Goal: Information Seeking & Learning: Learn about a topic

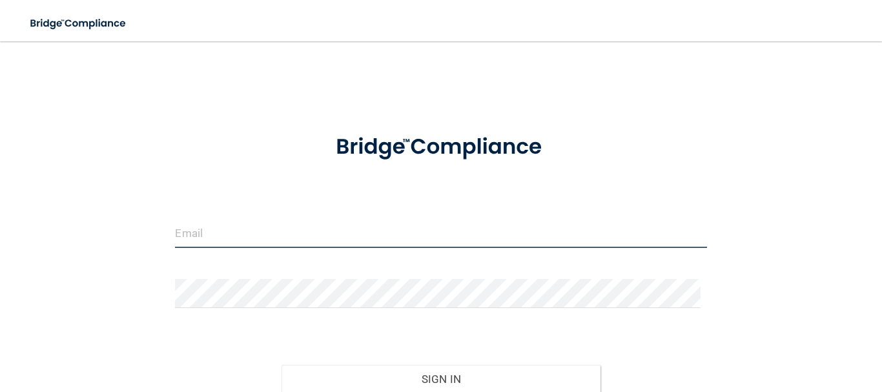
click at [353, 234] on input "email" at bounding box center [440, 233] width 531 height 29
type input "[EMAIL_ADDRESS][DOMAIN_NAME]"
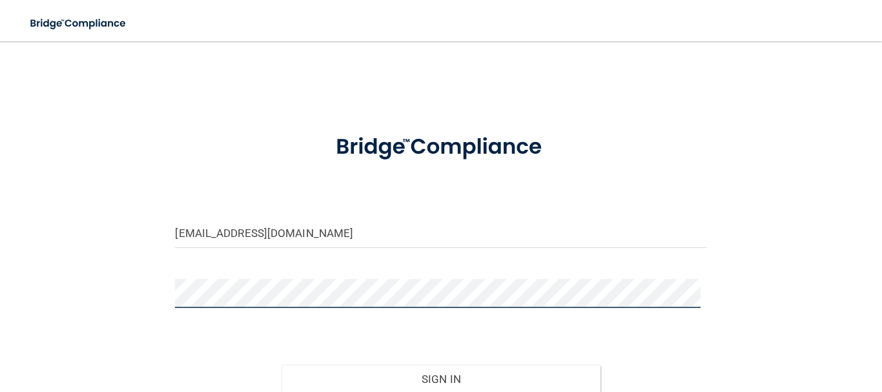
click at [282, 365] on button "Sign In" at bounding box center [441, 379] width 319 height 28
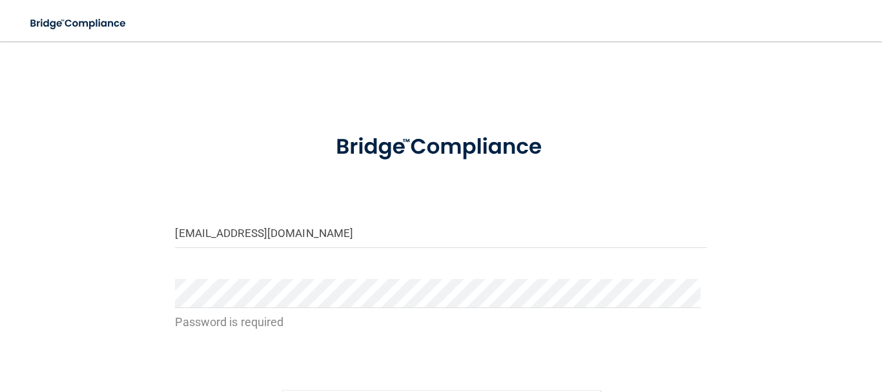
click at [333, 212] on form "jessicajardon432@gmail.com Password is required Invalid email/password. You don…" at bounding box center [440, 301] width 531 height 364
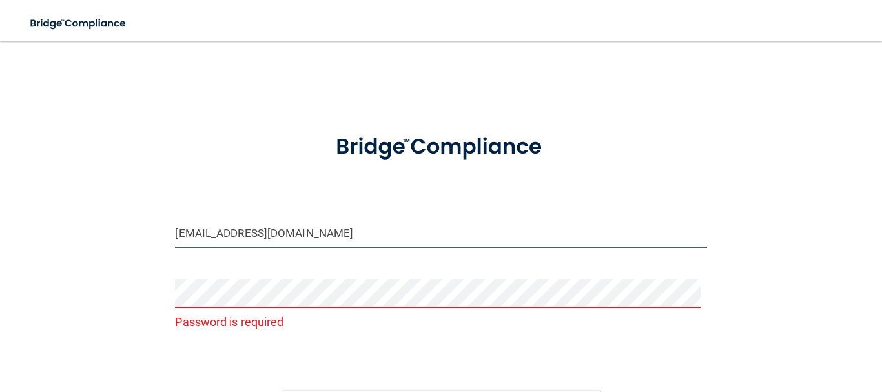
click at [333, 230] on input "[EMAIL_ADDRESS][DOMAIN_NAME]" at bounding box center [440, 233] width 531 height 29
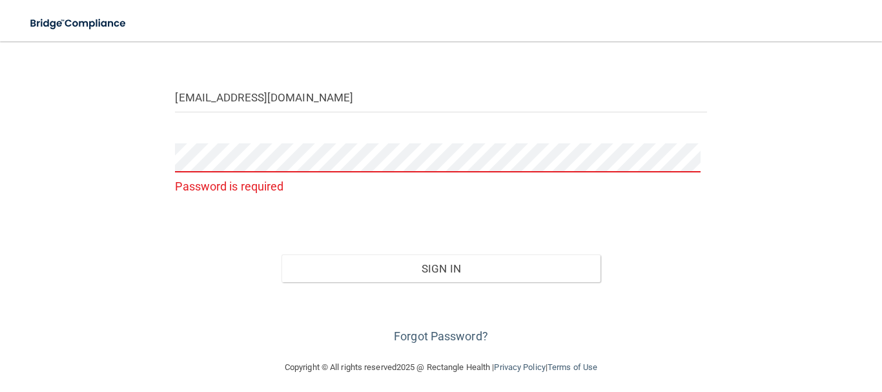
scroll to position [141, 0]
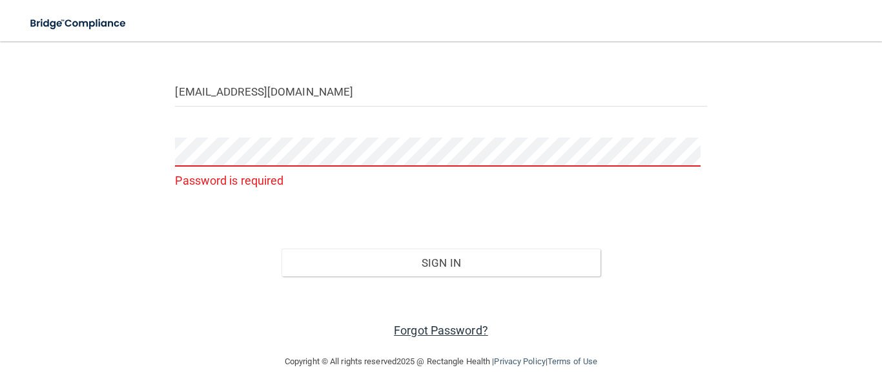
click at [402, 327] on link "Forgot Password?" at bounding box center [441, 330] width 94 height 14
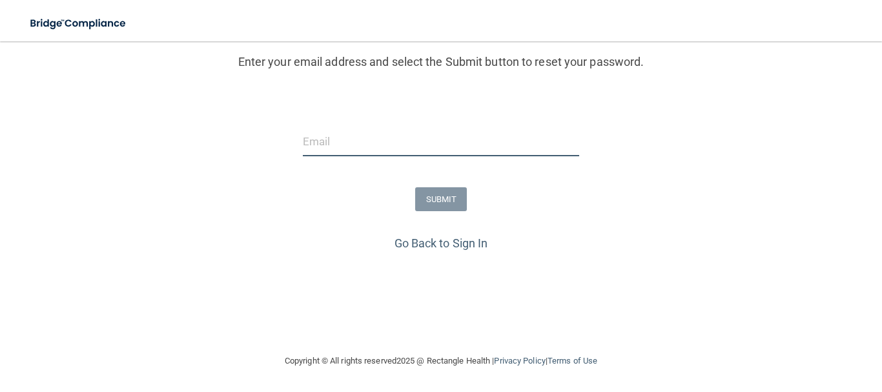
click at [380, 144] on input "email" at bounding box center [441, 141] width 277 height 29
type input "[EMAIL_ADDRESS][DOMAIN_NAME]"
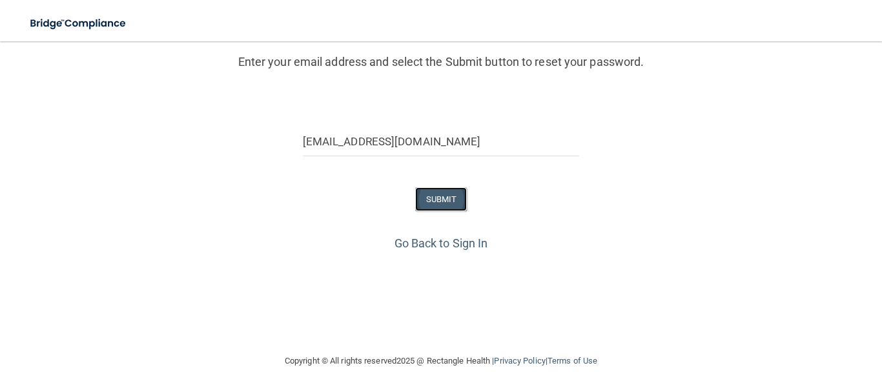
click at [423, 199] on button "SUBMIT" at bounding box center [441, 199] width 52 height 24
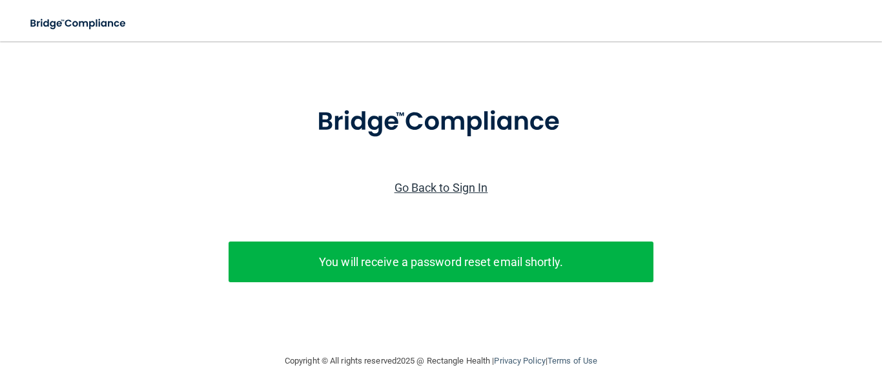
click at [440, 181] on link "Go Back to Sign In" at bounding box center [442, 188] width 94 height 14
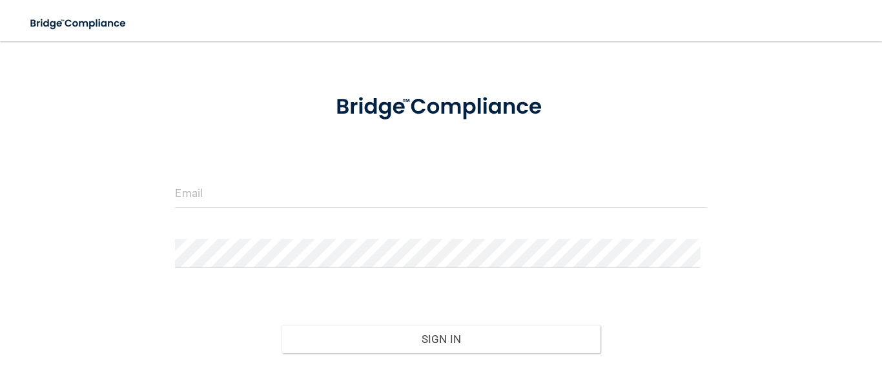
scroll to position [117, 0]
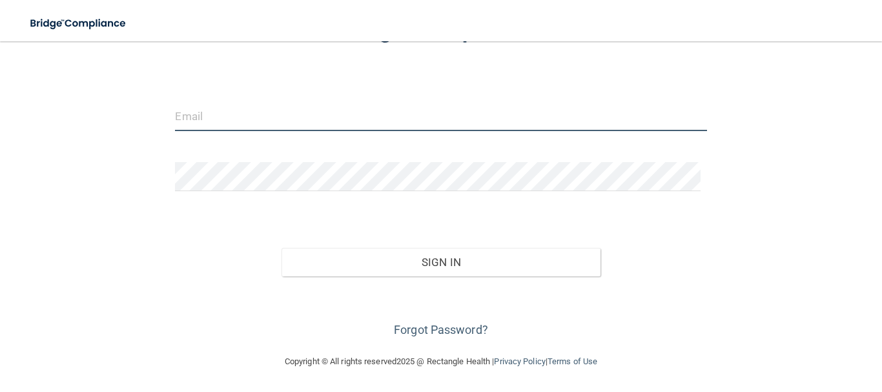
click at [240, 112] on input "email" at bounding box center [440, 116] width 531 height 29
type input "[EMAIL_ADDRESS][DOMAIN_NAME]"
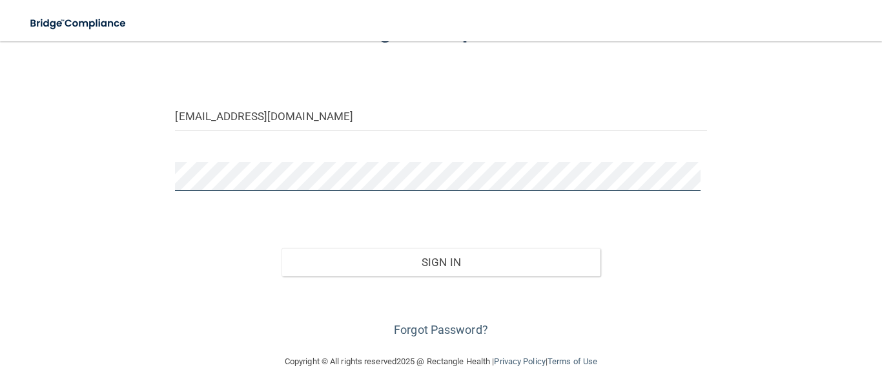
click at [282, 248] on button "Sign In" at bounding box center [441, 262] width 319 height 28
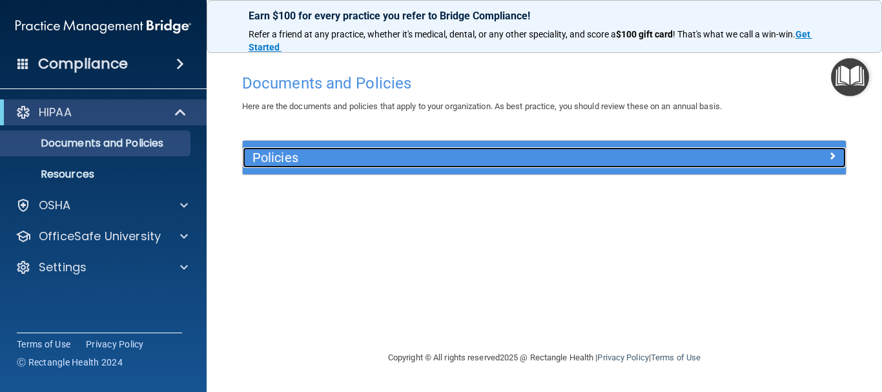
click at [831, 154] on span at bounding box center [832, 155] width 8 height 15
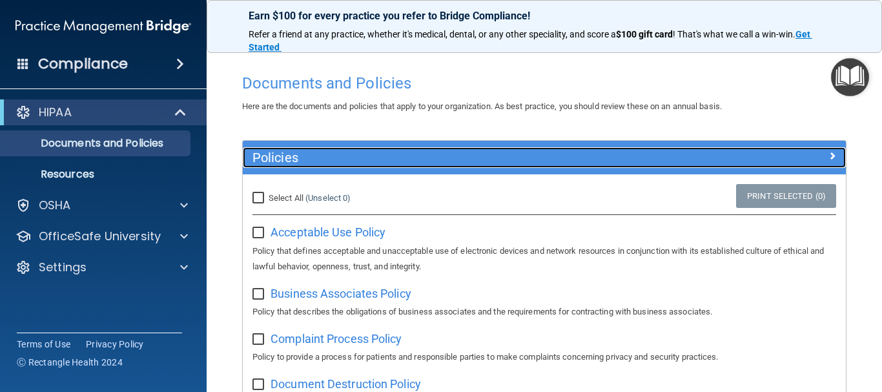
click at [828, 159] on span at bounding box center [832, 155] width 8 height 15
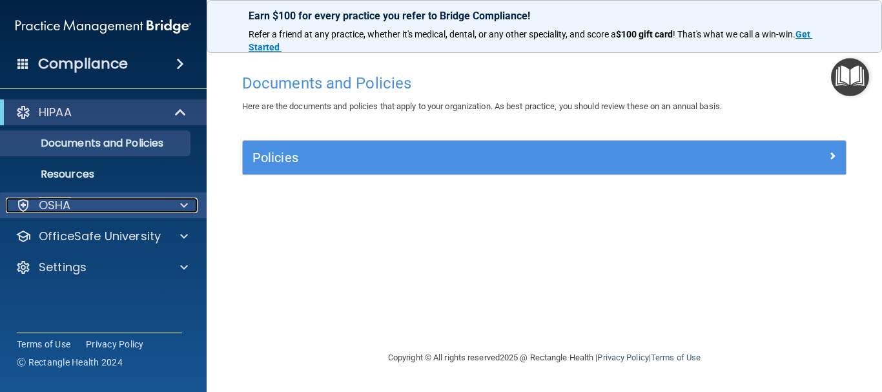
click at [167, 203] on div at bounding box center [182, 205] width 32 height 15
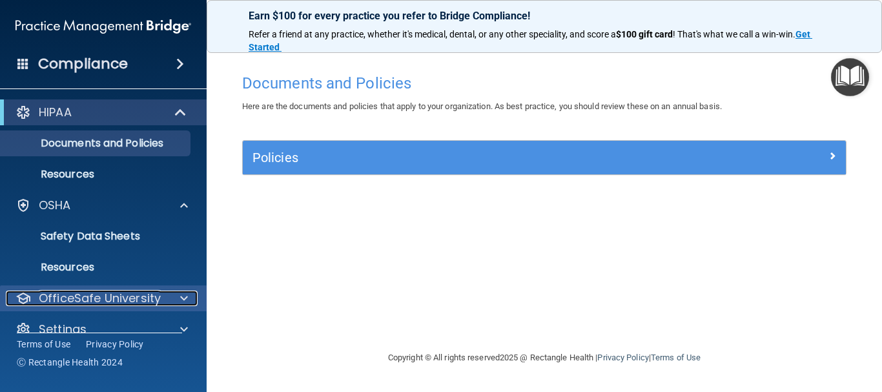
click at [162, 296] on div "OfficeSafe University" at bounding box center [86, 298] width 160 height 15
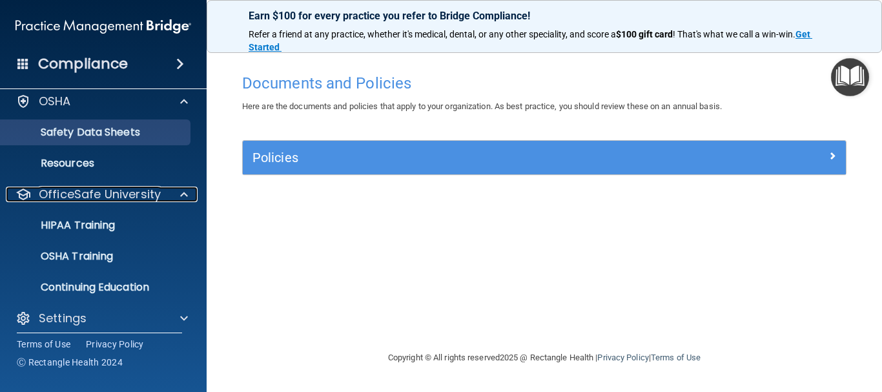
scroll to position [113, 0]
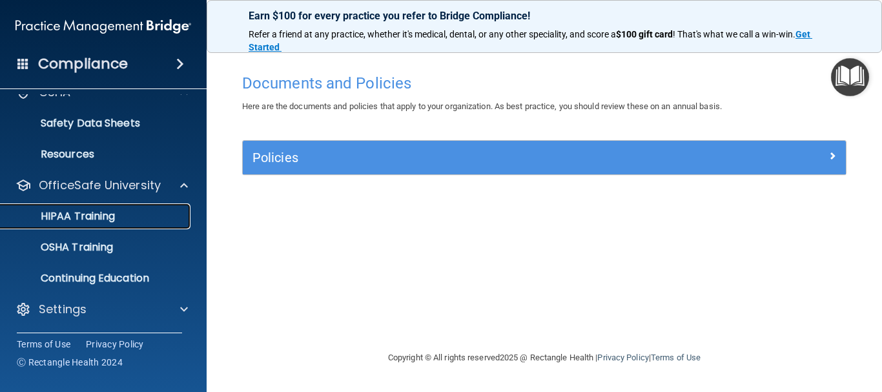
click at [122, 225] on link "HIPAA Training" at bounding box center [88, 216] width 203 height 26
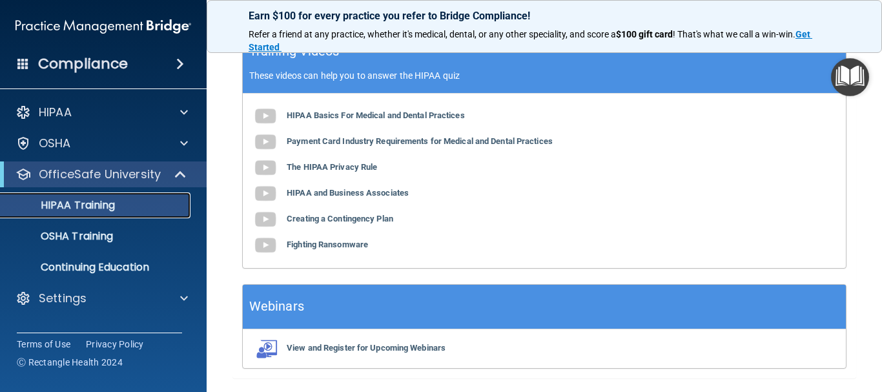
scroll to position [581, 0]
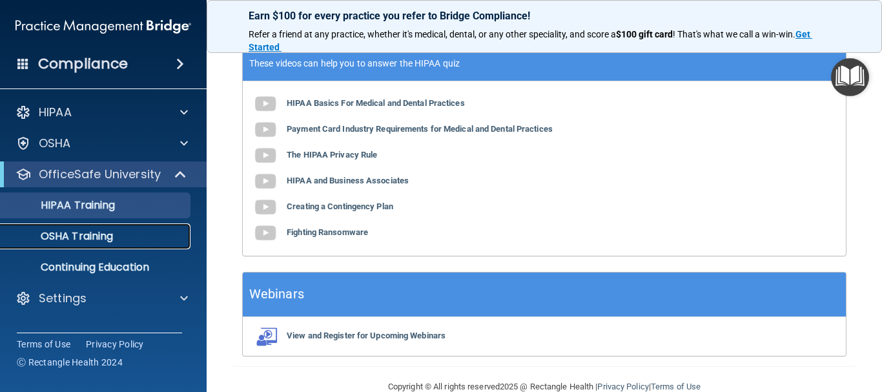
click at [61, 240] on p "OSHA Training" at bounding box center [60, 236] width 105 height 13
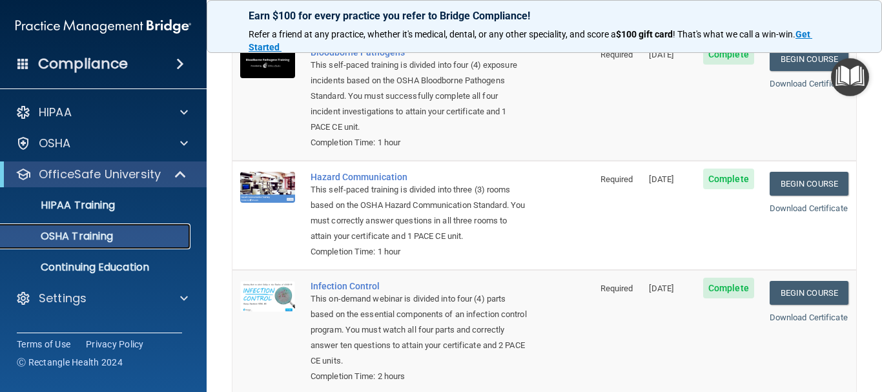
scroll to position [129, 0]
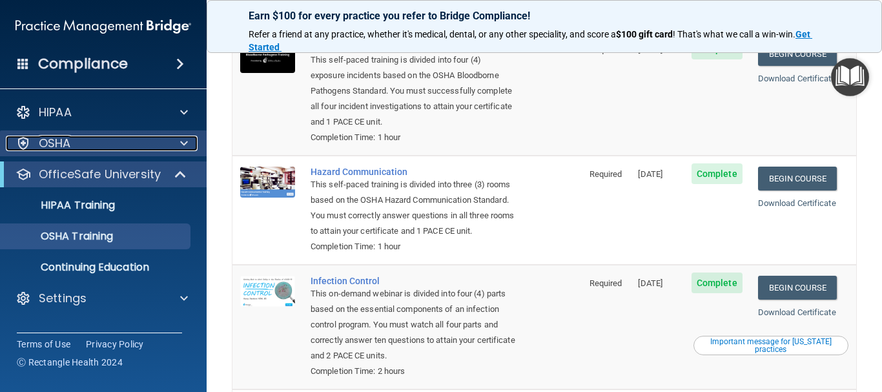
click at [178, 146] on div at bounding box center [182, 143] width 32 height 15
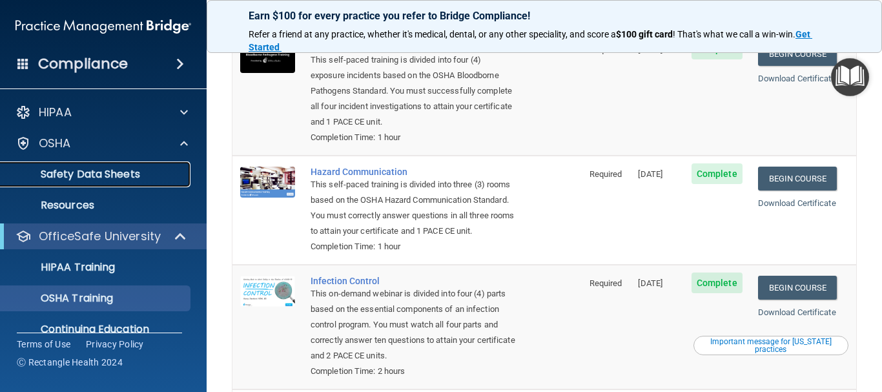
click at [125, 170] on p "Safety Data Sheets" at bounding box center [96, 174] width 176 height 13
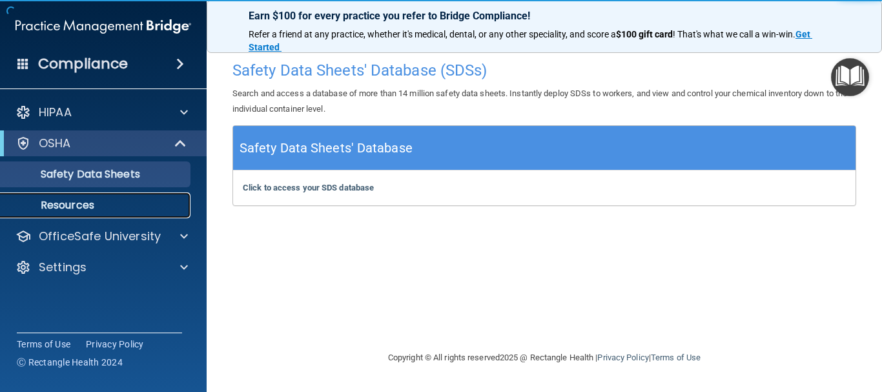
click at [107, 197] on link "Resources" at bounding box center [88, 205] width 203 height 26
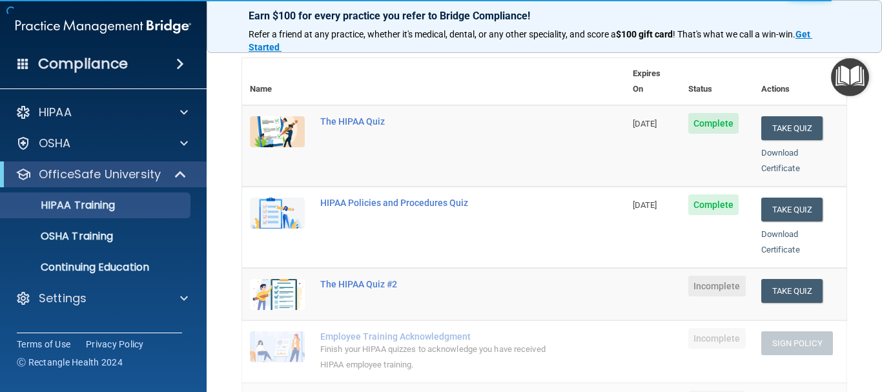
scroll to position [65, 0]
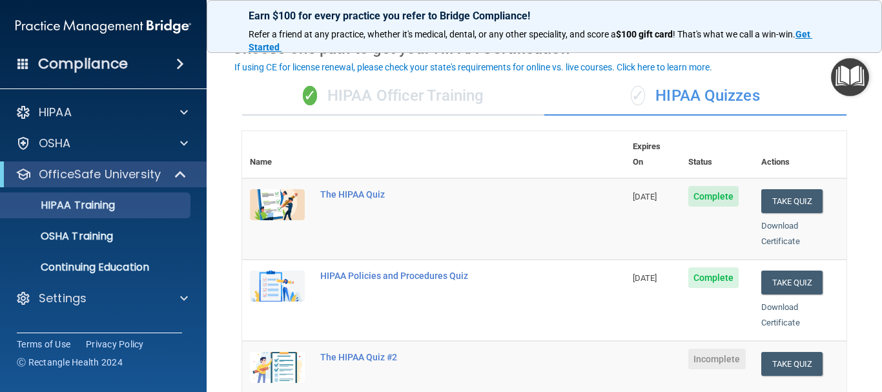
click at [451, 108] on div "✓ HIPAA Officer Training" at bounding box center [393, 96] width 302 height 39
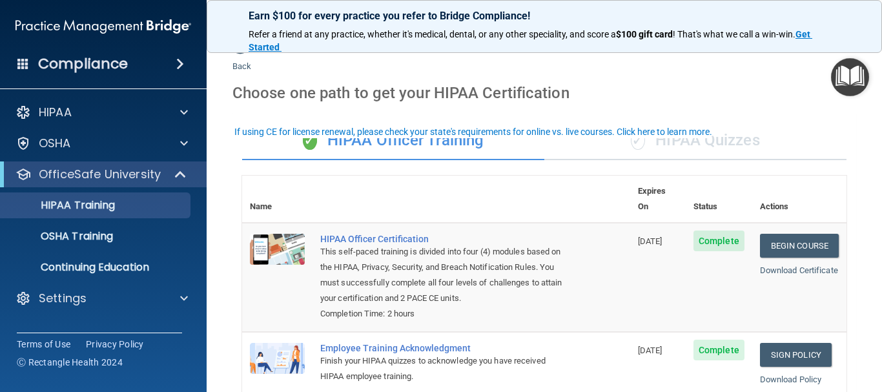
scroll to position [0, 0]
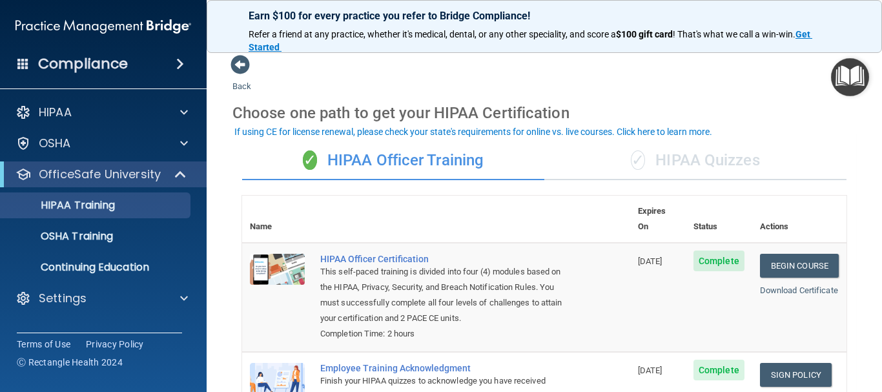
click at [683, 156] on div "✓ HIPAA Quizzes" at bounding box center [695, 160] width 302 height 39
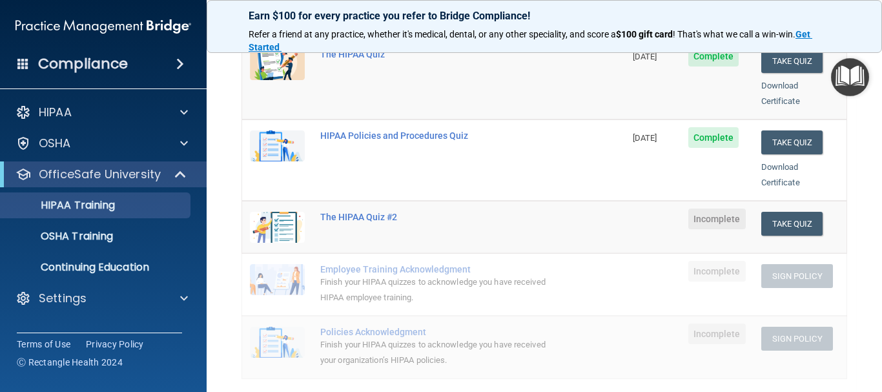
scroll to position [194, 0]
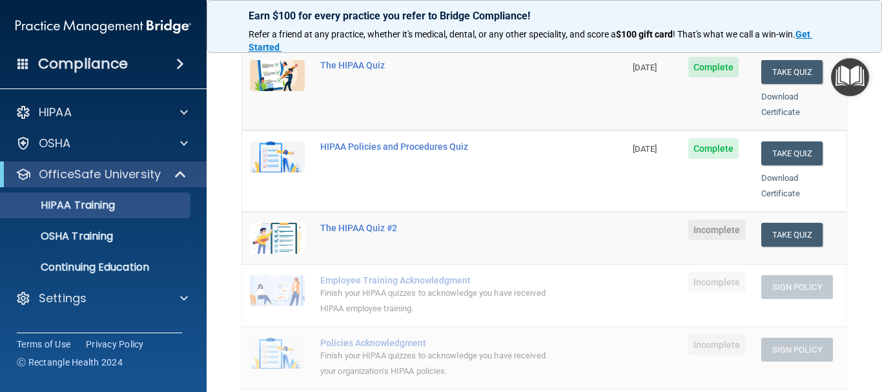
click at [652, 285] on td at bounding box center [653, 295] width 56 height 63
click at [783, 224] on button "Take Quiz" at bounding box center [792, 235] width 62 height 24
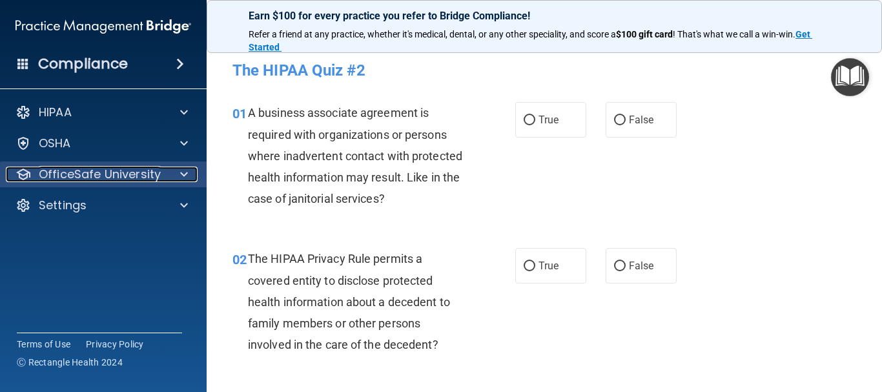
click at [163, 181] on div "OfficeSafe University" at bounding box center [86, 174] width 160 height 15
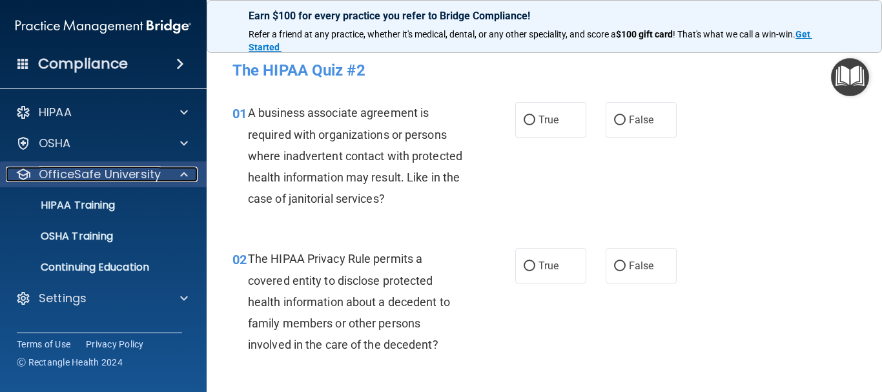
click at [176, 178] on div at bounding box center [182, 174] width 32 height 15
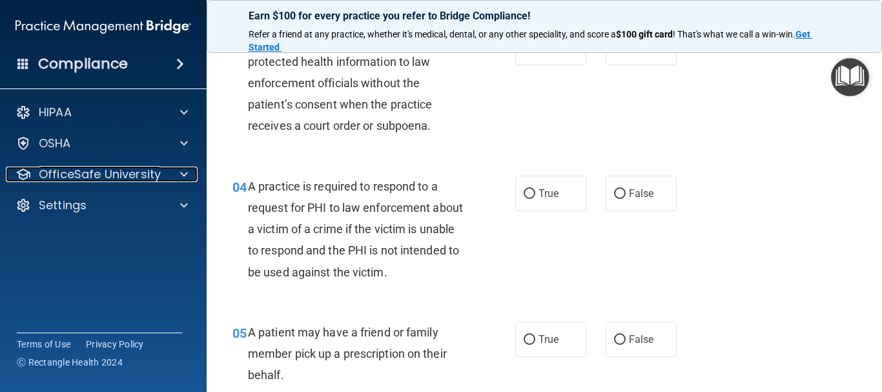
scroll to position [387, 0]
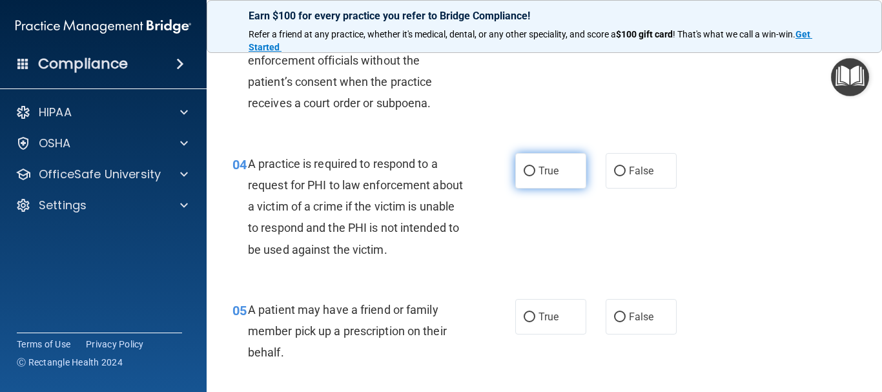
click at [522, 181] on label "True" at bounding box center [550, 171] width 71 height 36
click at [524, 176] on input "True" at bounding box center [530, 172] width 12 height 10
radio input "true"
click at [526, 172] on input "True" at bounding box center [530, 172] width 12 height 10
click at [529, 170] on input "True" at bounding box center [530, 172] width 12 height 10
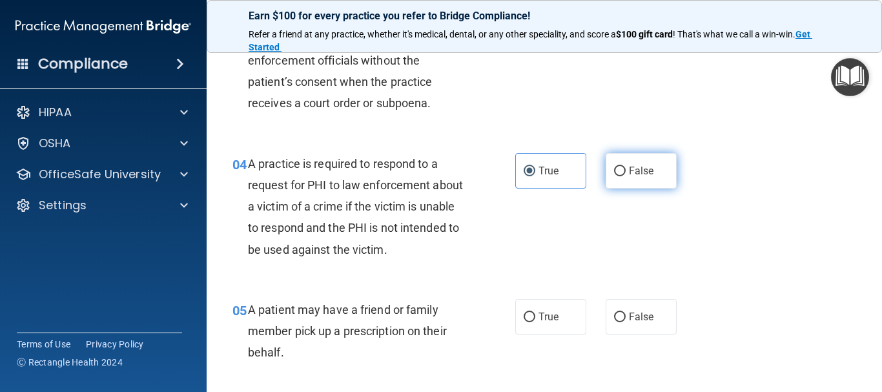
click at [629, 173] on span "False" at bounding box center [641, 171] width 25 height 12
click at [624, 173] on input "False" at bounding box center [620, 172] width 12 height 10
radio input "true"
radio input "false"
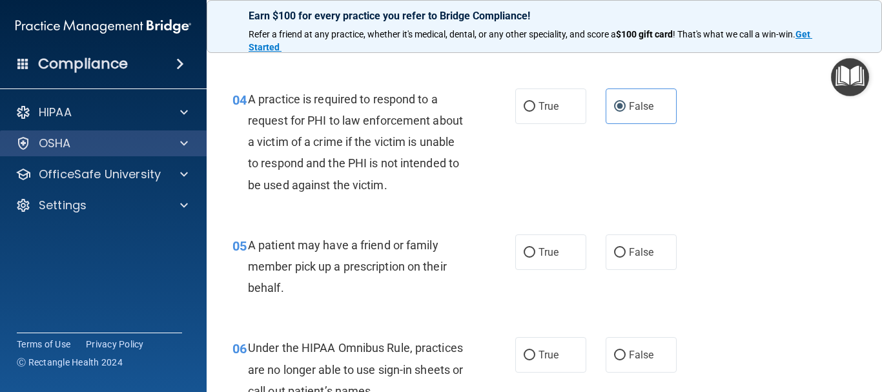
click at [176, 152] on div "OSHA" at bounding box center [103, 143] width 207 height 26
click at [189, 144] on div at bounding box center [182, 143] width 32 height 15
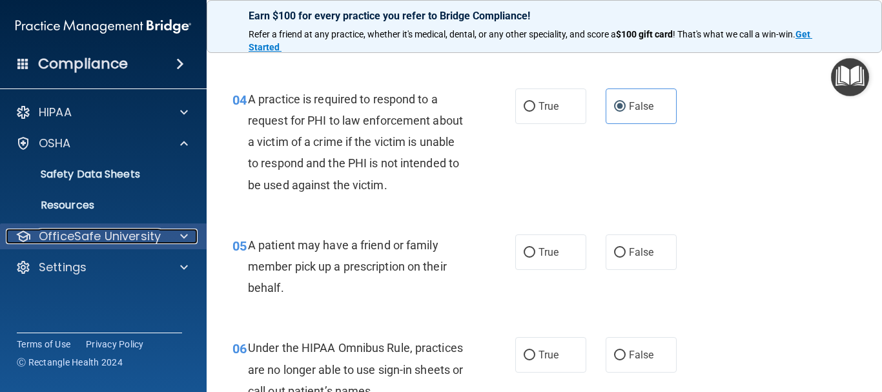
click at [146, 234] on p "OfficeSafe University" at bounding box center [100, 236] width 122 height 15
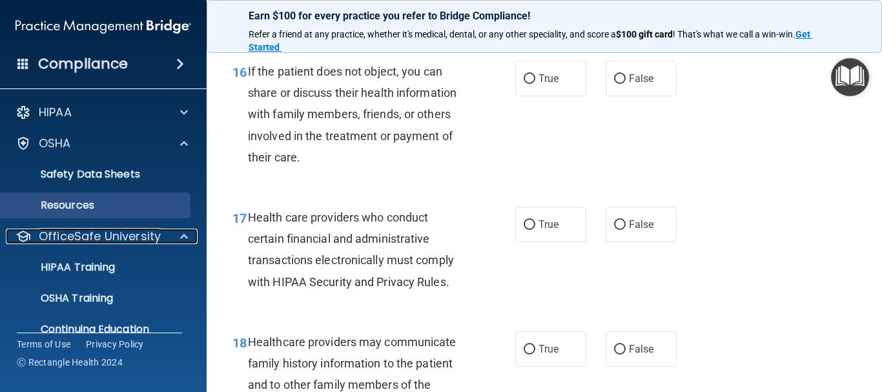
scroll to position [1922, 0]
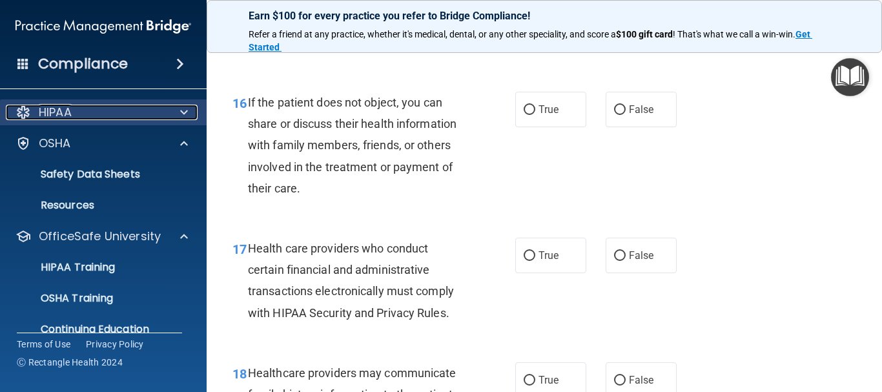
click at [172, 112] on div at bounding box center [182, 112] width 32 height 15
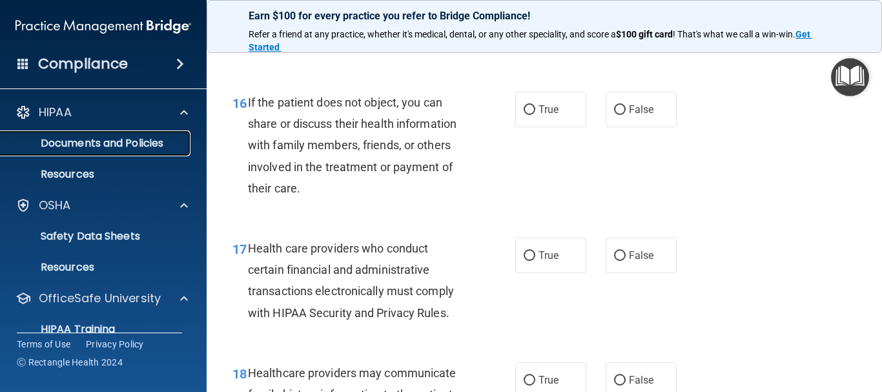
click at [140, 145] on p "Documents and Policies" at bounding box center [96, 143] width 176 height 13
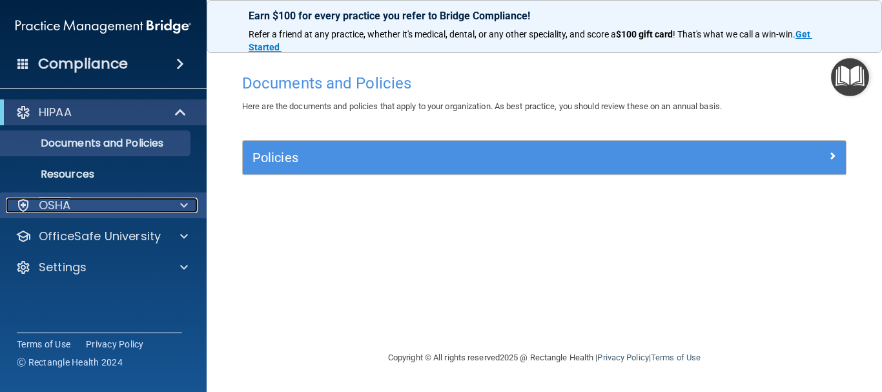
click at [173, 207] on div at bounding box center [182, 205] width 32 height 15
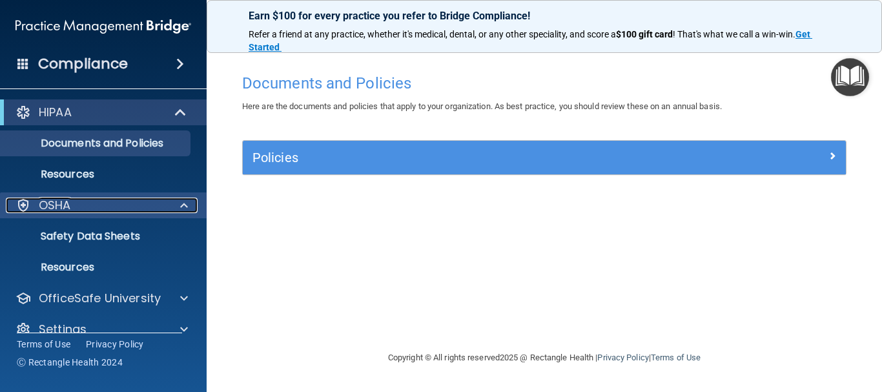
click at [173, 207] on div at bounding box center [182, 205] width 32 height 15
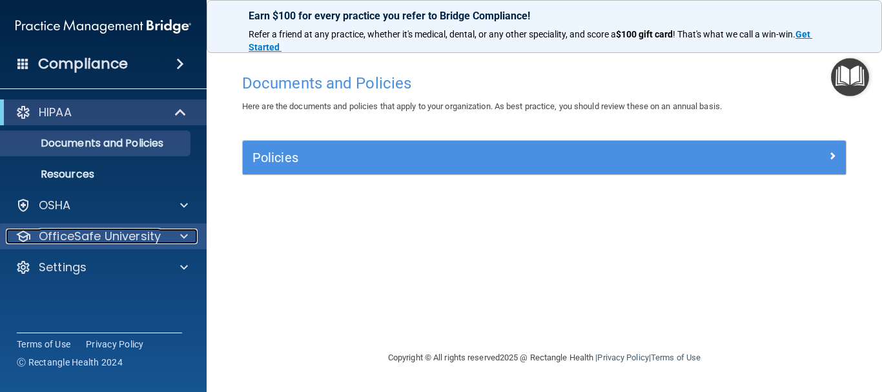
click at [180, 236] on div at bounding box center [182, 236] width 32 height 15
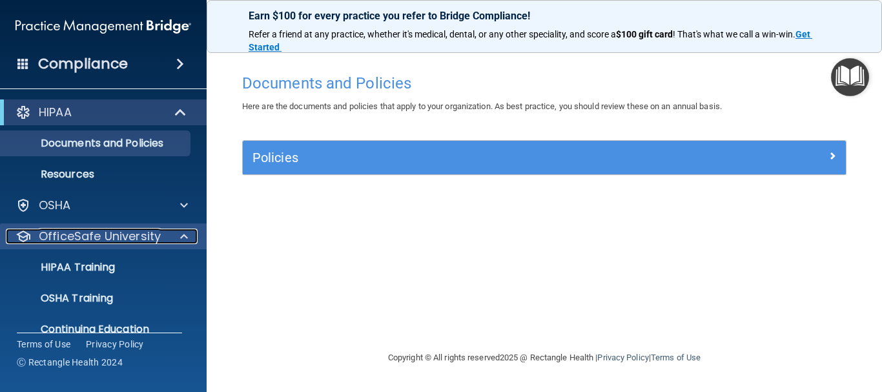
click at [180, 236] on div at bounding box center [182, 236] width 32 height 15
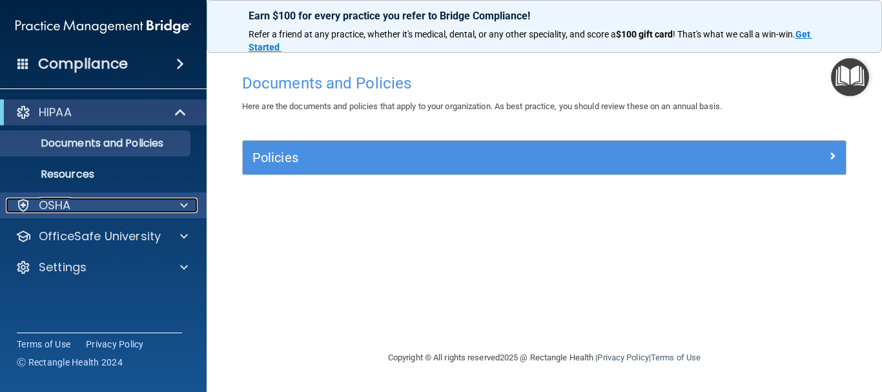
click at [174, 199] on div at bounding box center [182, 205] width 32 height 15
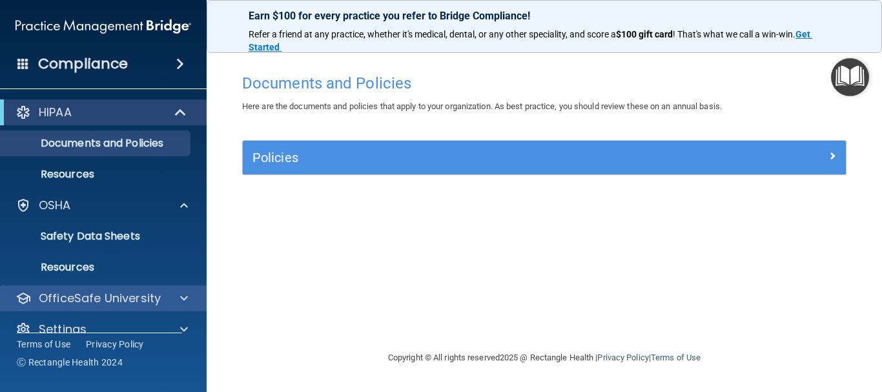
click at [143, 306] on div "OfficeSafe University" at bounding box center [103, 298] width 207 height 26
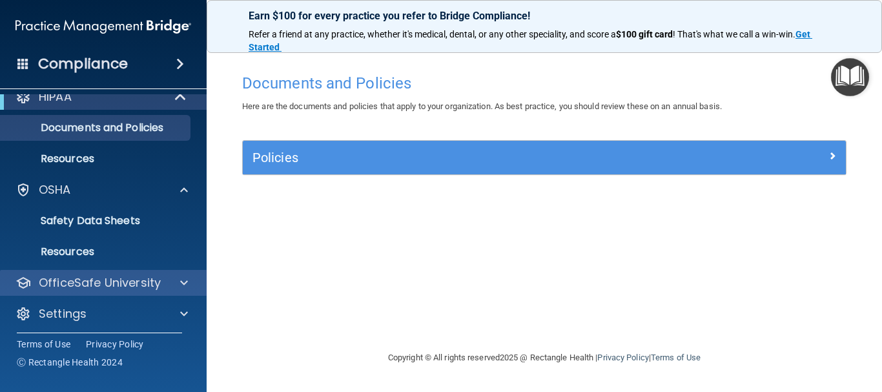
scroll to position [20, 0]
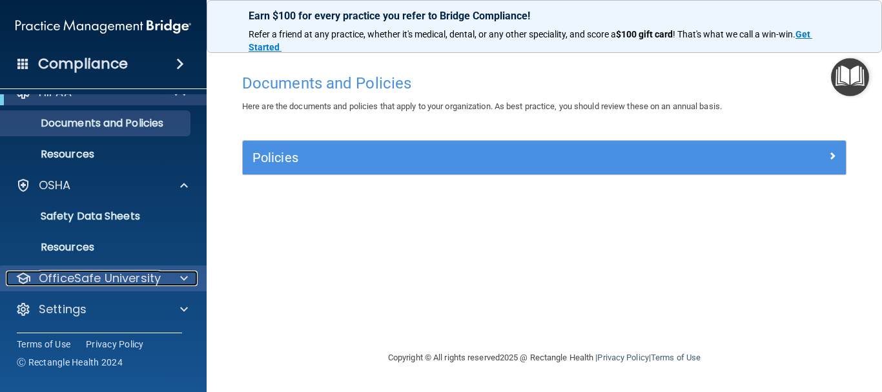
click at [174, 278] on div at bounding box center [182, 278] width 32 height 15
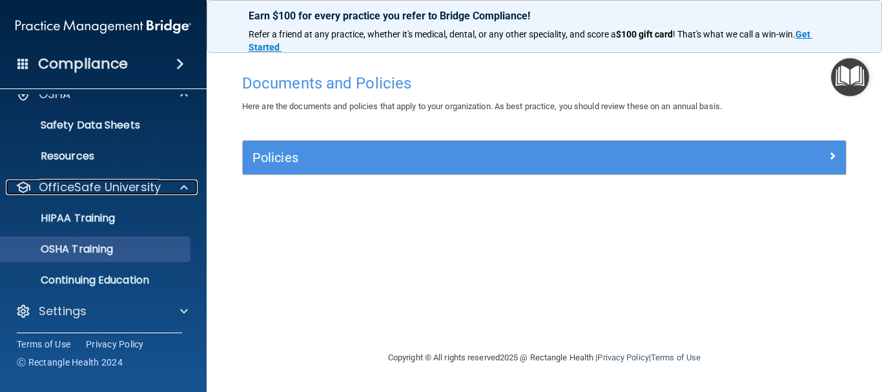
scroll to position [113, 0]
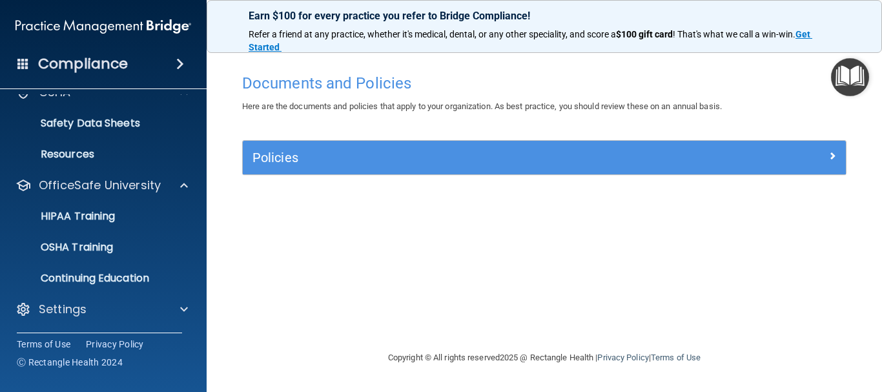
click at [94, 233] on ul "HIPAA Training OSHA Training Continuing Education" at bounding box center [104, 244] width 234 height 93
click at [94, 241] on p "OSHA Training" at bounding box center [60, 247] width 105 height 13
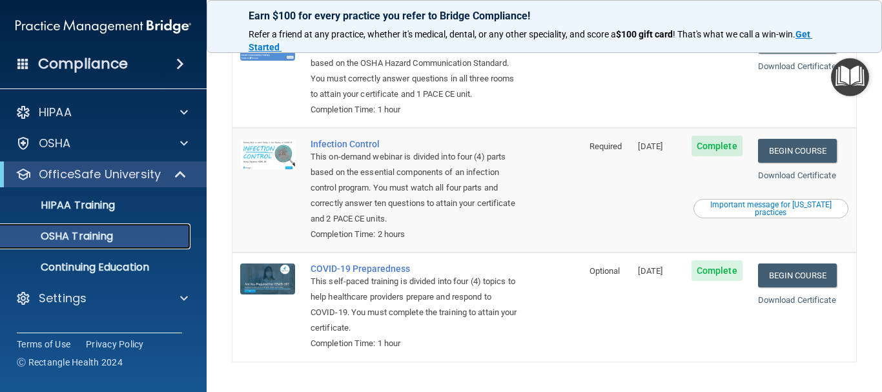
scroll to position [305, 0]
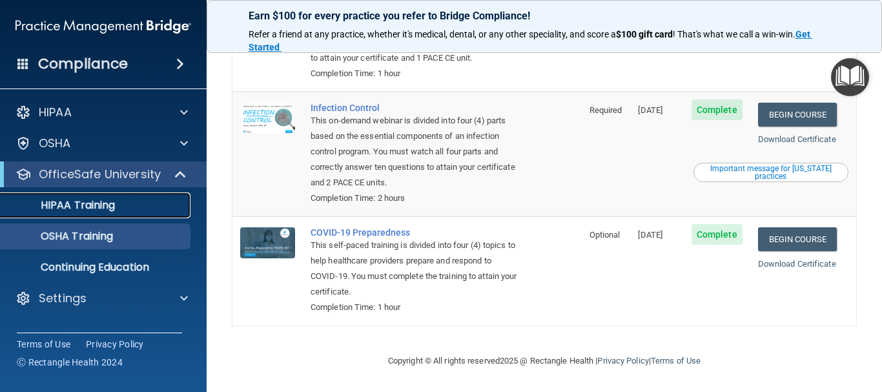
click at [145, 210] on div "HIPAA Training" at bounding box center [96, 205] width 176 height 13
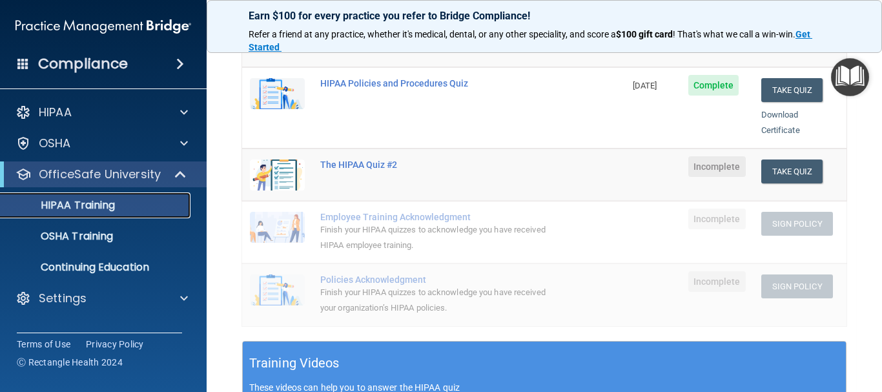
scroll to position [270, 0]
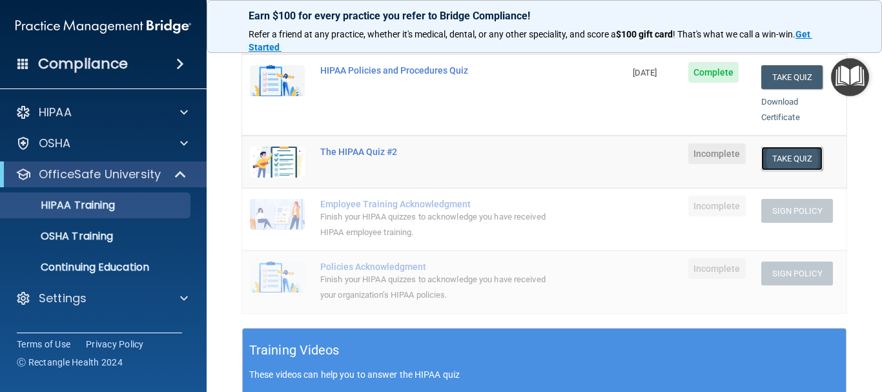
click at [794, 147] on button "Take Quiz" at bounding box center [792, 159] width 62 height 24
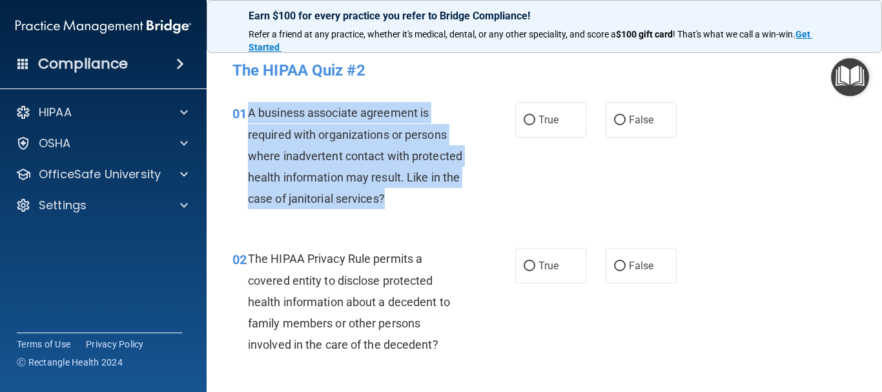
drag, startPoint x: 248, startPoint y: 110, endPoint x: 446, endPoint y: 190, distance: 213.4
click at [456, 192] on div "A business associate agreement is required with organizations or persons where …" at bounding box center [361, 155] width 227 height 107
copy span "A business associate agreement is required with organizations or persons where …"
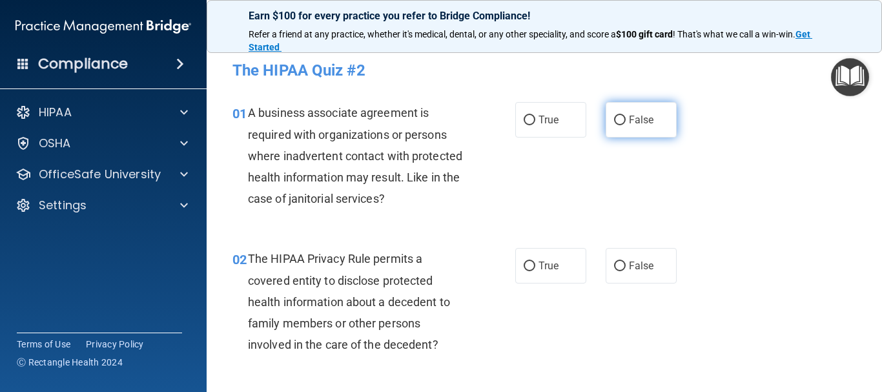
click at [629, 125] on span "False" at bounding box center [641, 120] width 25 height 12
click at [626, 125] on input "False" at bounding box center [620, 121] width 12 height 10
radio input "true"
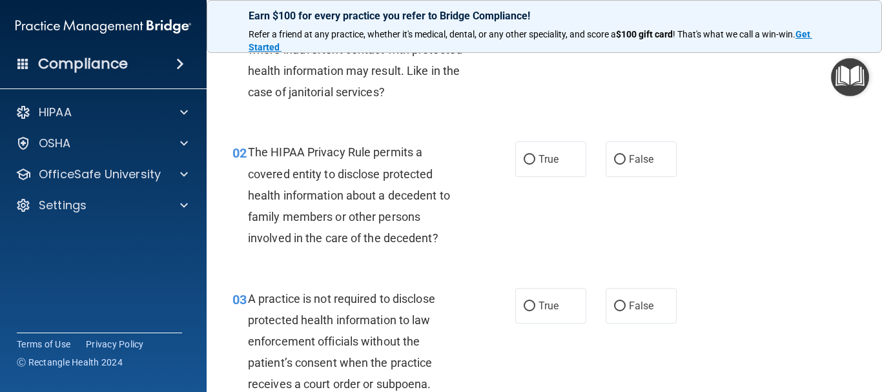
scroll to position [129, 0]
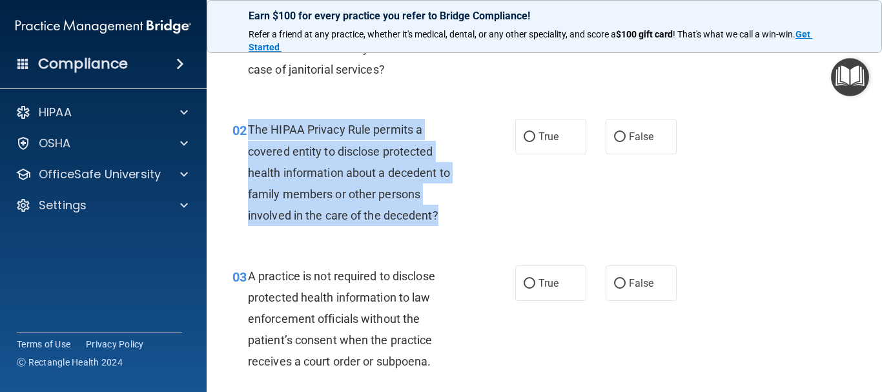
drag, startPoint x: 249, startPoint y: 127, endPoint x: 445, endPoint y: 230, distance: 221.5
click at [445, 230] on div "02 The HIPAA Privacy Rule permits a covered entity to disclose protected health…" at bounding box center [374, 176] width 322 height 114
copy span "The HIPAA Privacy Rule permits a covered entity to disclose protected health in…"
click at [528, 141] on input "True" at bounding box center [530, 137] width 12 height 10
radio input "true"
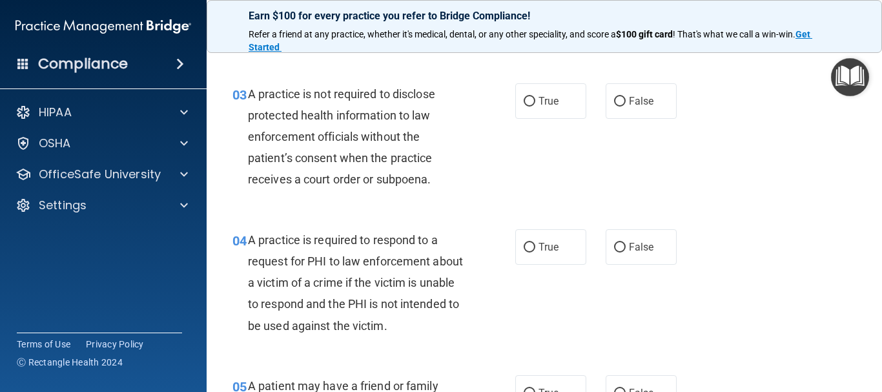
scroll to position [323, 0]
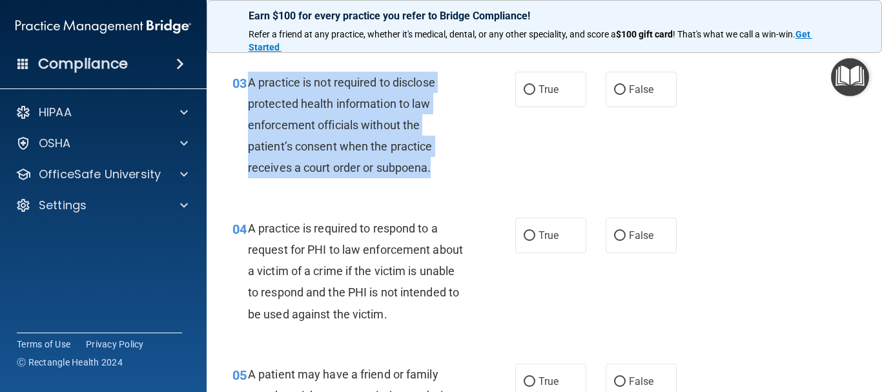
drag, startPoint x: 258, startPoint y: 87, endPoint x: 433, endPoint y: 180, distance: 198.2
click at [433, 180] on div "03 A practice is not required to disclose protected health information to law e…" at bounding box center [374, 129] width 322 height 114
copy span "A practice is not required to disclose protected health information to law enfo…"
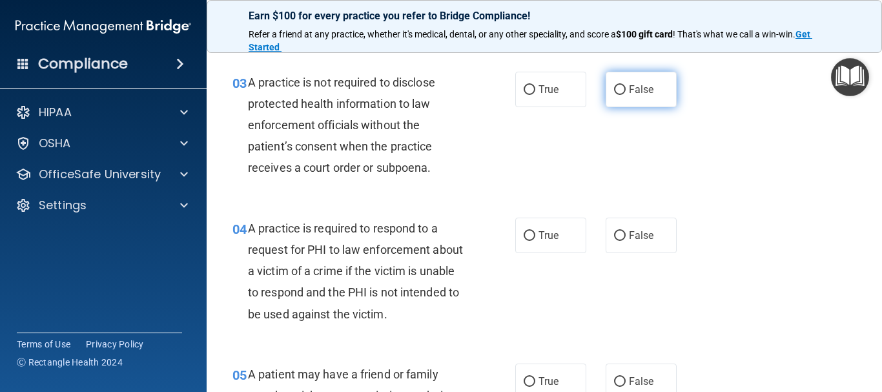
click at [611, 97] on label "False" at bounding box center [641, 90] width 71 height 36
click at [614, 95] on input "False" at bounding box center [620, 90] width 12 height 10
radio input "true"
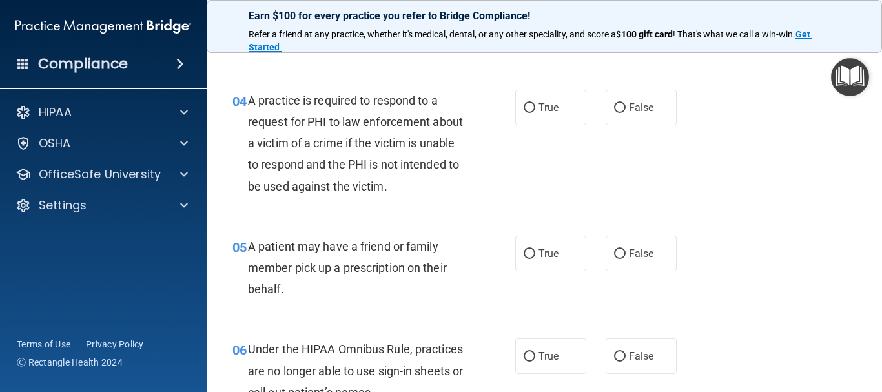
scroll to position [452, 0]
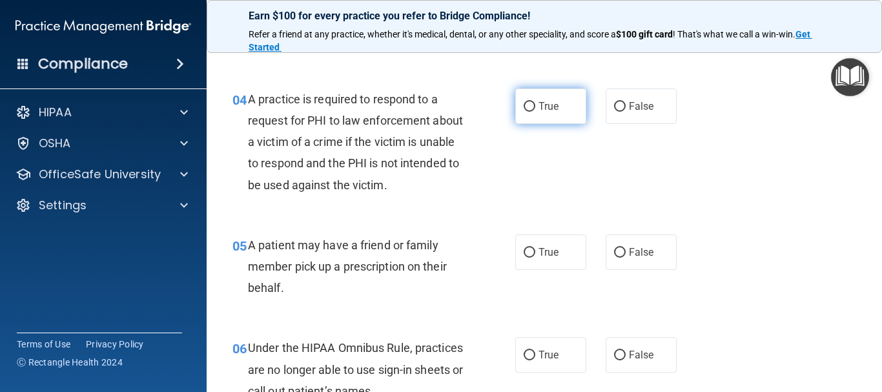
click at [528, 109] on input "True" at bounding box center [530, 107] width 12 height 10
radio input "true"
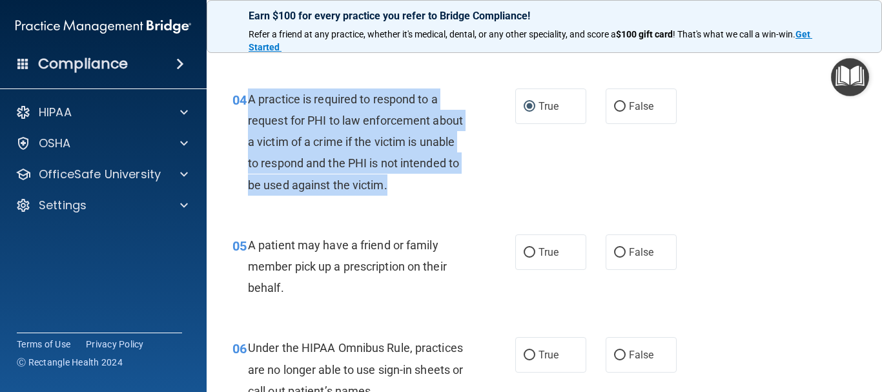
drag, startPoint x: 249, startPoint y: 99, endPoint x: 453, endPoint y: 194, distance: 225.3
click at [453, 194] on div "A practice is required to respond to a request for PHI to law enforcement about…" at bounding box center [361, 141] width 227 height 107
copy span "A practice is required to respond to a request for PHI to law enforcement about…"
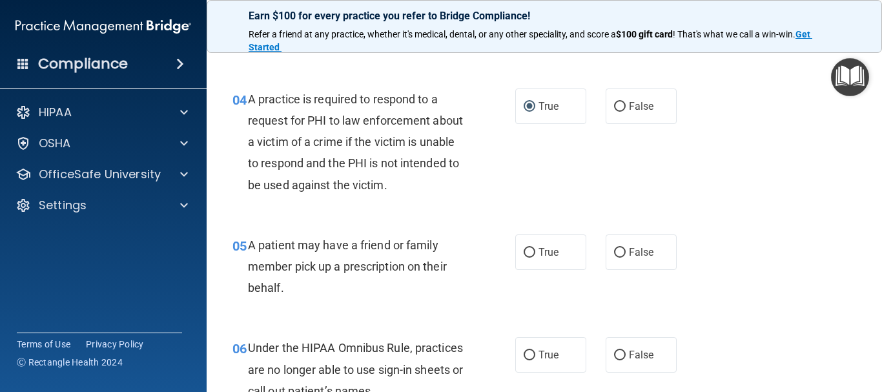
click at [540, 201] on div "04 A practice is required to respond to a request for PHI to law enforcement ab…" at bounding box center [544, 145] width 643 height 146
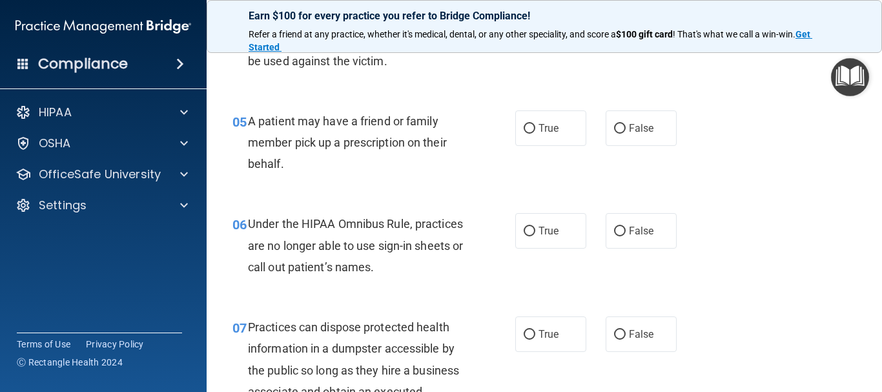
scroll to position [581, 0]
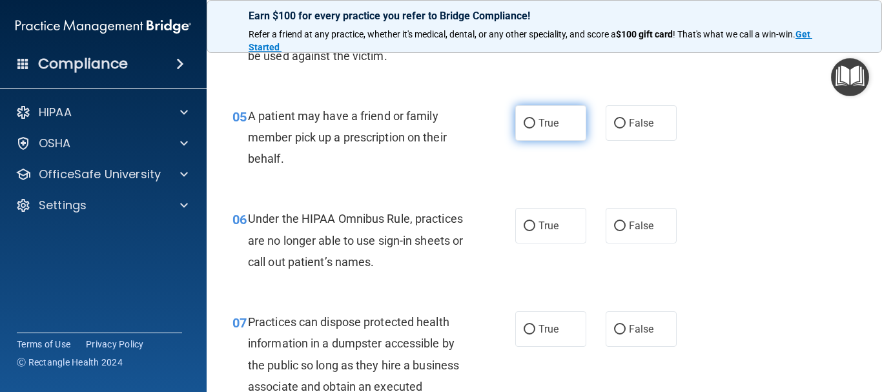
click at [531, 130] on label "True" at bounding box center [550, 123] width 71 height 36
click at [531, 128] on input "True" at bounding box center [530, 124] width 12 height 10
radio input "true"
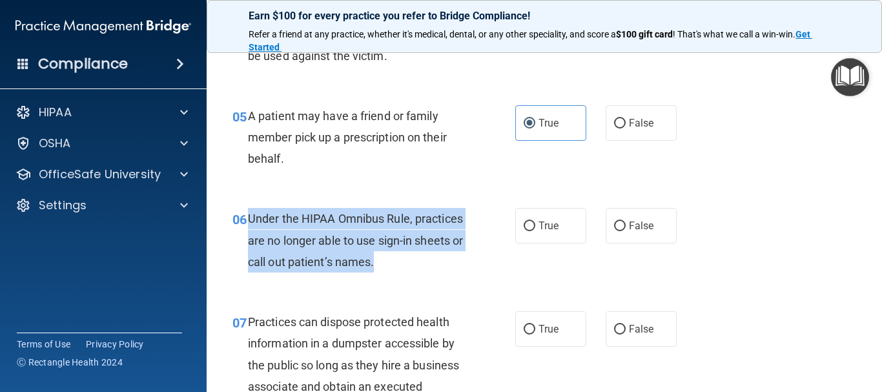
drag, startPoint x: 245, startPoint y: 222, endPoint x: 457, endPoint y: 267, distance: 217.2
click at [457, 267] on div "06 Under the HIPAA Omnibus Rule, practices are no longer able to use sign-in sh…" at bounding box center [374, 243] width 322 height 71
copy div "Under the HIPAA Omnibus Rule, practices are no longer able to use sign-in sheet…"
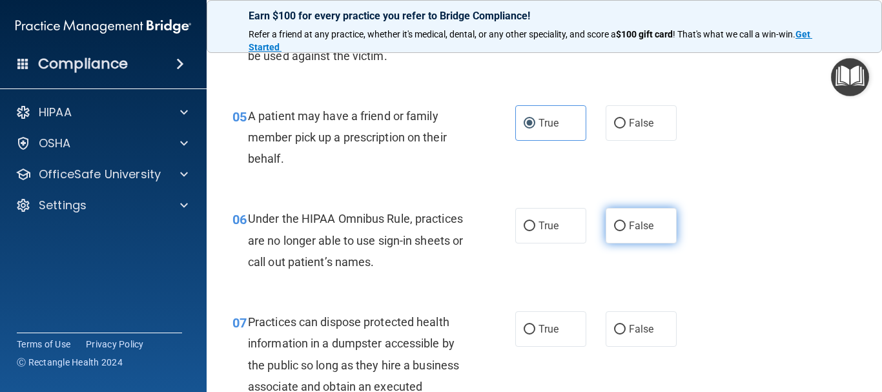
click at [621, 224] on label "False" at bounding box center [641, 226] width 71 height 36
click at [621, 224] on input "False" at bounding box center [620, 226] width 12 height 10
radio input "true"
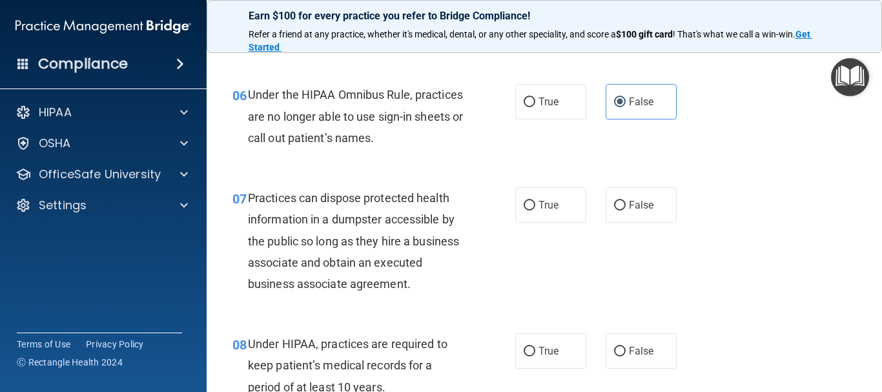
scroll to position [710, 0]
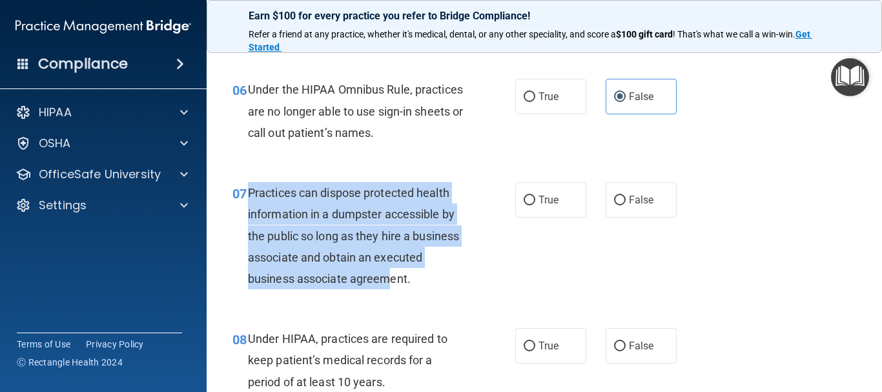
drag, startPoint x: 249, startPoint y: 191, endPoint x: 433, endPoint y: 278, distance: 204.2
click at [439, 282] on span "Practices can dispose protected health information in a dumpster accessible by …" at bounding box center [353, 235] width 211 height 99
click at [258, 190] on span "Practices can dispose protected health information in a dumpster accessible by …" at bounding box center [353, 235] width 211 height 99
drag, startPoint x: 249, startPoint y: 191, endPoint x: 469, endPoint y: 278, distance: 236.6
click at [469, 278] on div "Practices can dispose protected health information in a dumpster accessible by …" at bounding box center [361, 235] width 227 height 107
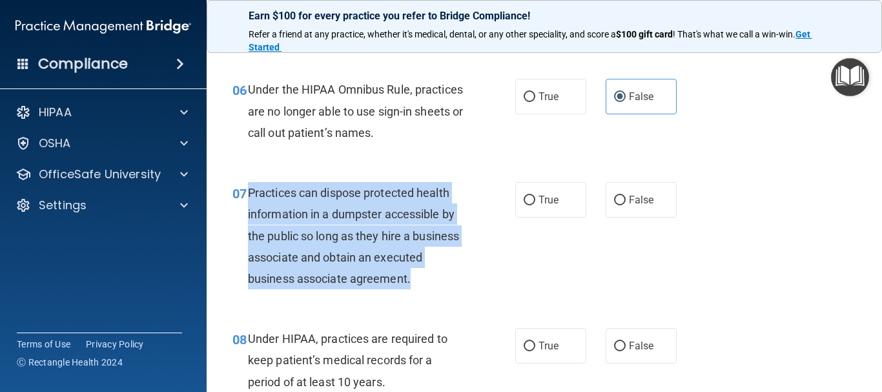
copy span "Practices can dispose protected health information in a dumpster accessible by …"
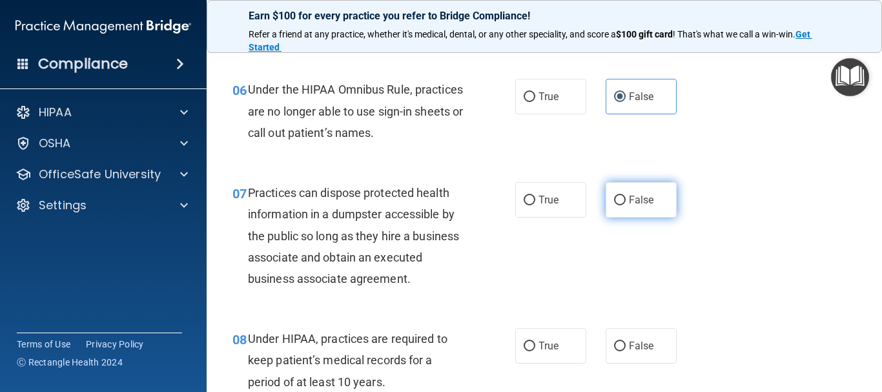
click at [623, 208] on label "False" at bounding box center [641, 200] width 71 height 36
click at [623, 205] on input "False" at bounding box center [620, 201] width 12 height 10
radio input "true"
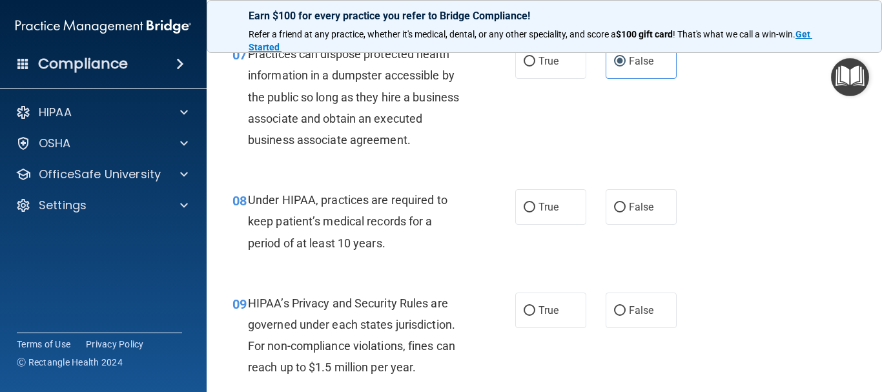
scroll to position [839, 0]
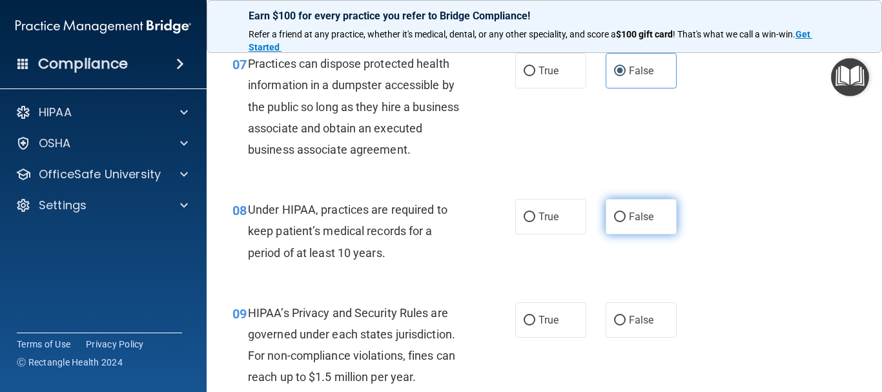
drag, startPoint x: 631, startPoint y: 231, endPoint x: 616, endPoint y: 225, distance: 15.7
click at [626, 230] on label "False" at bounding box center [641, 217] width 71 height 36
click at [626, 222] on input "False" at bounding box center [620, 217] width 12 height 10
radio input "true"
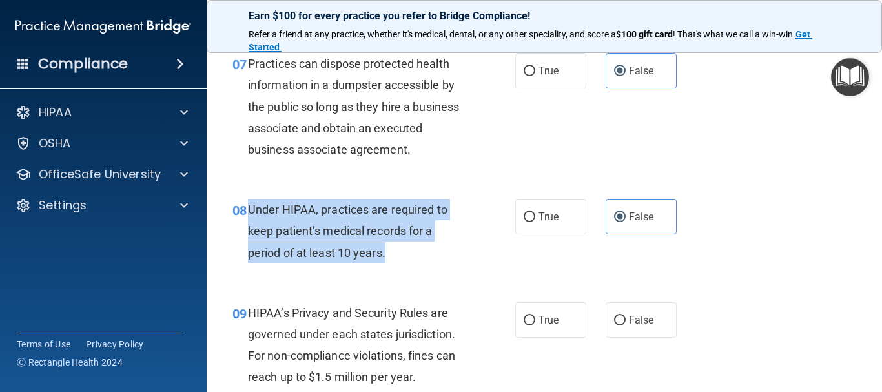
drag, startPoint x: 250, startPoint y: 210, endPoint x: 408, endPoint y: 267, distance: 167.9
click at [408, 267] on div "08 Under HIPAA, practices are required to keep patient’s medical records for a …" at bounding box center [374, 234] width 322 height 71
copy span "Under HIPAA, practices are required to keep patient’s medical records for a per…"
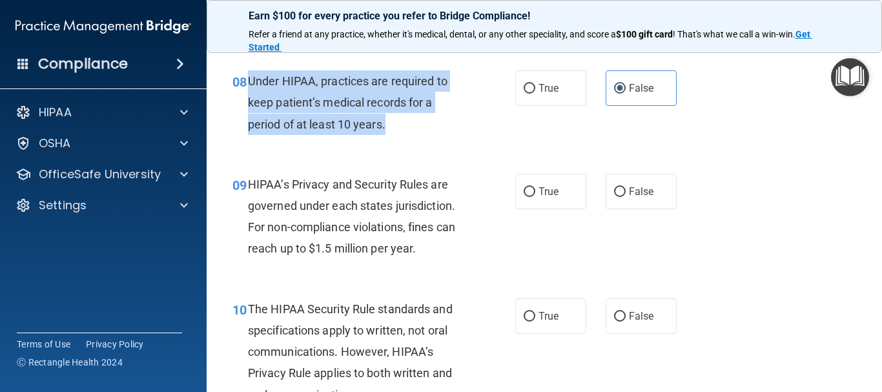
scroll to position [969, 0]
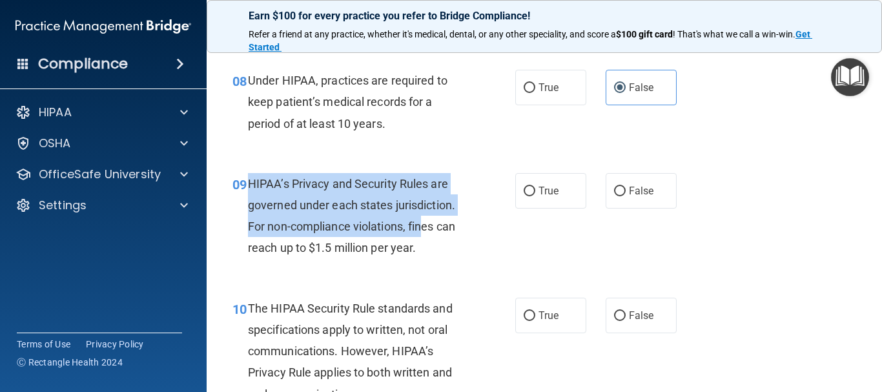
drag, startPoint x: 250, startPoint y: 183, endPoint x: 425, endPoint y: 223, distance: 179.7
click at [425, 225] on span "HIPAA’s Privacy and Security Rules are governed under each states jurisdiction.…" at bounding box center [351, 216] width 207 height 78
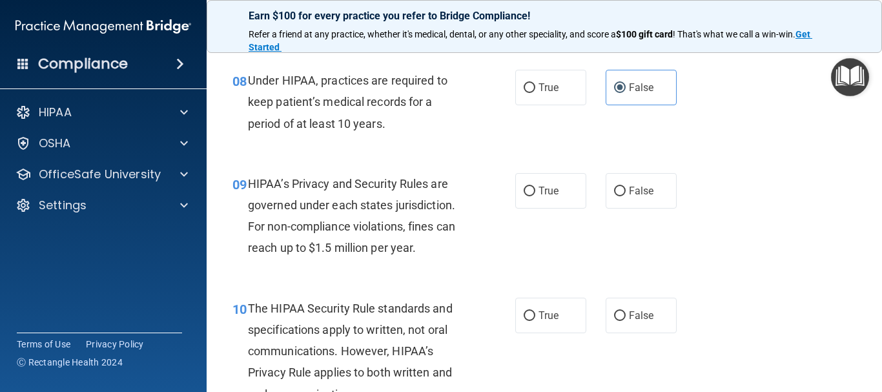
click at [461, 247] on div "HIPAA’s Privacy and Security Rules are governed under each states jurisdiction.…" at bounding box center [361, 216] width 227 height 86
click at [524, 190] on input "True" at bounding box center [530, 192] width 12 height 10
radio input "true"
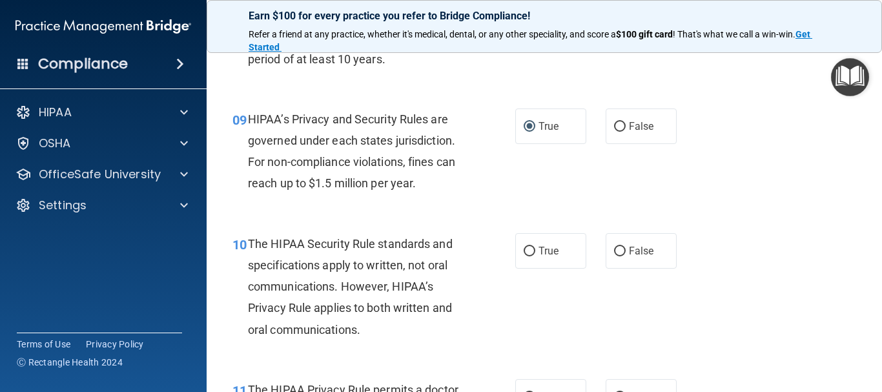
scroll to position [1098, 0]
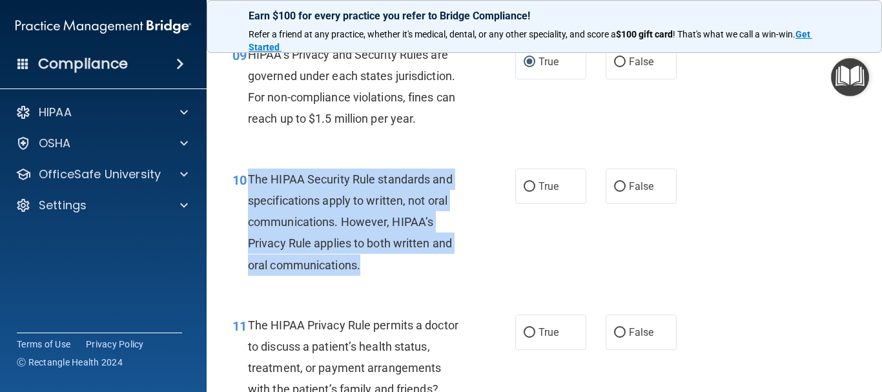
drag, startPoint x: 249, startPoint y: 181, endPoint x: 447, endPoint y: 280, distance: 221.5
click at [447, 280] on div "10 The HIPAA Security Rule standards and specifications apply to written, not o…" at bounding box center [374, 226] width 322 height 114
copy span "The HIPAA Security Rule standards and specifications apply to written, not oral…"
click at [524, 187] on input "True" at bounding box center [530, 187] width 12 height 10
radio input "true"
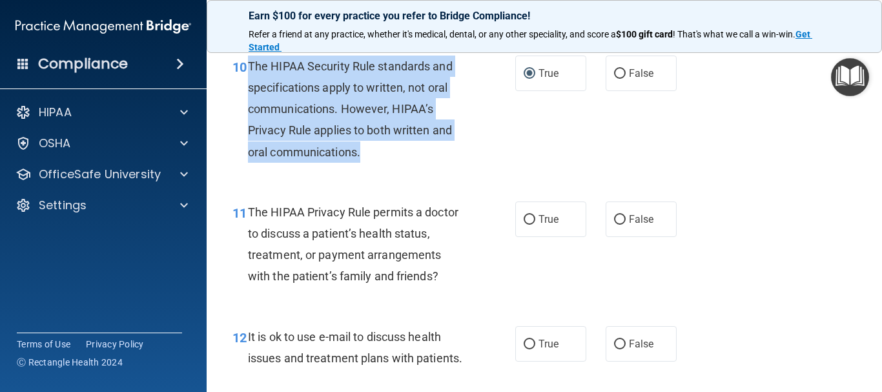
scroll to position [1227, 0]
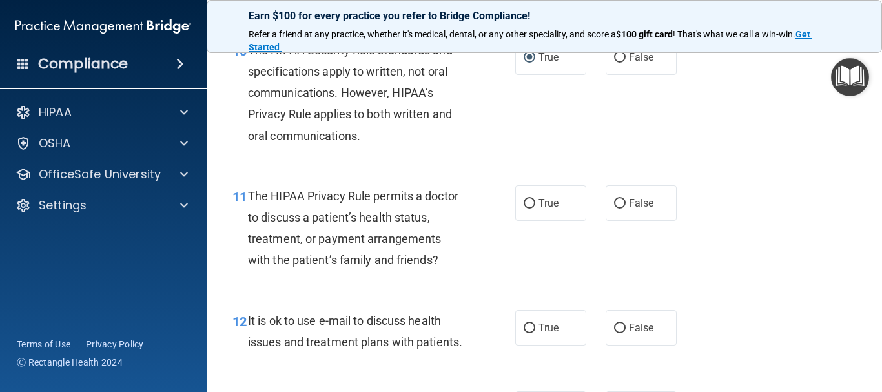
click at [546, 251] on div "11 The HIPAA Privacy Rule permits a doctor to discuss a patient’s health status…" at bounding box center [544, 231] width 643 height 125
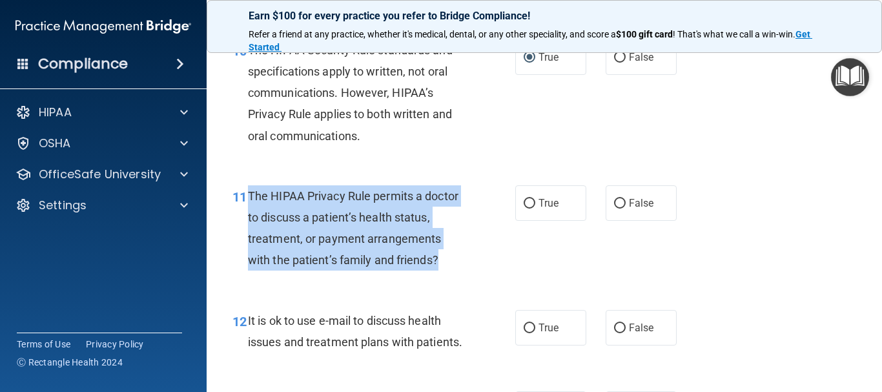
drag, startPoint x: 249, startPoint y: 189, endPoint x: 435, endPoint y: 254, distance: 197.1
click at [440, 263] on div "The HIPAA Privacy Rule permits a doctor to discuss a patient’s health status, t…" at bounding box center [361, 228] width 227 height 86
copy span "The HIPAA Privacy Rule permits a doctor to discuss a patient’s health status, t…"
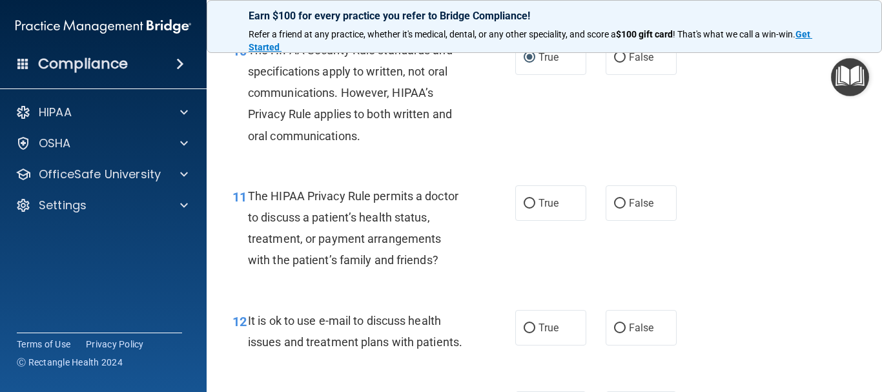
click at [535, 223] on div "11 The HIPAA Privacy Rule permits a doctor to discuss a patient’s health status…" at bounding box center [544, 231] width 643 height 125
click at [524, 207] on input "True" at bounding box center [530, 204] width 12 height 10
radio input "true"
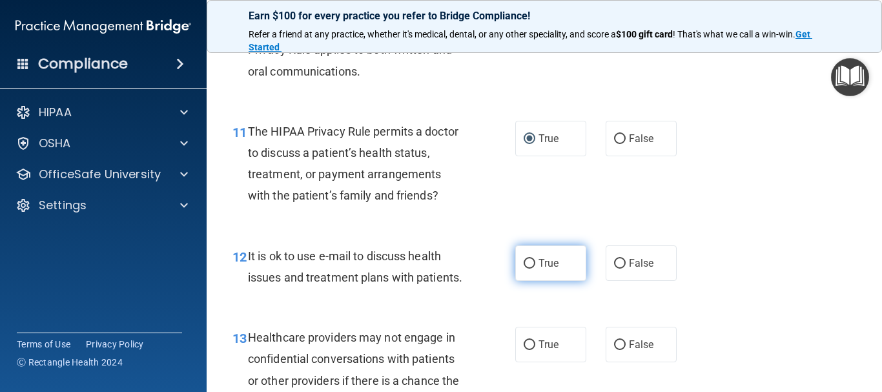
scroll to position [1356, 0]
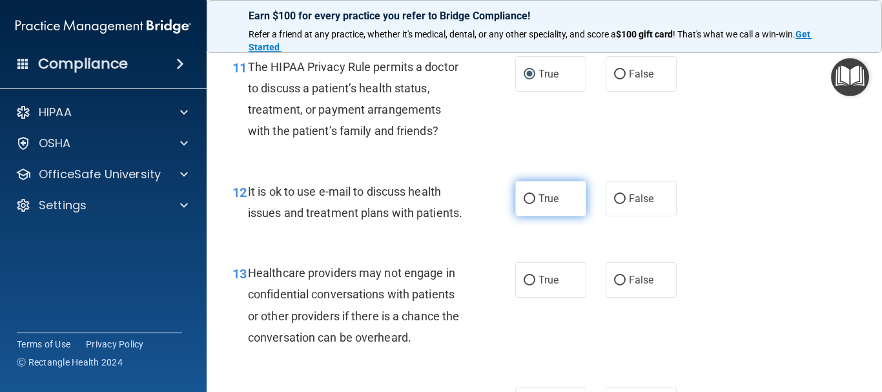
click at [526, 198] on input "True" at bounding box center [530, 199] width 12 height 10
radio input "true"
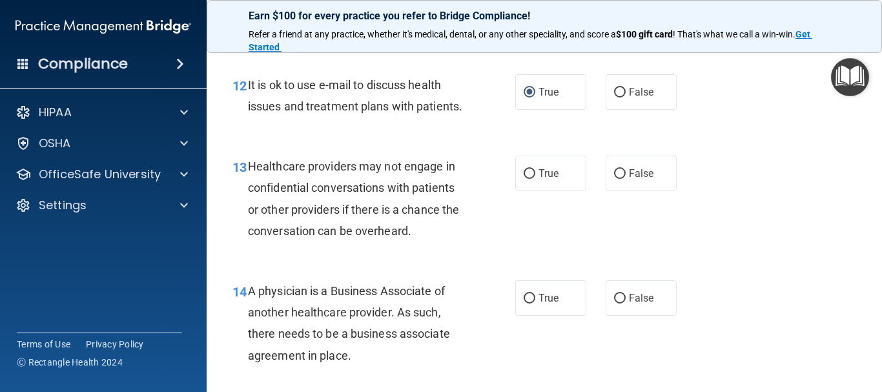
scroll to position [1485, 0]
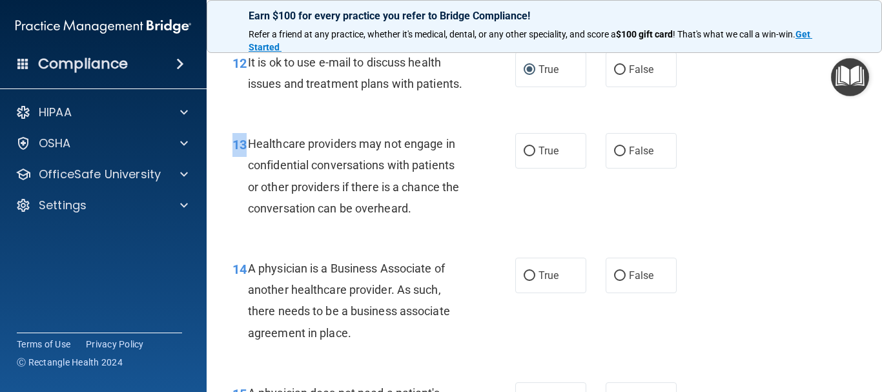
drag, startPoint x: 247, startPoint y: 165, endPoint x: 453, endPoint y: 254, distance: 224.4
click at [453, 241] on div "13 Healthcare providers may not engage in confidential conversations with patie…" at bounding box center [544, 179] width 643 height 125
click at [410, 212] on span "Healthcare providers may not engage in confidential conversations with patients…" at bounding box center [353, 176] width 211 height 78
click at [614, 156] on input "False" at bounding box center [620, 152] width 12 height 10
radio input "true"
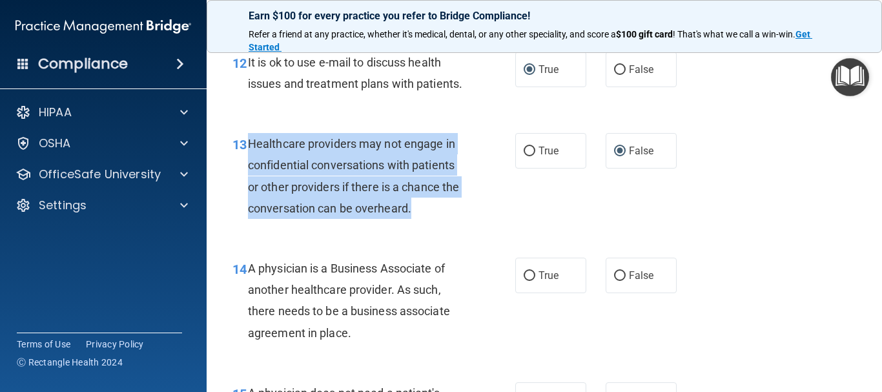
drag, startPoint x: 251, startPoint y: 163, endPoint x: 460, endPoint y: 234, distance: 221.5
click at [466, 225] on div "13 Healthcare providers may not engage in confidential conversations with patie…" at bounding box center [374, 179] width 322 height 92
copy span "Healthcare providers may not engage in confidential conversations with patients…"
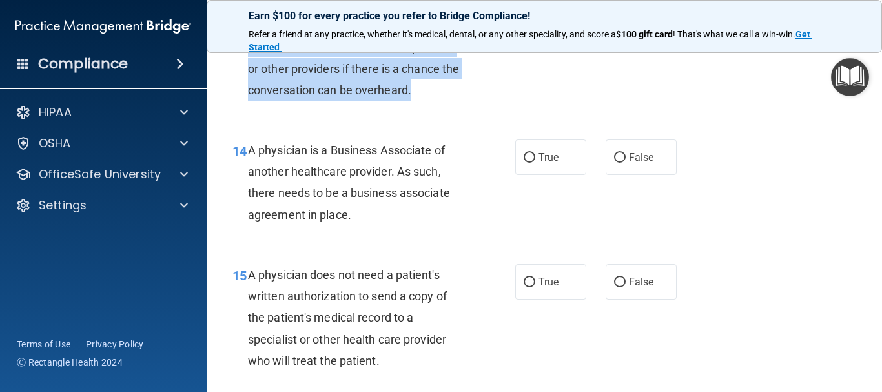
scroll to position [1614, 0]
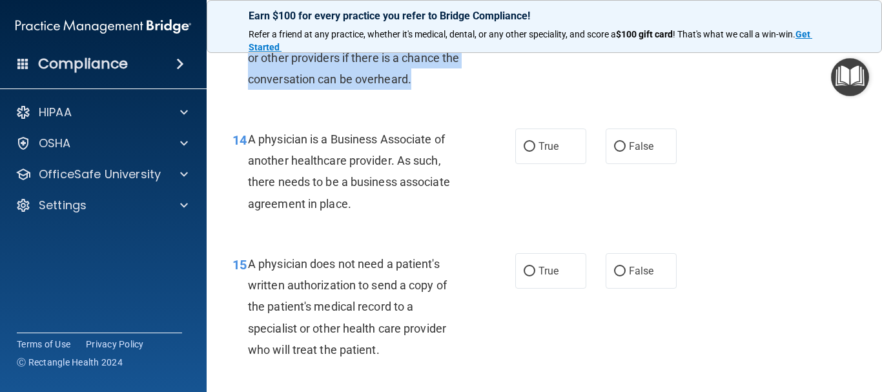
drag, startPoint x: 251, startPoint y: 158, endPoint x: 417, endPoint y: 206, distance: 173.5
click at [431, 214] on div "A physician is a Business Associate of another healthcare provider. As such, th…" at bounding box center [361, 171] width 227 height 86
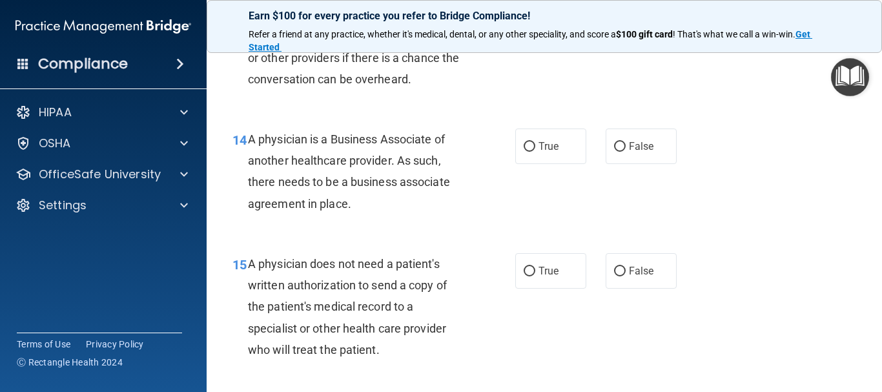
click at [432, 237] on div "14 A physician is a Business Associate of another healthcare provider. As such,…" at bounding box center [544, 174] width 643 height 125
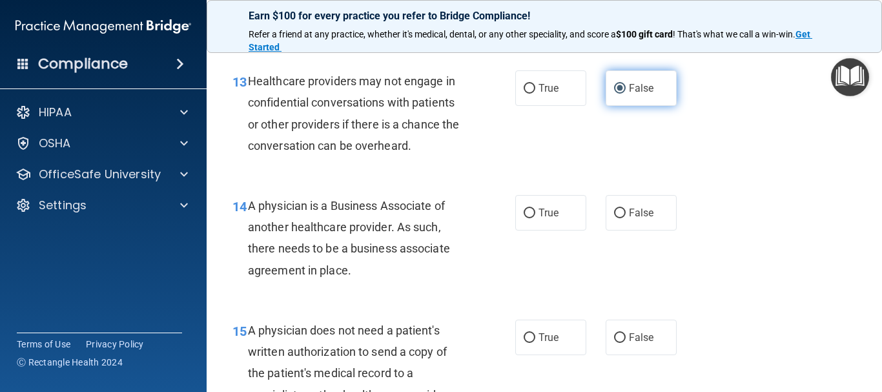
scroll to position [1550, 0]
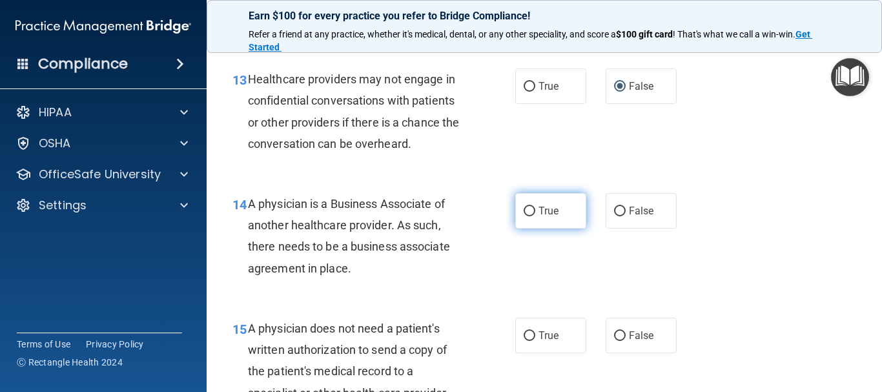
click at [548, 217] on span "True" at bounding box center [549, 211] width 20 height 12
click at [535, 216] on input "True" at bounding box center [530, 212] width 12 height 10
radio input "true"
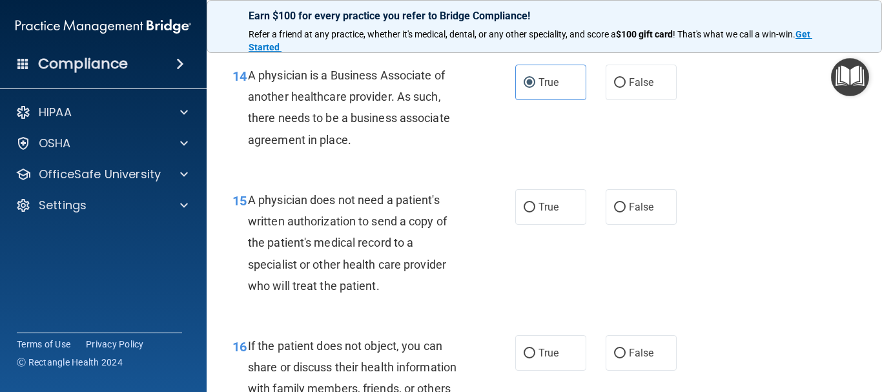
scroll to position [1679, 0]
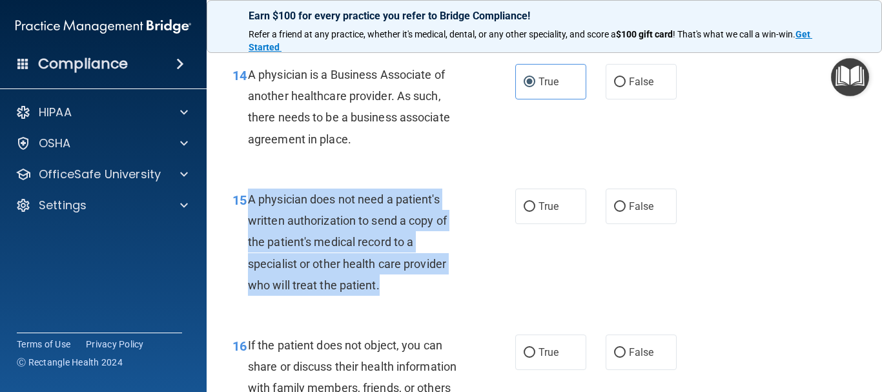
drag, startPoint x: 246, startPoint y: 218, endPoint x: 430, endPoint y: 313, distance: 206.8
click at [430, 302] on div "15 A physician does not need a patient's written authorization to send a copy o…" at bounding box center [374, 246] width 322 height 114
drag, startPoint x: 423, startPoint y: 301, endPoint x: 421, endPoint y: 308, distance: 7.4
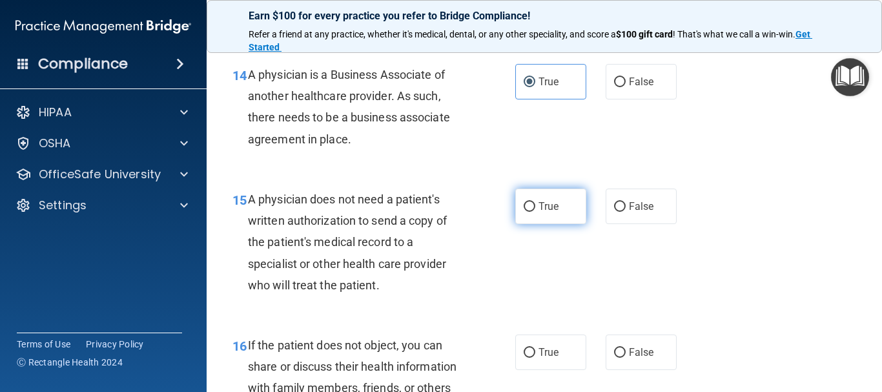
click at [542, 212] on span "True" at bounding box center [549, 206] width 20 height 12
click at [535, 212] on input "True" at bounding box center [530, 207] width 12 height 10
radio input "true"
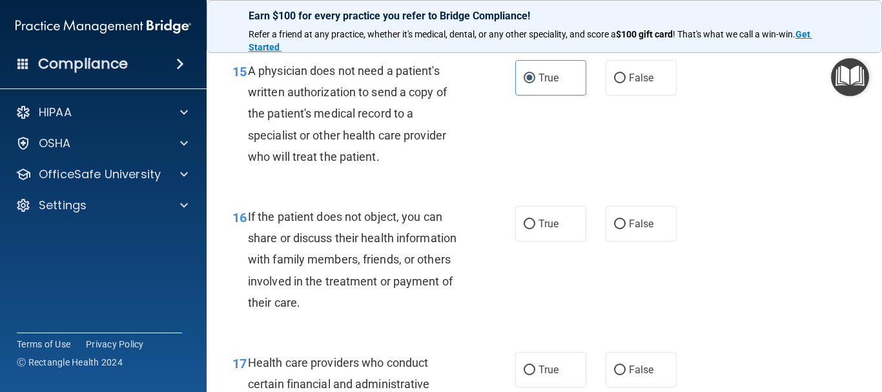
scroll to position [1808, 0]
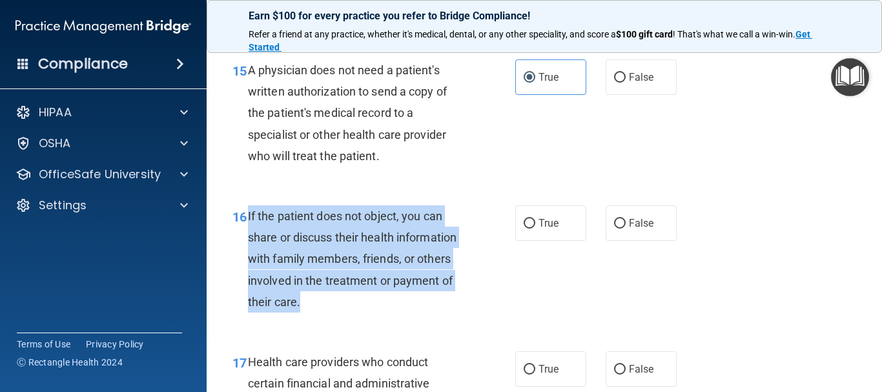
drag, startPoint x: 247, startPoint y: 234, endPoint x: 453, endPoint y: 313, distance: 220.3
click at [462, 313] on div "If the patient does not object, you can share or discuss their health informati…" at bounding box center [361, 258] width 227 height 107
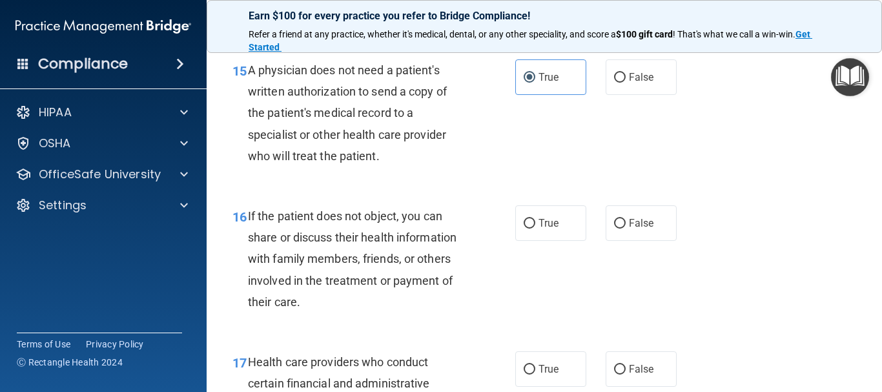
click at [425, 173] on div "15 A physician does not need a patient's written authorization to send a copy o…" at bounding box center [374, 116] width 322 height 114
click at [526, 241] on label "True" at bounding box center [550, 223] width 71 height 36
click at [526, 229] on input "True" at bounding box center [530, 224] width 12 height 10
radio input "true"
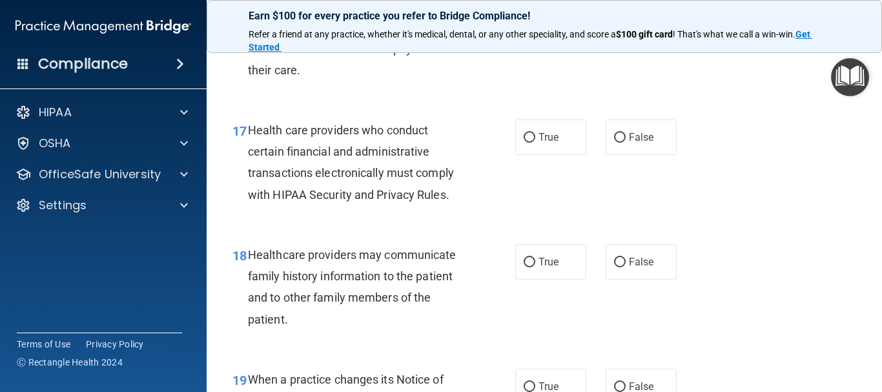
scroll to position [2066, 0]
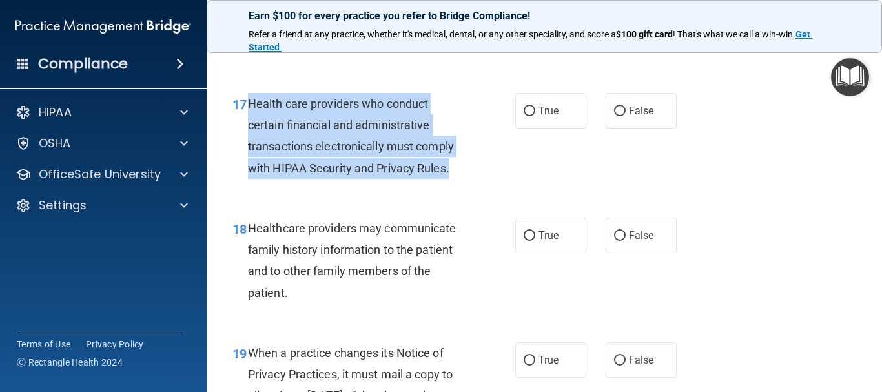
drag, startPoint x: 249, startPoint y: 121, endPoint x: 469, endPoint y: 185, distance: 229.1
click at [469, 179] on div "Health care providers who conduct certain financial and administrative transact…" at bounding box center [361, 136] width 227 height 86
click at [530, 116] on input "True" at bounding box center [530, 112] width 12 height 10
radio input "true"
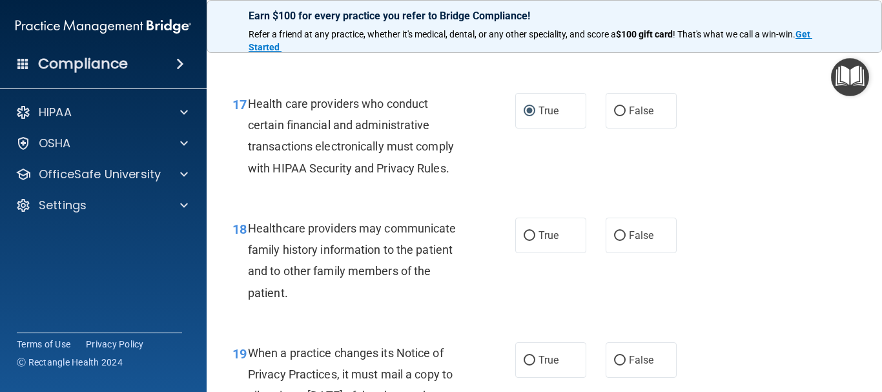
click at [346, 253] on span "Healthcare providers may communicate family history information to the patient …" at bounding box center [352, 260] width 209 height 78
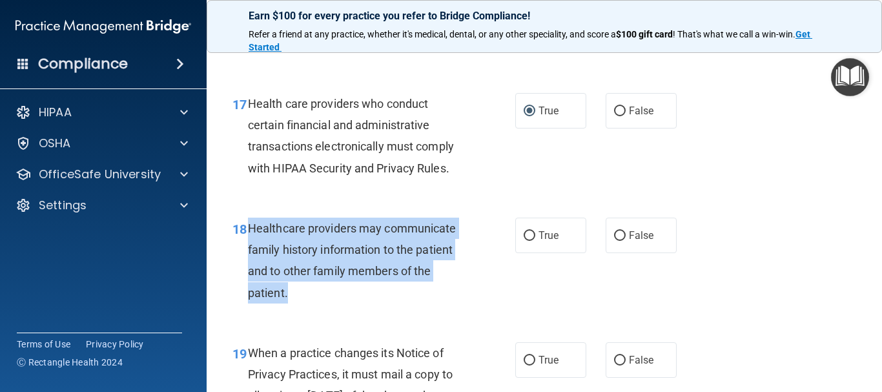
drag, startPoint x: 250, startPoint y: 246, endPoint x: 423, endPoint y: 314, distance: 185.9
click at [423, 303] on div "Healthcare providers may communicate family history information to the patient …" at bounding box center [361, 261] width 227 height 86
click at [524, 241] on input "True" at bounding box center [530, 236] width 12 height 10
radio input "true"
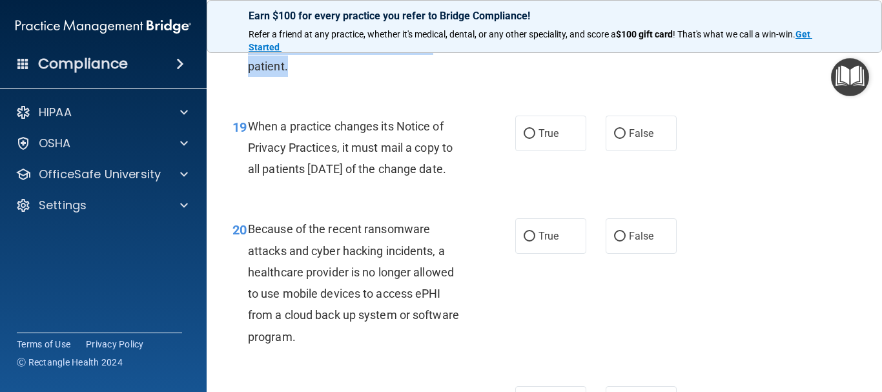
scroll to position [2325, 0]
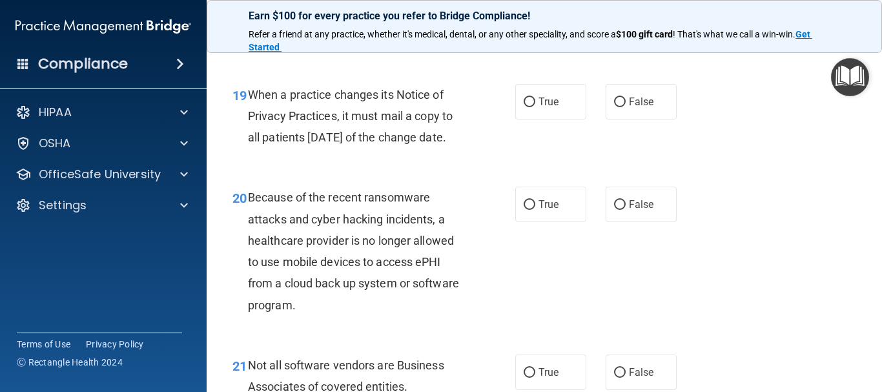
drag, startPoint x: 249, startPoint y: 111, endPoint x: 494, endPoint y: 173, distance: 252.4
click at [494, 155] on div "19 When a practice changes its Notice of Privacy Practices, it must mail a copy…" at bounding box center [374, 119] width 322 height 71
click at [455, 235] on div "Because of the recent ransomware attacks and cyber hacking incidents, a healthc…" at bounding box center [361, 251] width 227 height 128
click at [539, 108] on span "True" at bounding box center [549, 102] width 20 height 12
click at [535, 107] on input "True" at bounding box center [530, 103] width 12 height 10
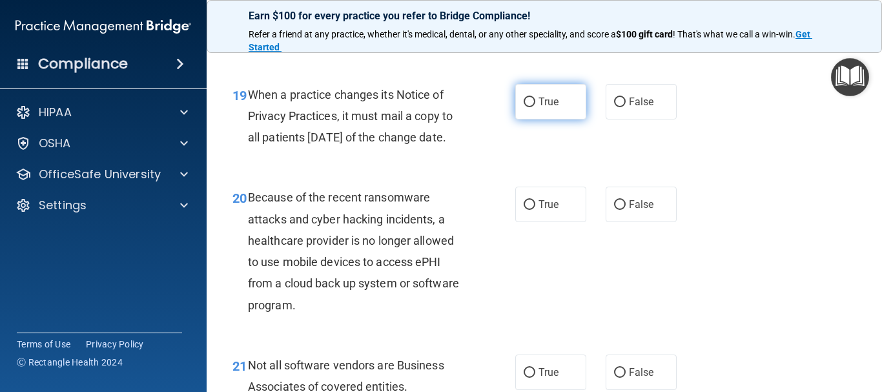
radio input "true"
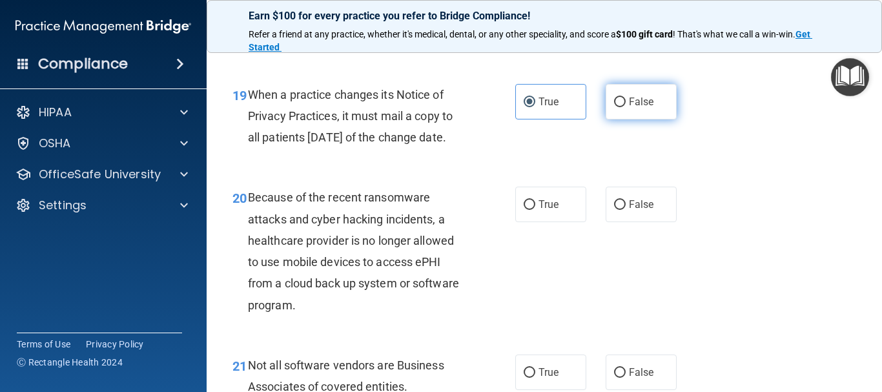
click at [621, 119] on label "False" at bounding box center [641, 102] width 71 height 36
click at [621, 107] on input "False" at bounding box center [620, 103] width 12 height 10
radio input "true"
radio input "false"
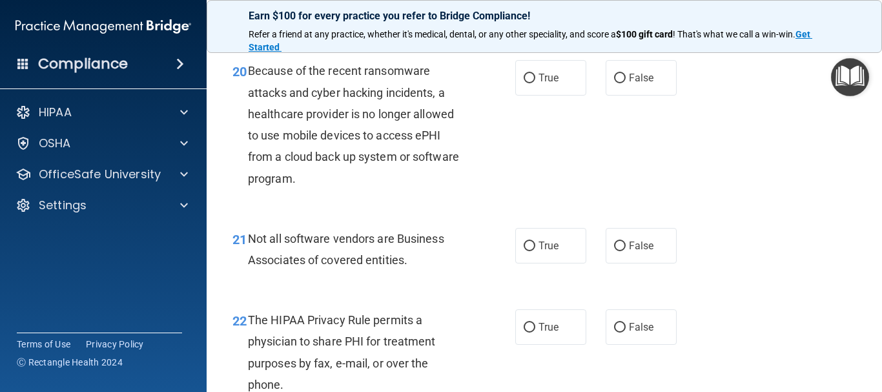
scroll to position [2454, 0]
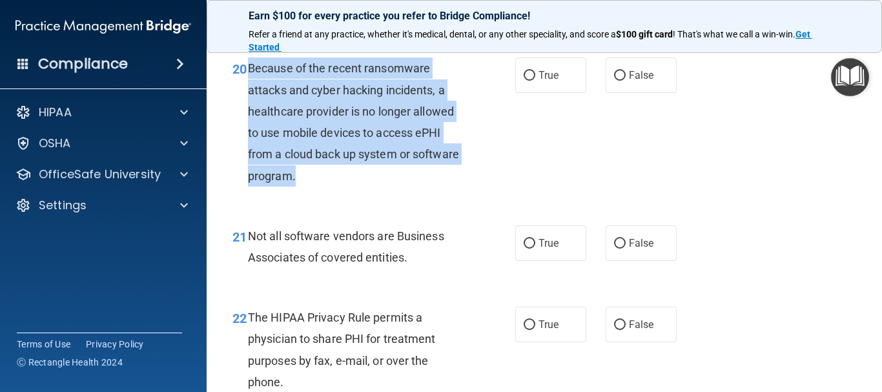
drag, startPoint x: 249, startPoint y: 110, endPoint x: 458, endPoint y: 224, distance: 238.4
click at [458, 186] on div "Because of the recent ransomware attacks and cyber hacking incidents, a healthc…" at bounding box center [361, 121] width 227 height 128
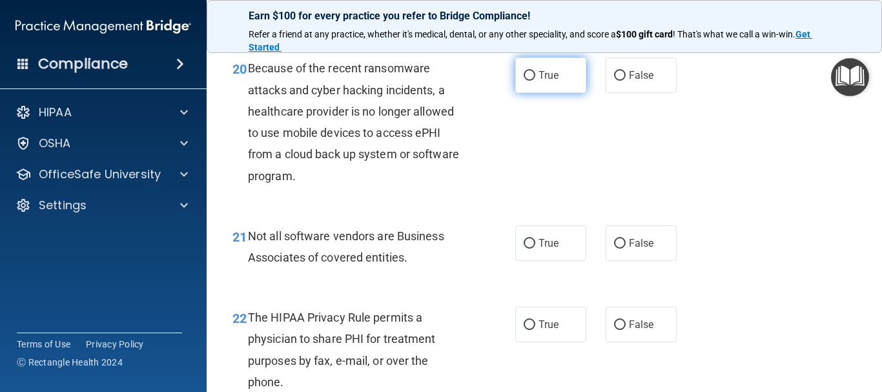
click at [540, 81] on span "True" at bounding box center [549, 75] width 20 height 12
click at [535, 81] on input "True" at bounding box center [530, 76] width 12 height 10
radio input "true"
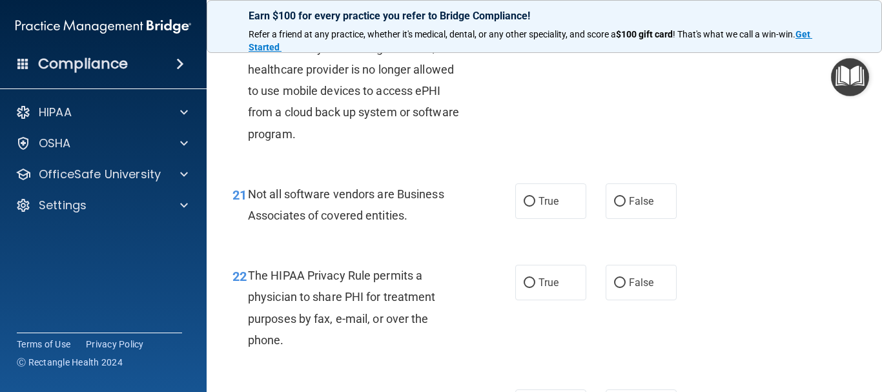
scroll to position [2518, 0]
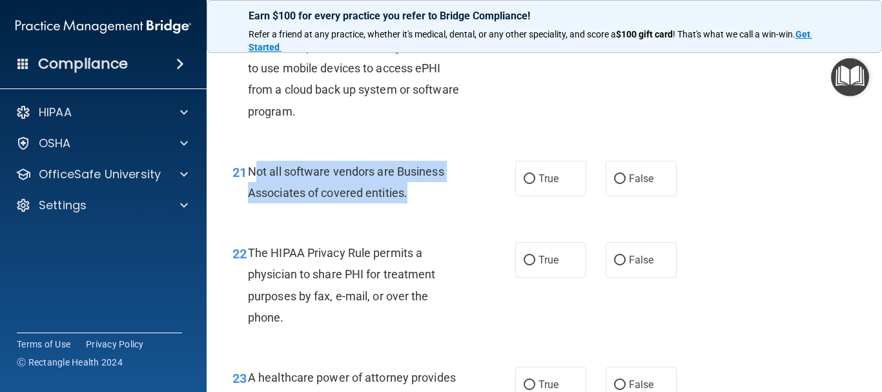
drag, startPoint x: 267, startPoint y: 215, endPoint x: 385, endPoint y: 230, distance: 119.1
click at [443, 203] on div "Not all software vendors are Business Associates of covered entities." at bounding box center [361, 182] width 227 height 43
drag, startPoint x: 248, startPoint y: 214, endPoint x: 440, endPoint y: 243, distance: 194.1
click at [439, 203] on div "Not all software vendors are Business Associates of covered entities." at bounding box center [361, 182] width 227 height 43
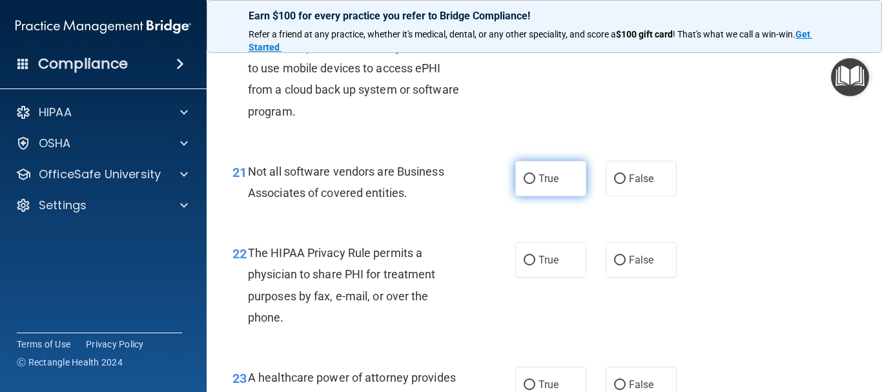
click at [548, 196] on label "True" at bounding box center [550, 179] width 71 height 36
click at [535, 184] on input "True" at bounding box center [530, 179] width 12 height 10
radio input "true"
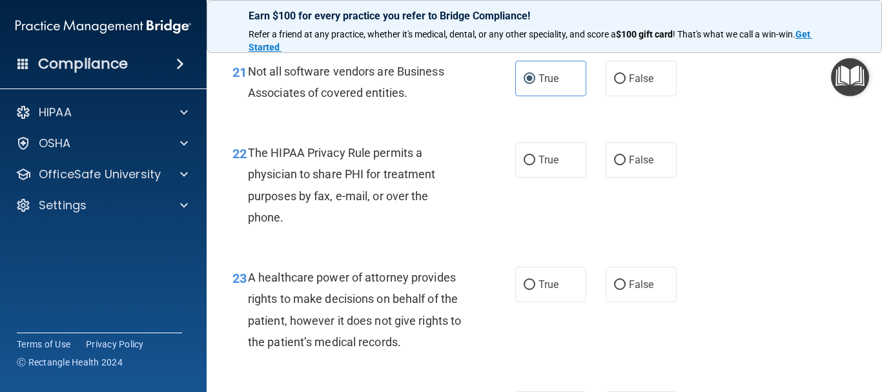
scroll to position [2647, 0]
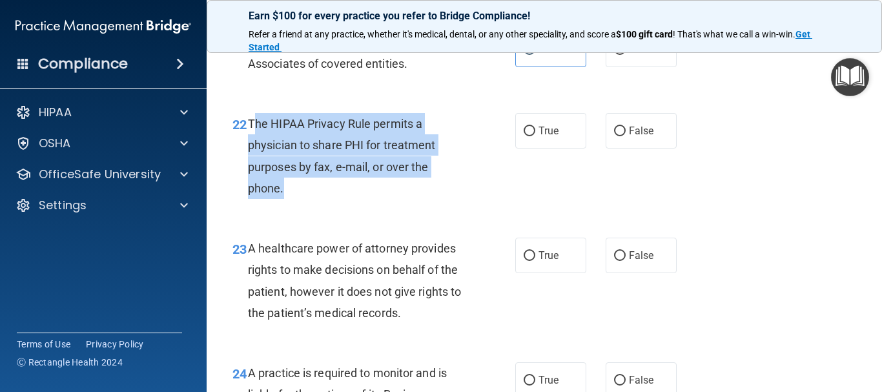
drag, startPoint x: 251, startPoint y: 163, endPoint x: 418, endPoint y: 223, distance: 176.9
click at [425, 199] on div "The HIPAA Privacy Rule permits a physician to share PHI for treatment purposes …" at bounding box center [361, 156] width 227 height 86
drag, startPoint x: 250, startPoint y: 165, endPoint x: 398, endPoint y: 188, distance: 149.6
click at [437, 199] on div "The HIPAA Privacy Rule permits a physician to share PHI for treatment purposes …" at bounding box center [361, 156] width 227 height 86
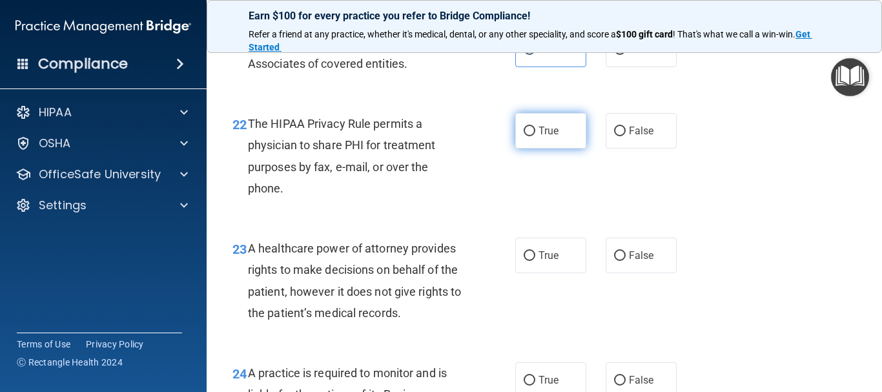
click at [572, 149] on label "True" at bounding box center [550, 131] width 71 height 36
click at [535, 136] on input "True" at bounding box center [530, 132] width 12 height 10
radio input "true"
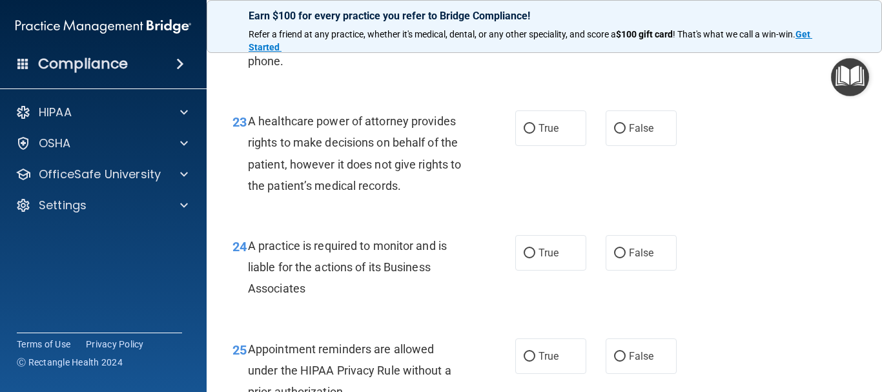
scroll to position [2777, 0]
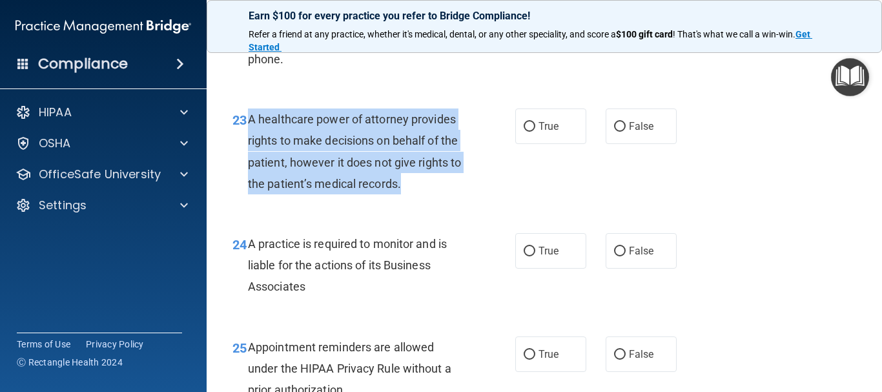
drag, startPoint x: 277, startPoint y: 173, endPoint x: 439, endPoint y: 226, distance: 170.5
click at [458, 201] on div "23 A healthcare power of attorney provides rights to make decisions on behalf o…" at bounding box center [374, 154] width 322 height 92
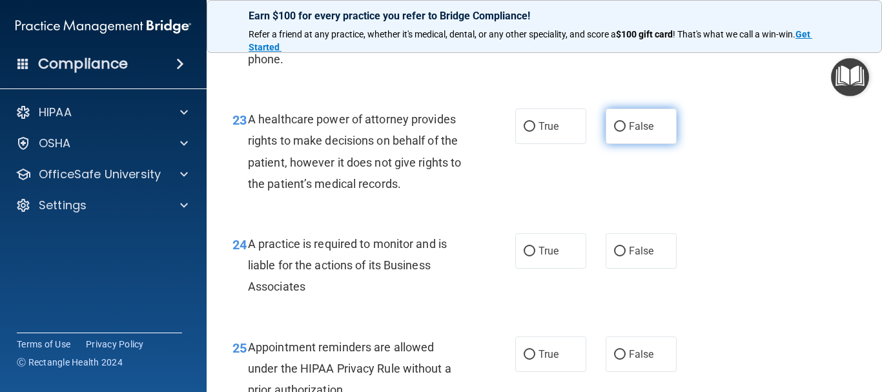
click at [628, 144] on label "False" at bounding box center [641, 126] width 71 height 36
click at [626, 132] on input "False" at bounding box center [620, 127] width 12 height 10
radio input "true"
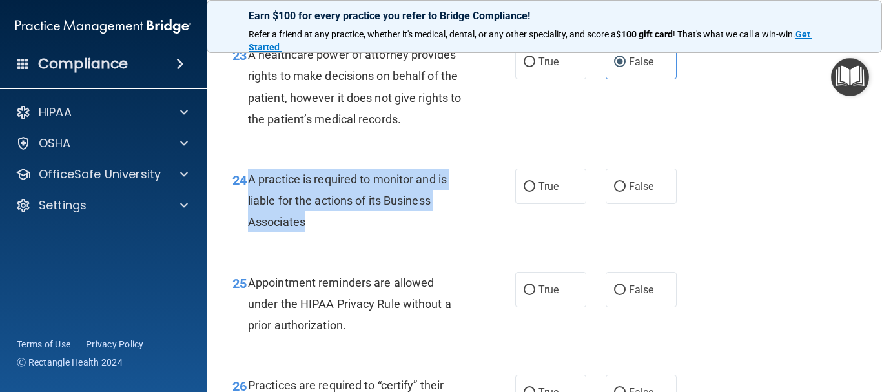
drag, startPoint x: 251, startPoint y: 220, endPoint x: 484, endPoint y: 269, distance: 238.2
click at [484, 240] on div "24 A practice is required to monitor and is liable for the actions of its Busin…" at bounding box center [374, 204] width 322 height 71
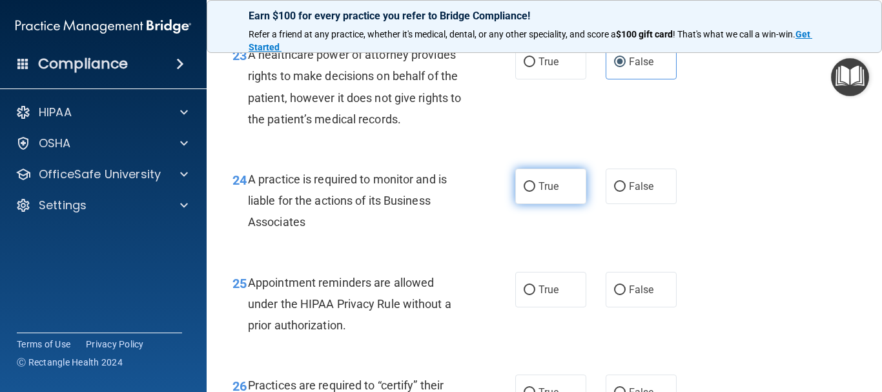
click at [518, 204] on label "True" at bounding box center [550, 187] width 71 height 36
click at [524, 192] on input "True" at bounding box center [530, 187] width 12 height 10
radio input "true"
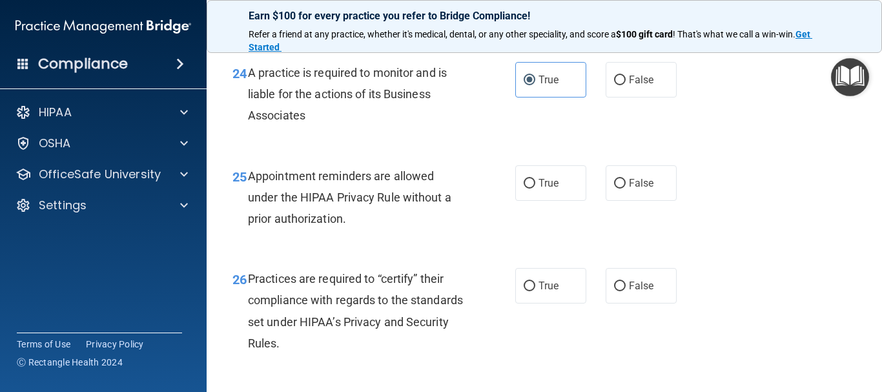
scroll to position [2970, 0]
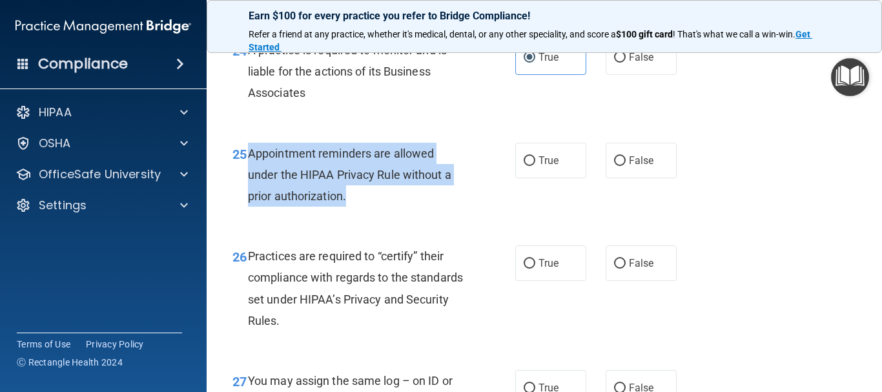
drag, startPoint x: 248, startPoint y: 196, endPoint x: 422, endPoint y: 251, distance: 182.2
click at [422, 214] on div "25 Appointment reminders are allowed under the HIPAA Privacy Rule without a pri…" at bounding box center [374, 178] width 322 height 71
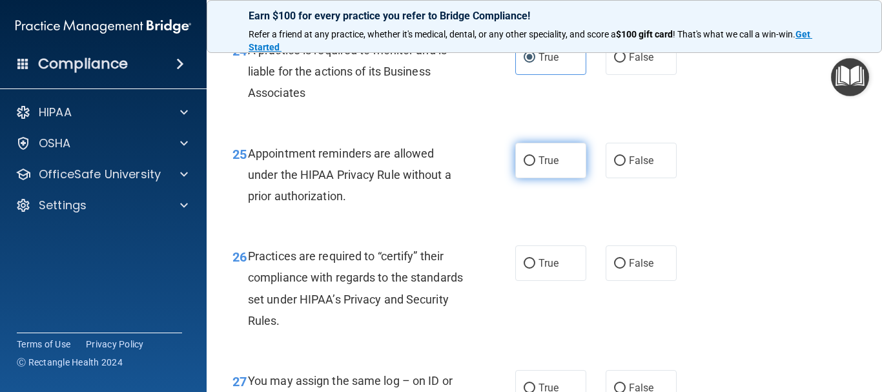
click at [515, 178] on label "True" at bounding box center [550, 161] width 71 height 36
click at [524, 166] on input "True" at bounding box center [530, 161] width 12 height 10
radio input "true"
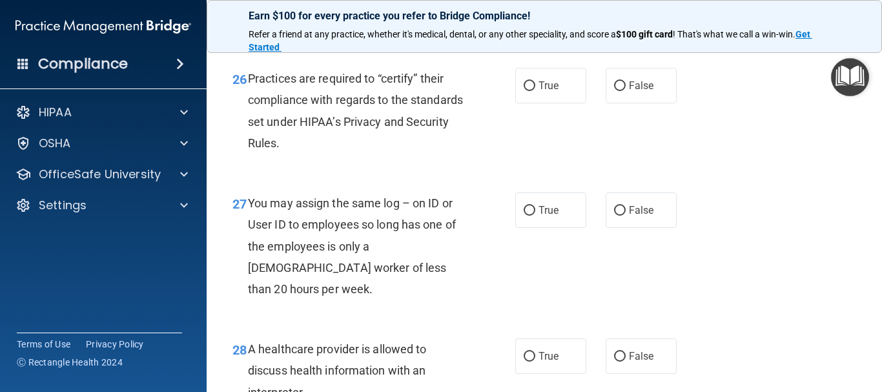
scroll to position [3148, 0]
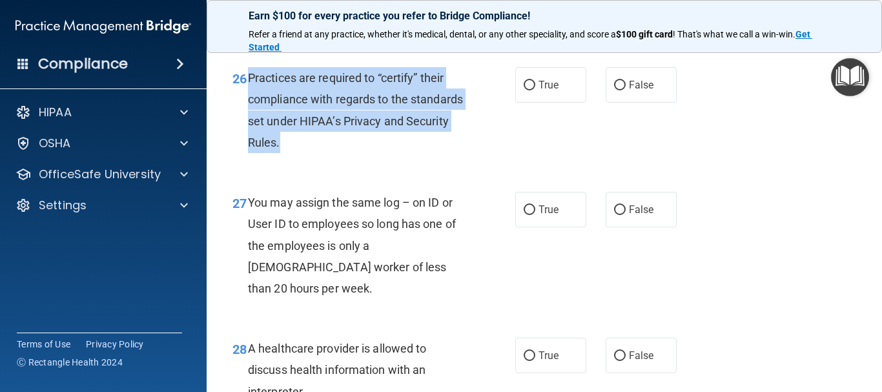
drag, startPoint x: 247, startPoint y: 121, endPoint x: 460, endPoint y: 196, distance: 226.1
click at [460, 159] on div "26 Practices are required to “certify” their compliance with regards to the sta…" at bounding box center [374, 113] width 322 height 92
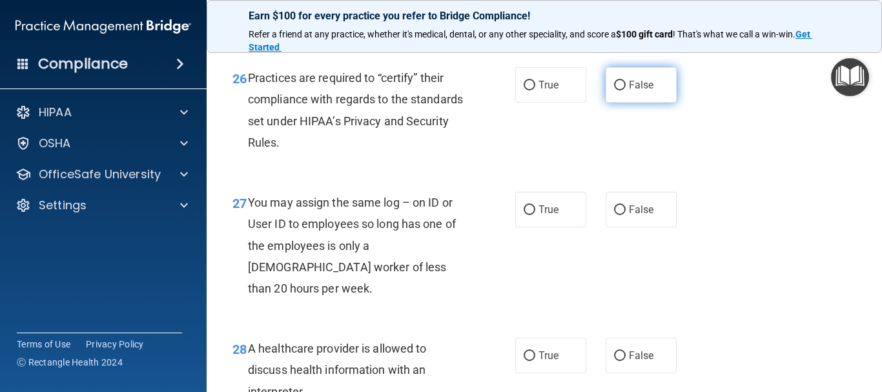
click at [639, 103] on label "False" at bounding box center [641, 85] width 71 height 36
click at [626, 90] on input "False" at bounding box center [620, 86] width 12 height 10
radio input "true"
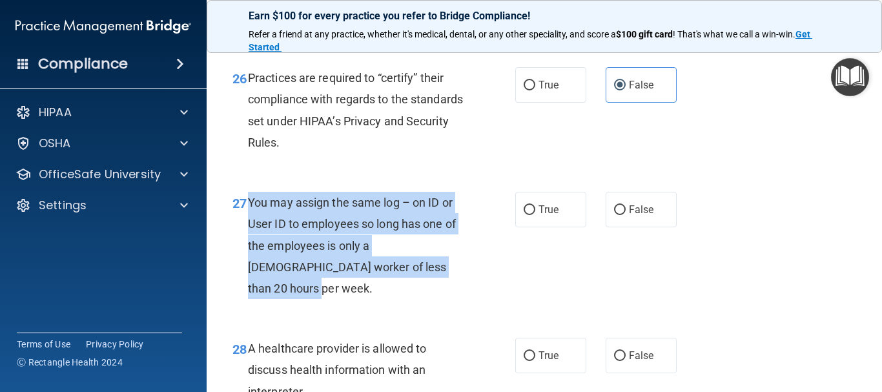
drag, startPoint x: 248, startPoint y: 243, endPoint x: 438, endPoint y: 318, distance: 204.7
click at [438, 299] on div "You may assign the same log – on ID or User ID to employees so long has one of …" at bounding box center [361, 245] width 227 height 107
click at [453, 299] on div "You may assign the same log – on ID or User ID to employees so long has one of …" at bounding box center [361, 245] width 227 height 107
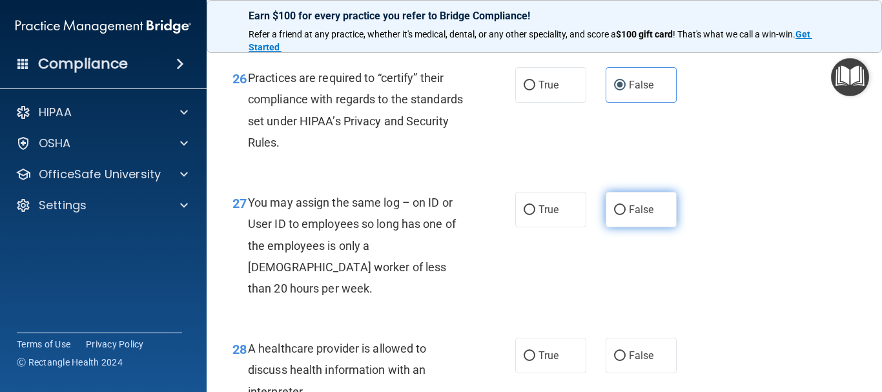
click at [619, 227] on label "False" at bounding box center [641, 210] width 71 height 36
click at [619, 215] on input "False" at bounding box center [620, 210] width 12 height 10
radio input "true"
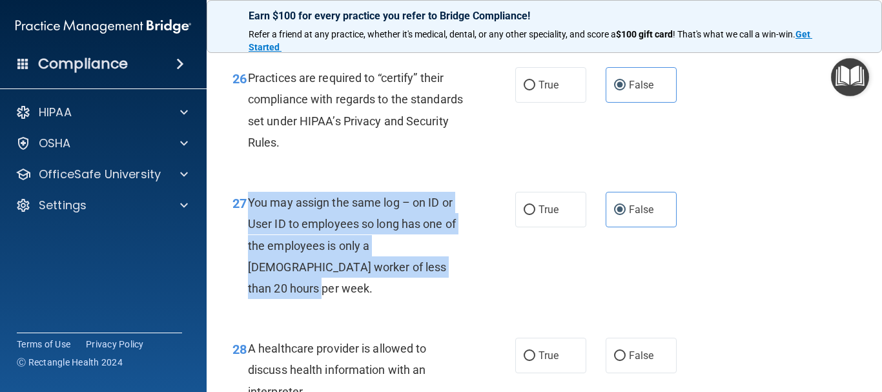
drag, startPoint x: 250, startPoint y: 243, endPoint x: 407, endPoint y: 292, distance: 164.2
click at [418, 299] on div "You may assign the same log – on ID or User ID to employees so long has one of …" at bounding box center [361, 245] width 227 height 107
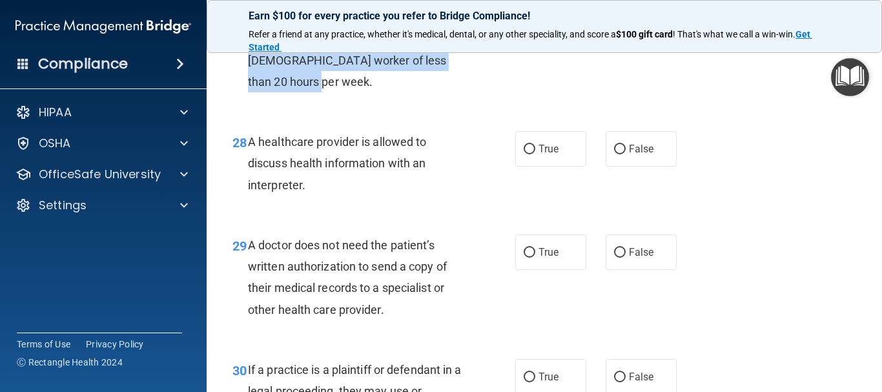
scroll to position [3407, 0]
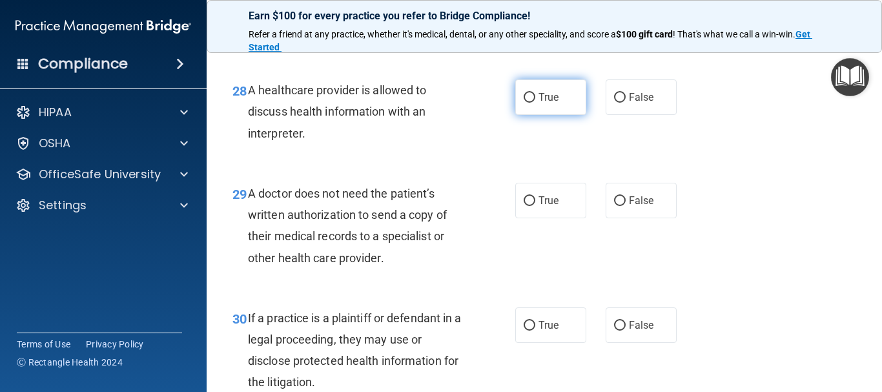
click at [553, 103] on span "True" at bounding box center [549, 97] width 20 height 12
click at [535, 103] on input "True" at bounding box center [530, 98] width 12 height 10
radio input "true"
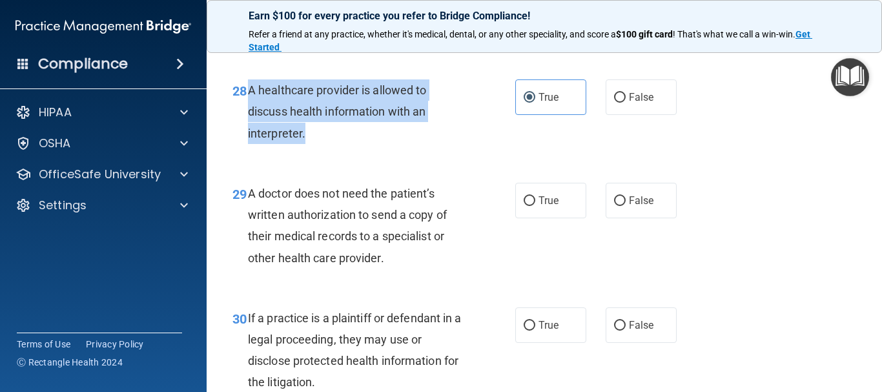
drag, startPoint x: 249, startPoint y: 114, endPoint x: 364, endPoint y: 143, distance: 119.3
click at [376, 150] on div "28 A healthcare provider is allowed to discuss health information with an inter…" at bounding box center [374, 114] width 322 height 71
drag, startPoint x: 250, startPoint y: 213, endPoint x: 411, endPoint y: 280, distance: 174.6
click at [411, 269] on div "A doctor does not need the patient’s written authorization to send a copy of th…" at bounding box center [361, 226] width 227 height 86
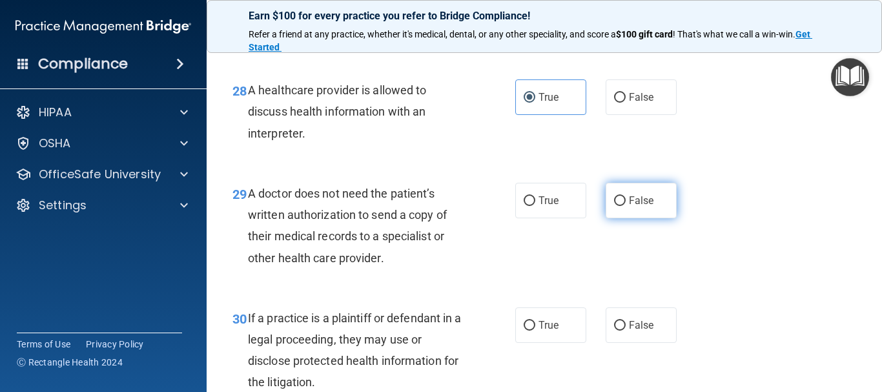
click at [642, 218] on label "False" at bounding box center [641, 201] width 71 height 36
click at [626, 206] on input "False" at bounding box center [620, 201] width 12 height 10
radio input "true"
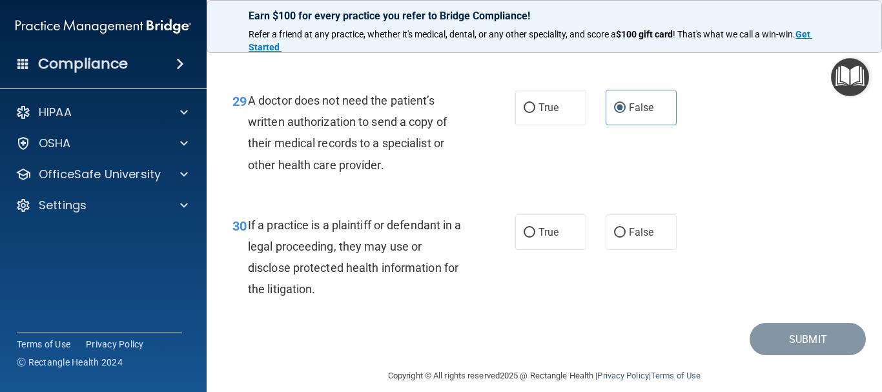
scroll to position [3536, 0]
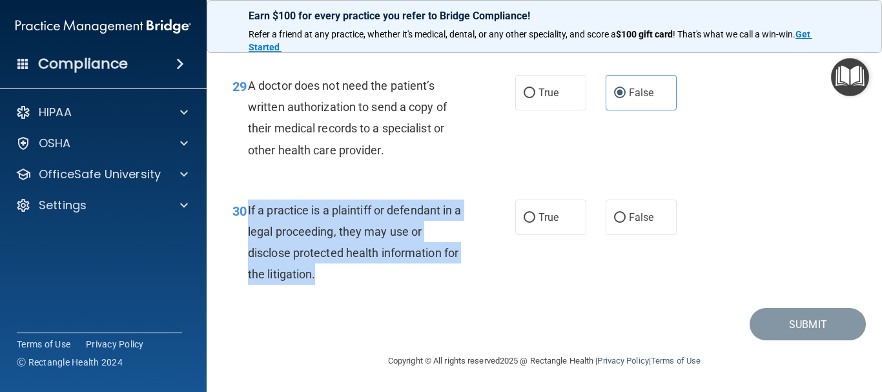
drag, startPoint x: 249, startPoint y: 209, endPoint x: 422, endPoint y: 285, distance: 189.1
click at [422, 285] on div "30 If a practice is a plaintiff or defendant in a legal proceeding, they may us…" at bounding box center [374, 246] width 322 height 92
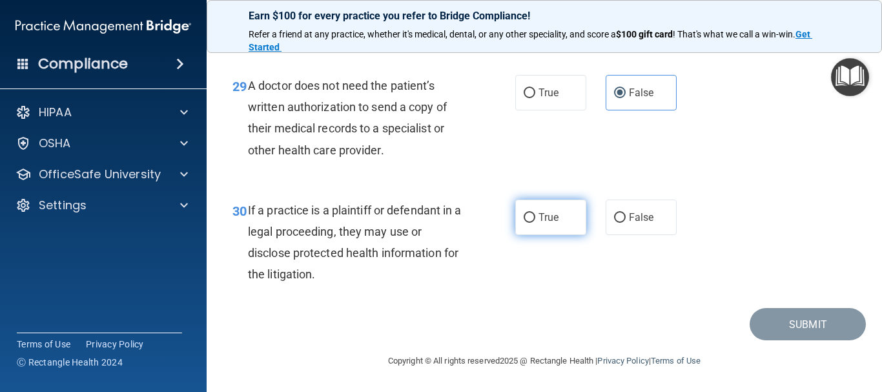
click at [542, 207] on label "True" at bounding box center [550, 218] width 71 height 36
click at [535, 213] on input "True" at bounding box center [530, 218] width 12 height 10
radio input "true"
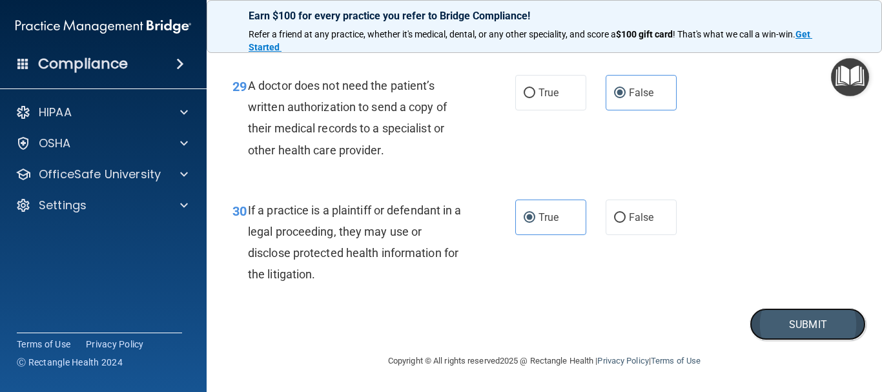
click at [819, 331] on button "Submit" at bounding box center [808, 324] width 116 height 33
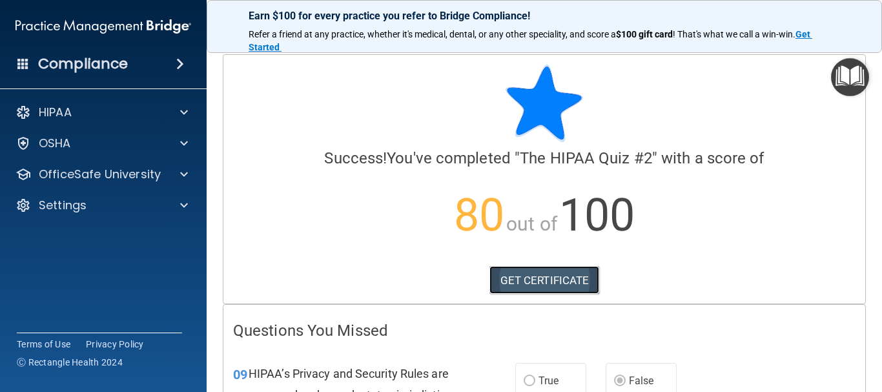
click at [564, 273] on link "GET CERTIFICATE" at bounding box center [544, 280] width 110 height 28
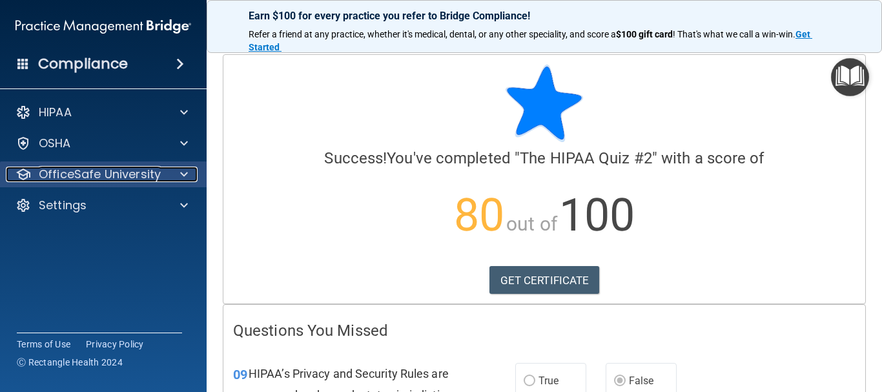
click at [194, 181] on div at bounding box center [182, 174] width 32 height 15
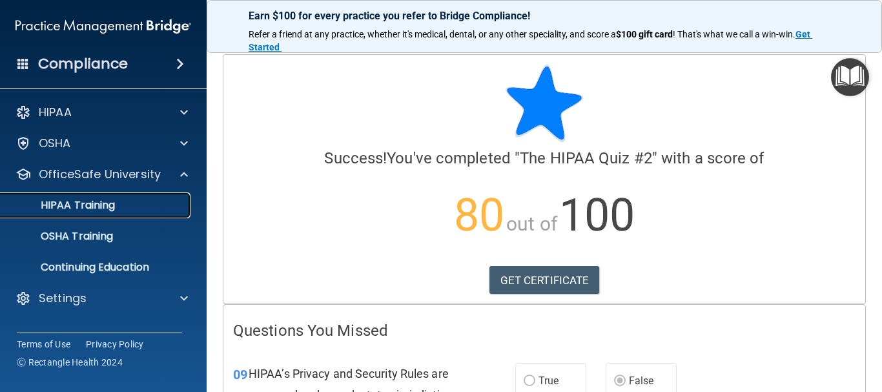
click at [155, 213] on link "HIPAA Training" at bounding box center [88, 205] width 203 height 26
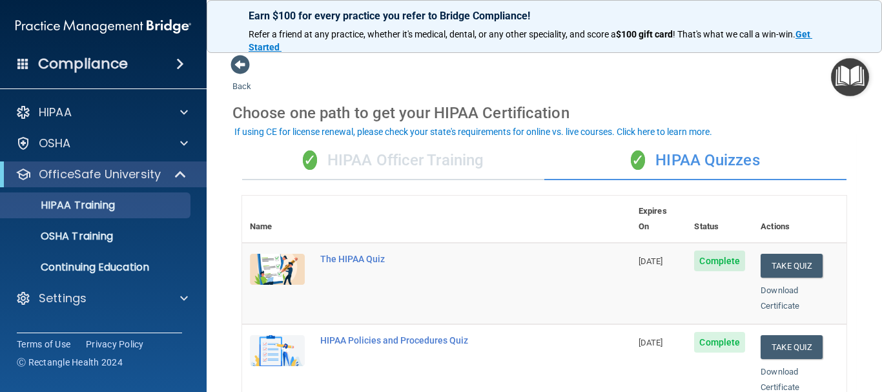
click at [426, 172] on div "✓ HIPAA Officer Training" at bounding box center [393, 160] width 302 height 39
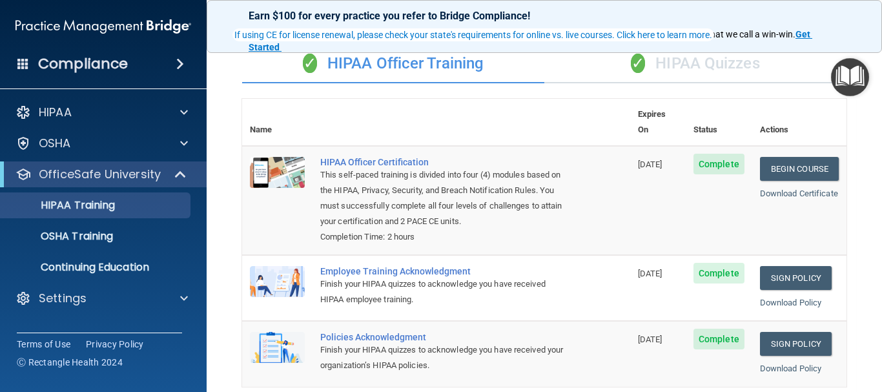
scroll to position [65, 0]
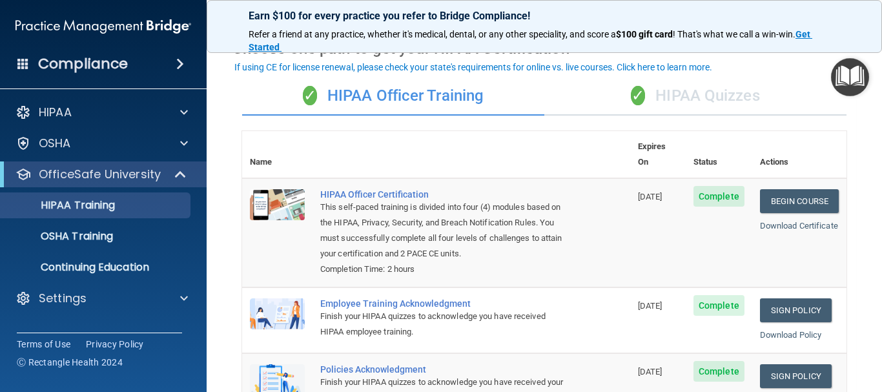
click at [712, 111] on div "✓ HIPAA Quizzes" at bounding box center [695, 96] width 302 height 39
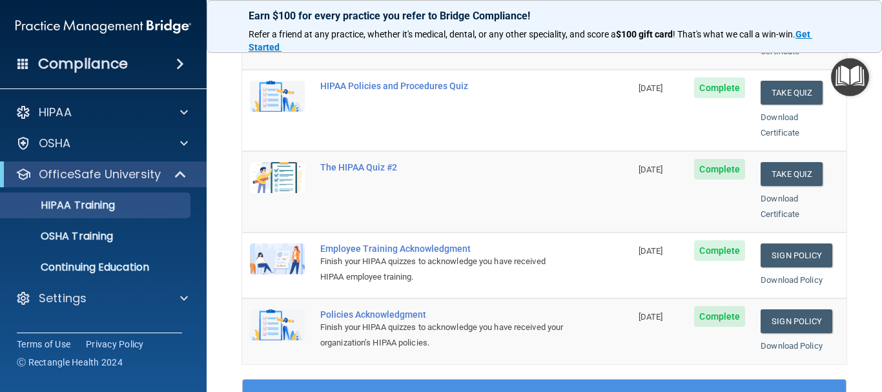
scroll to position [258, 0]
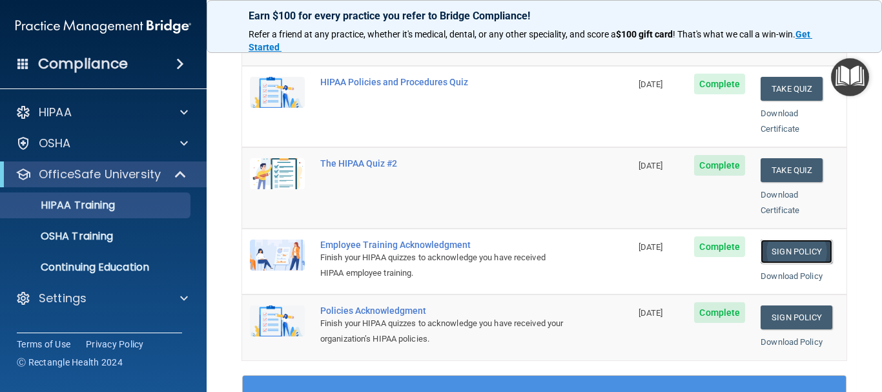
click at [775, 240] on link "Sign Policy" at bounding box center [797, 252] width 72 height 24
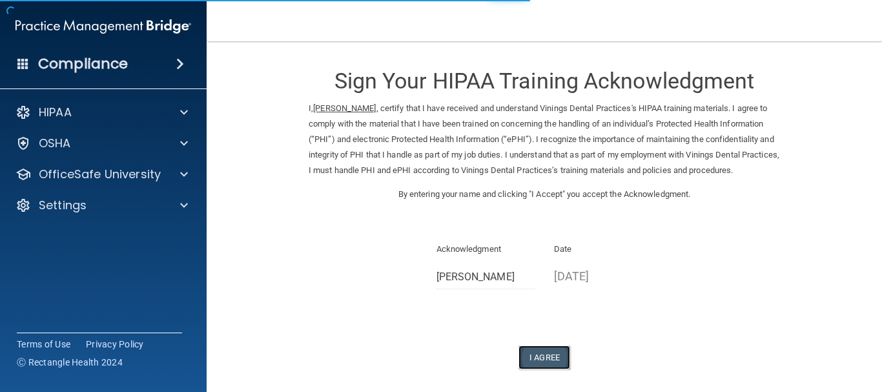
click at [549, 366] on button "I Agree" at bounding box center [544, 357] width 52 height 24
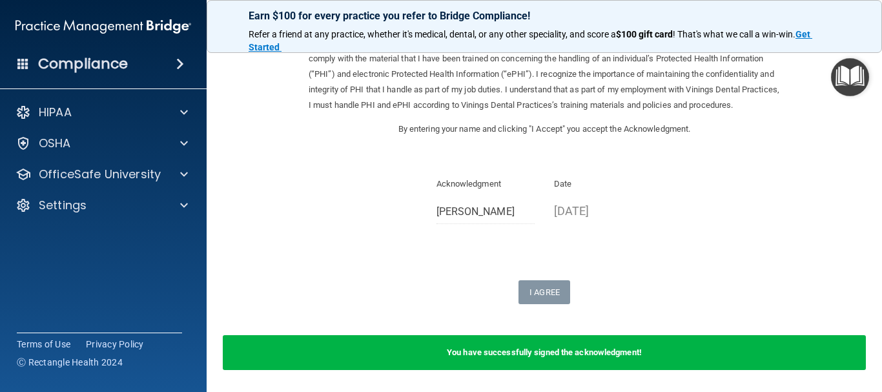
scroll to position [126, 0]
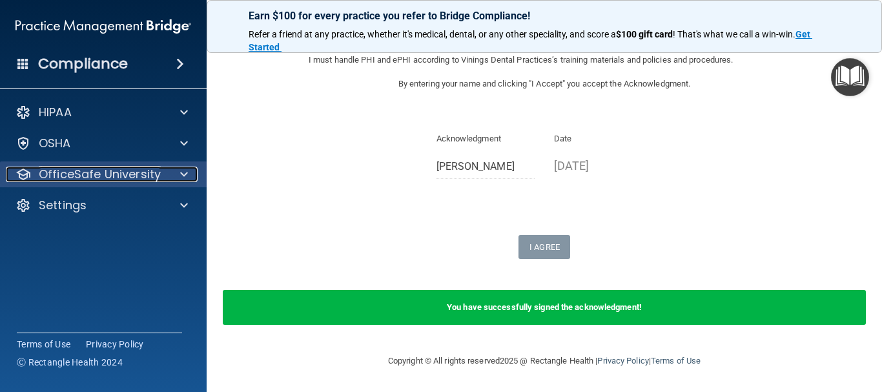
click at [178, 170] on div at bounding box center [182, 174] width 32 height 15
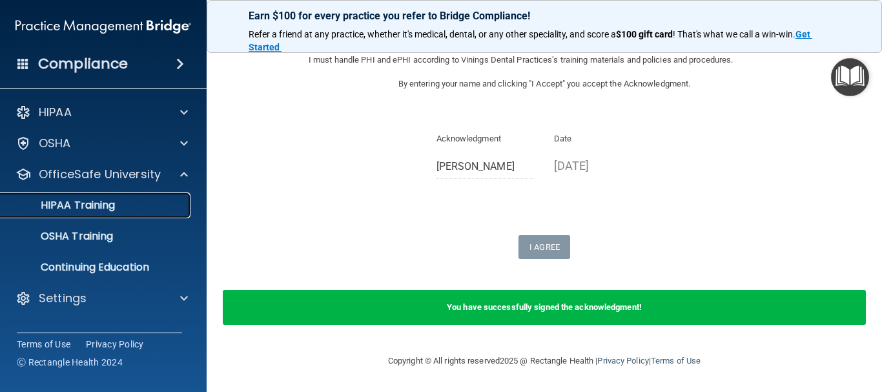
click at [161, 207] on div "HIPAA Training" at bounding box center [96, 205] width 176 height 13
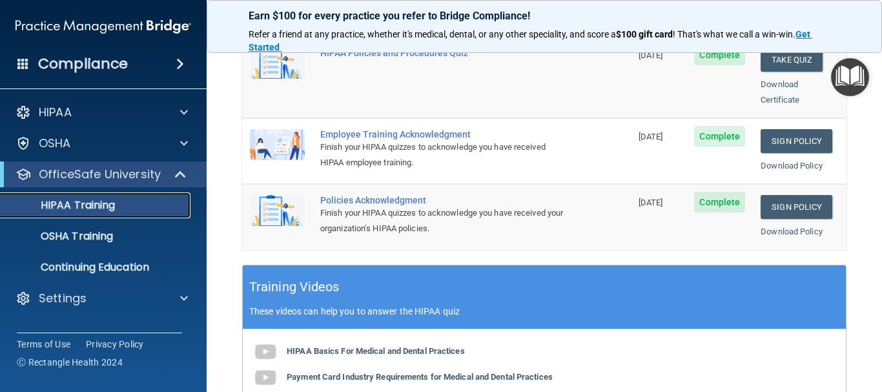
scroll to position [304, 0]
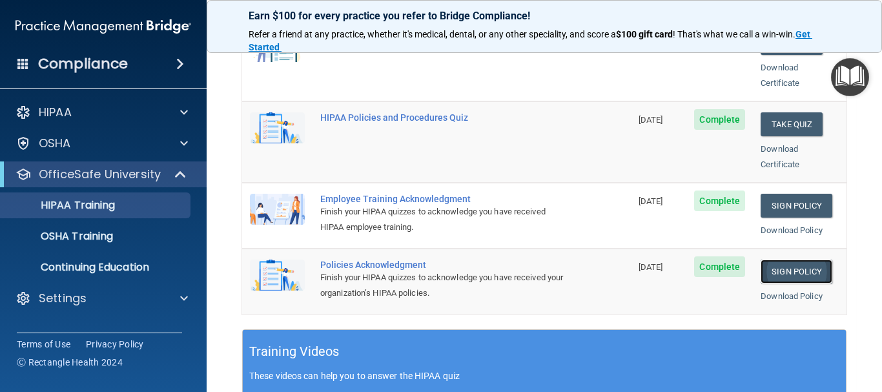
click at [774, 260] on link "Sign Policy" at bounding box center [797, 272] width 72 height 24
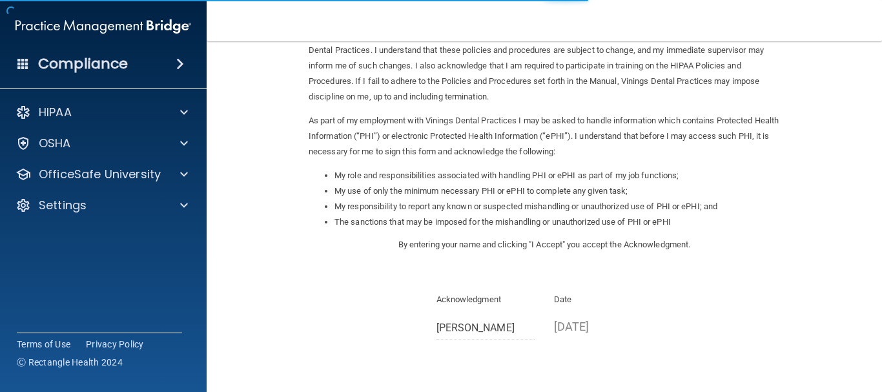
scroll to position [129, 0]
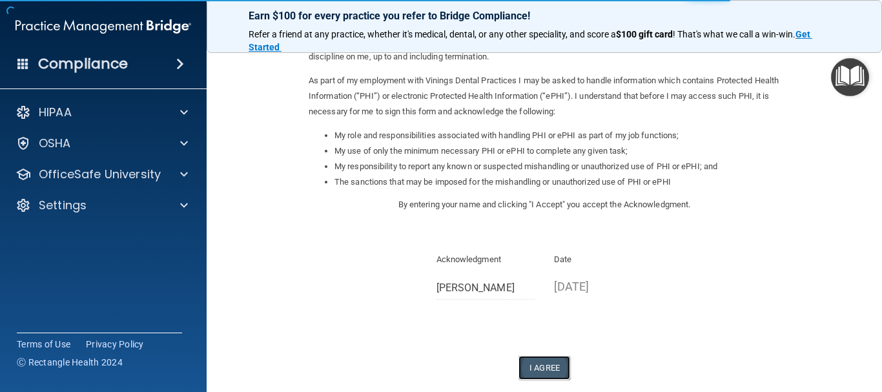
click at [544, 376] on button "I Agree" at bounding box center [544, 368] width 52 height 24
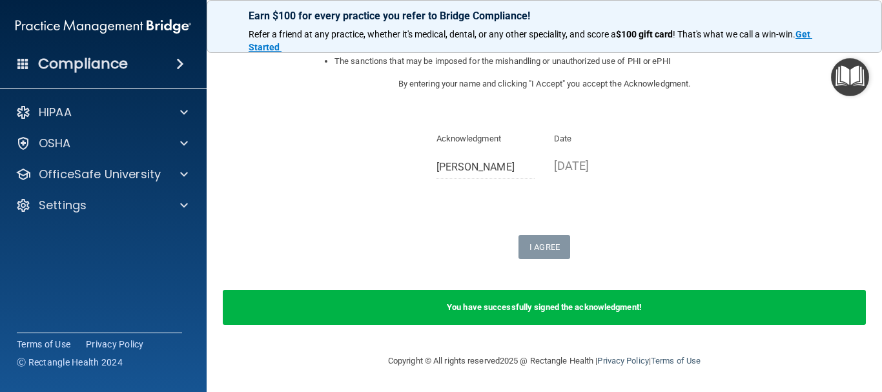
scroll to position [185, 0]
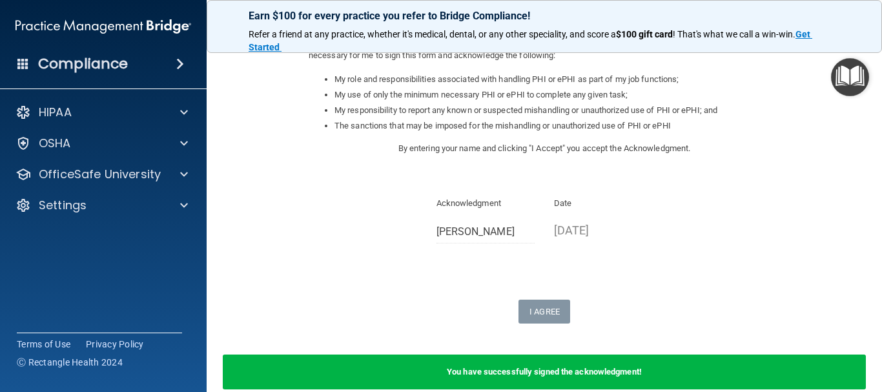
click at [610, 309] on div "I Agree" at bounding box center [544, 312] width 471 height 24
click at [595, 360] on div "You have successfully signed the acknowledgment!" at bounding box center [544, 371] width 643 height 35
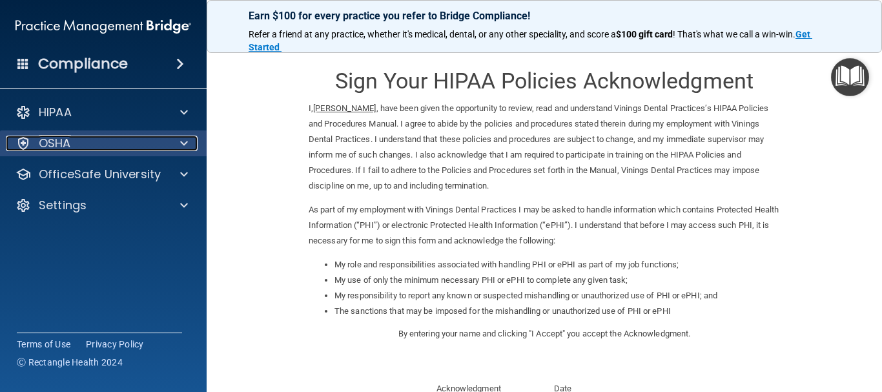
drag, startPoint x: 168, startPoint y: 138, endPoint x: 169, endPoint y: 131, distance: 7.1
click at [168, 138] on div at bounding box center [182, 143] width 32 height 15
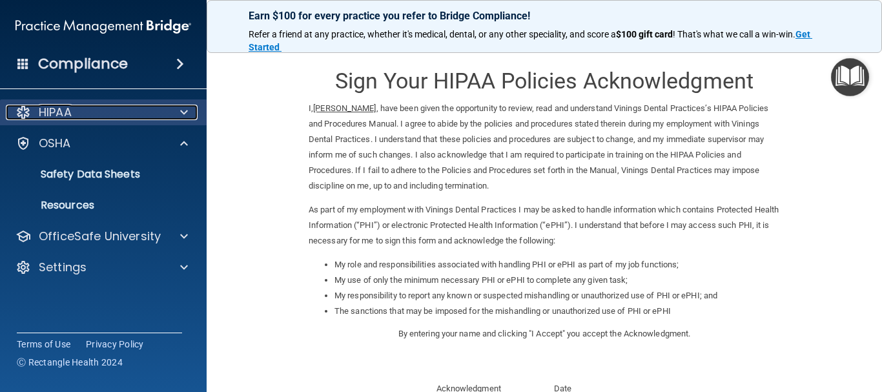
click at [183, 114] on span at bounding box center [184, 112] width 8 height 15
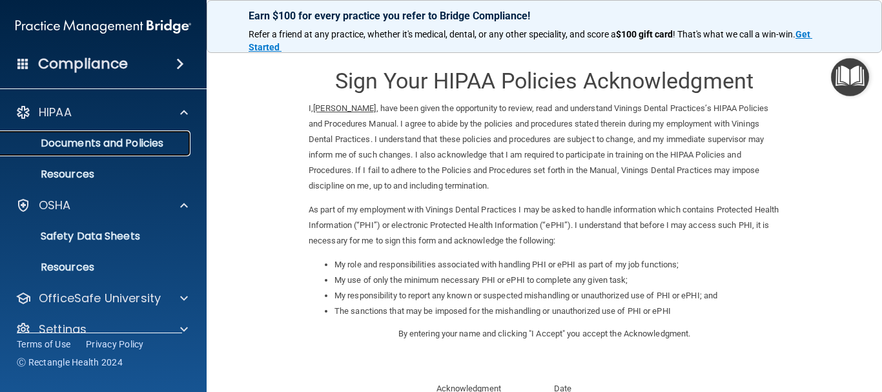
click at [166, 141] on p "Documents and Policies" at bounding box center [96, 143] width 176 height 13
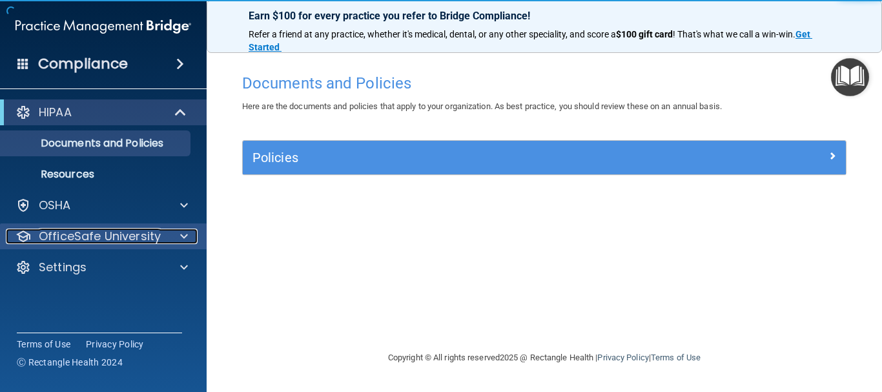
click at [166, 233] on div at bounding box center [182, 236] width 32 height 15
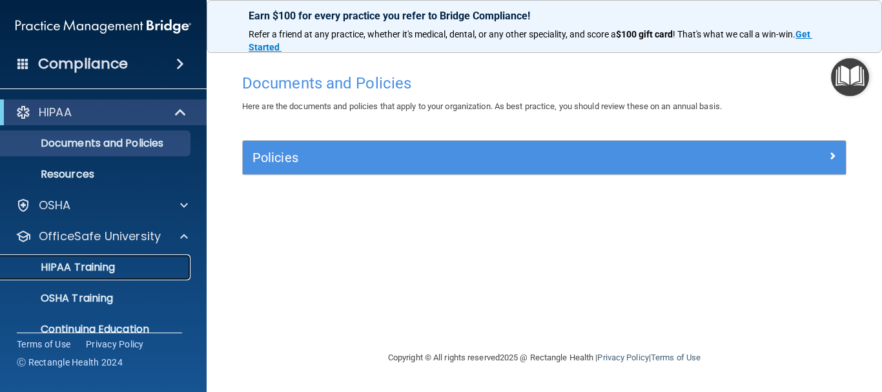
click at [150, 267] on div "HIPAA Training" at bounding box center [96, 267] width 176 height 13
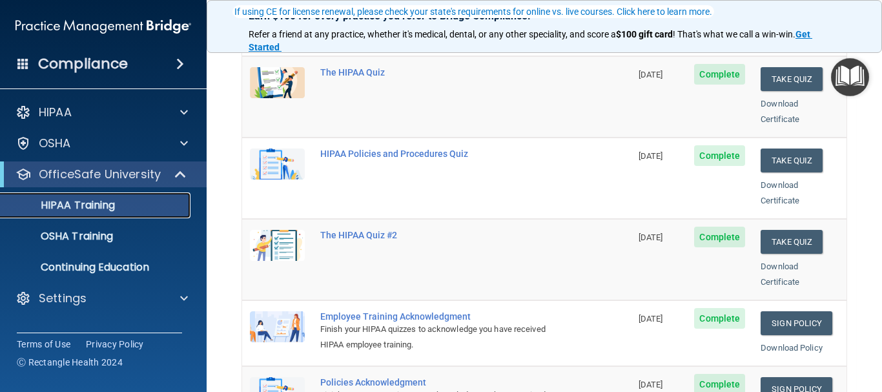
scroll to position [194, 0]
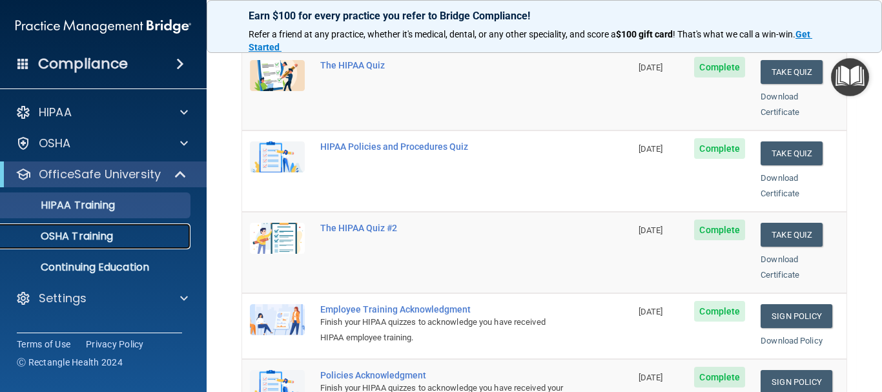
click at [74, 230] on p "OSHA Training" at bounding box center [60, 236] width 105 height 13
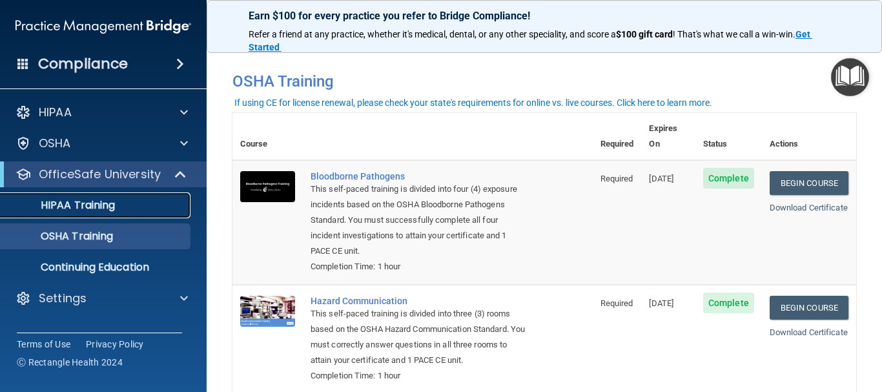
click at [114, 214] on link "HIPAA Training" at bounding box center [88, 205] width 203 height 26
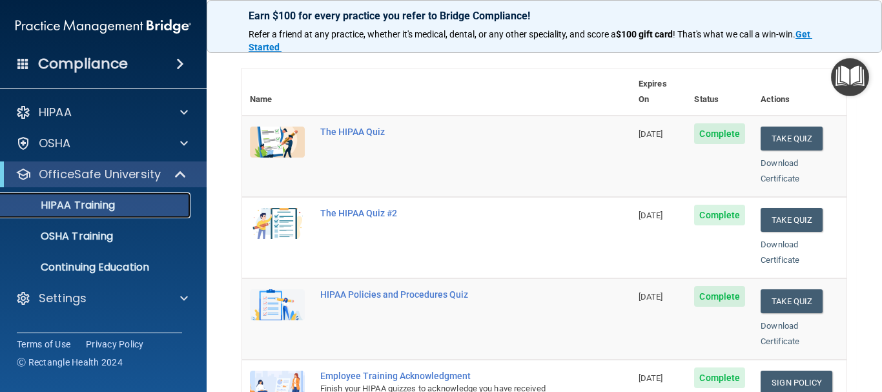
scroll to position [110, 0]
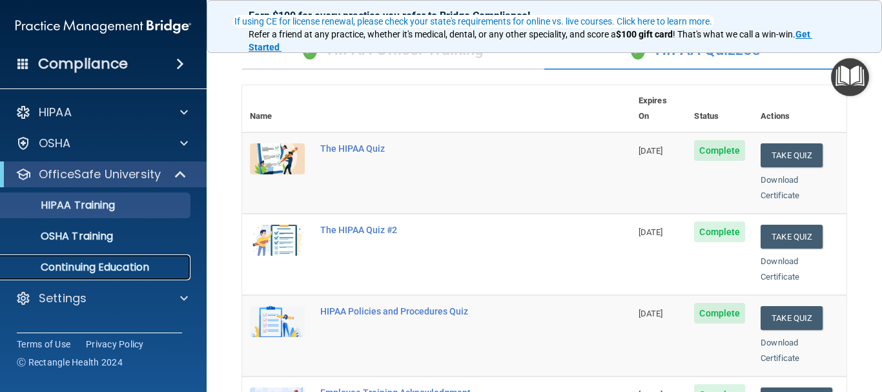
click at [105, 270] on p "Continuing Education" at bounding box center [96, 267] width 176 height 13
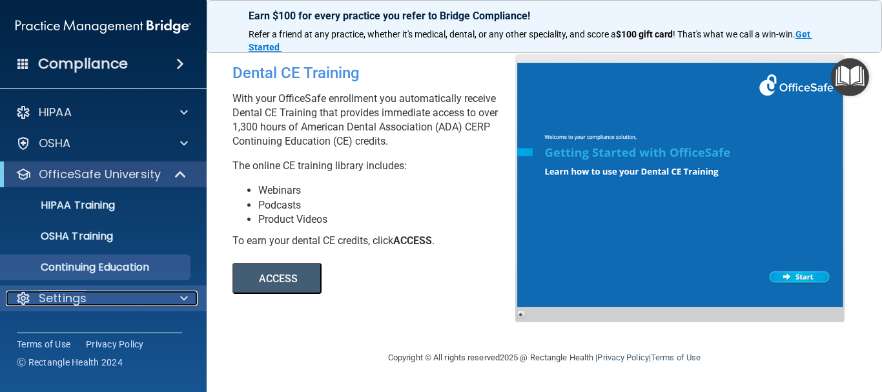
click at [155, 291] on div "Settings" at bounding box center [86, 298] width 160 height 15
click at [163, 291] on div "Settings" at bounding box center [86, 298] width 160 height 15
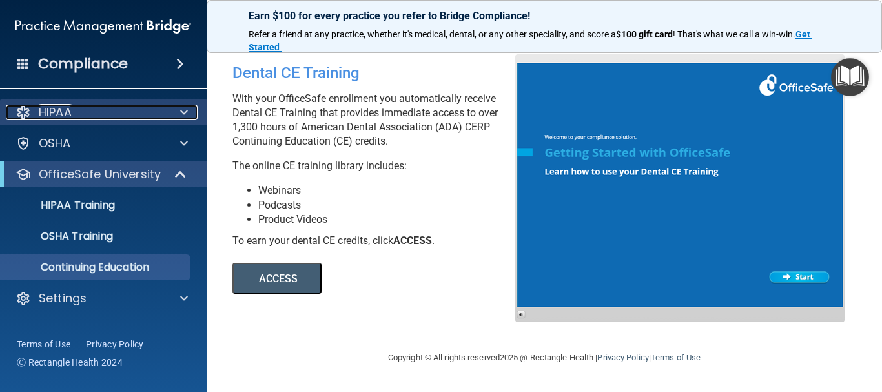
click at [185, 115] on span at bounding box center [184, 112] width 8 height 15
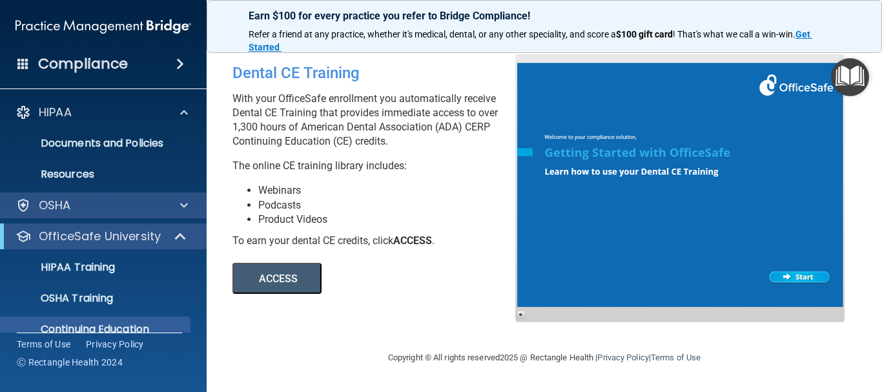
click at [182, 216] on div "OSHA" at bounding box center [103, 205] width 207 height 26
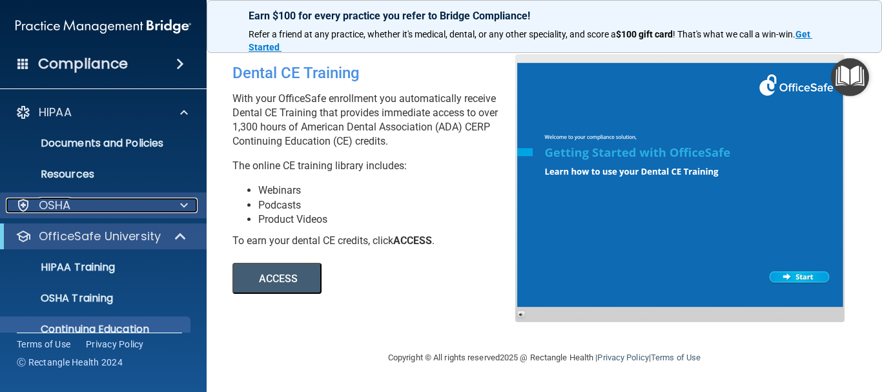
click at [189, 205] on div at bounding box center [182, 205] width 32 height 15
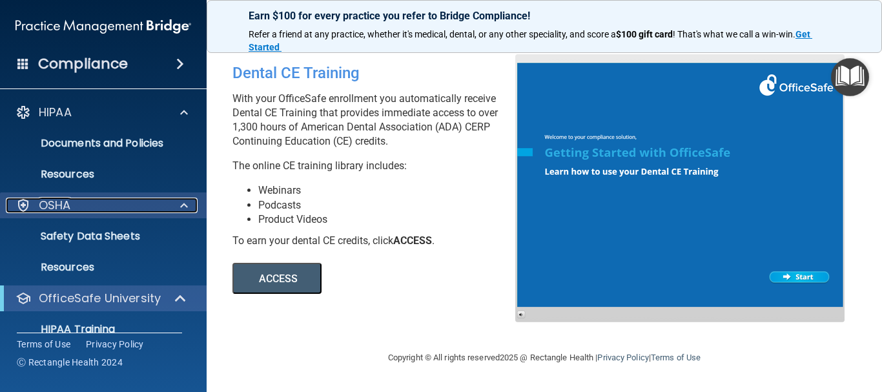
click at [180, 203] on div at bounding box center [182, 205] width 32 height 15
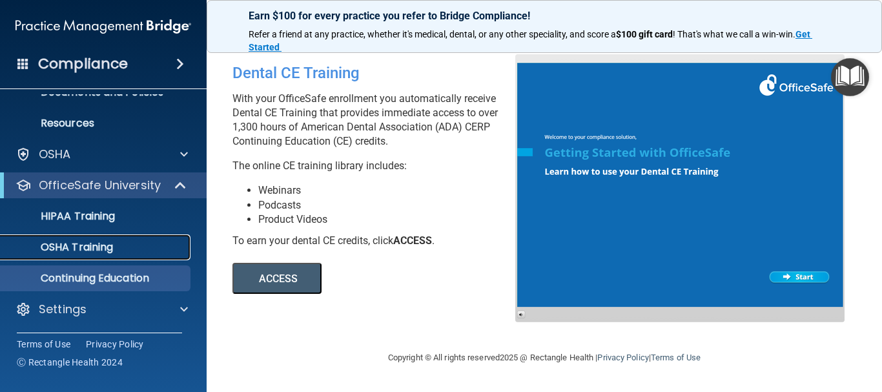
click at [113, 251] on p "OSHA Training" at bounding box center [60, 247] width 105 height 13
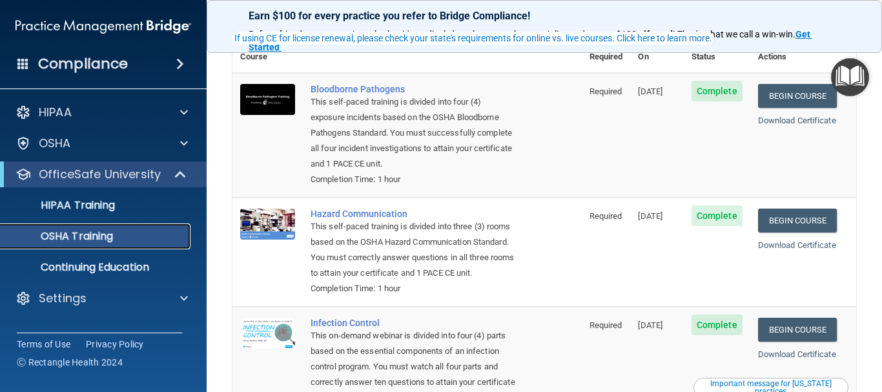
scroll to position [65, 0]
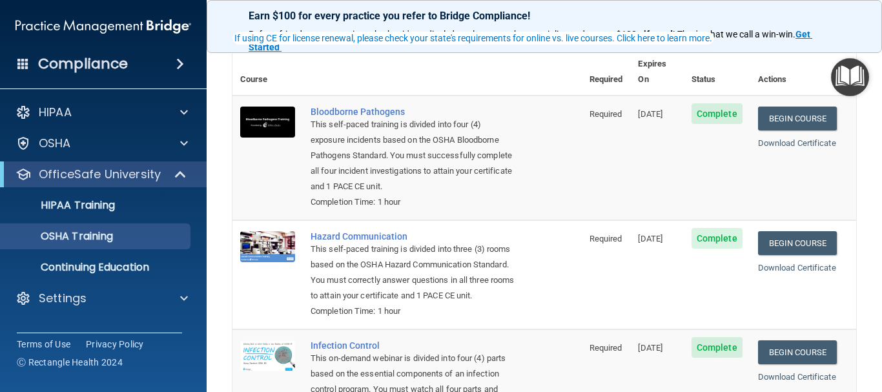
click at [498, 198] on td "Bloodborne Pathogens This self-paced training is divided into four (4) exposure…" at bounding box center [442, 158] width 279 height 125
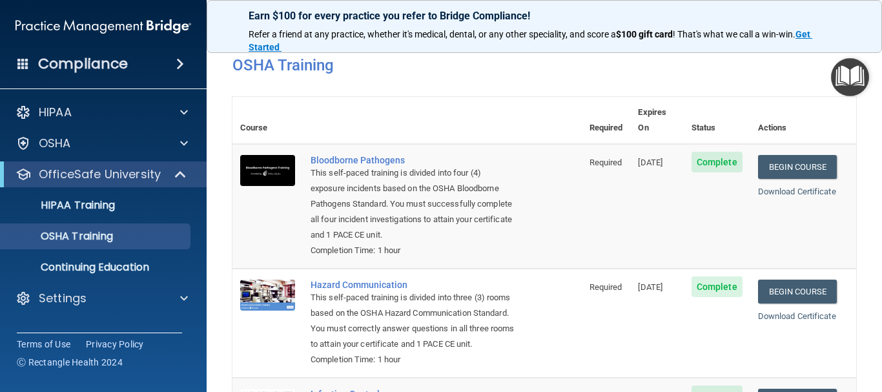
scroll to position [0, 0]
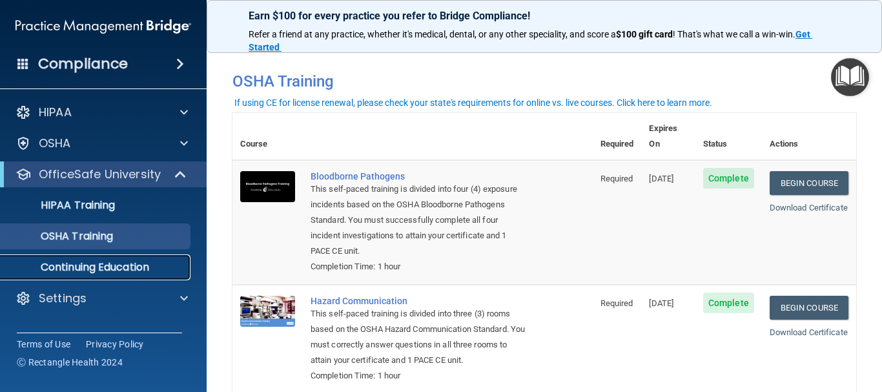
click at [119, 273] on p "Continuing Education" at bounding box center [96, 267] width 176 height 13
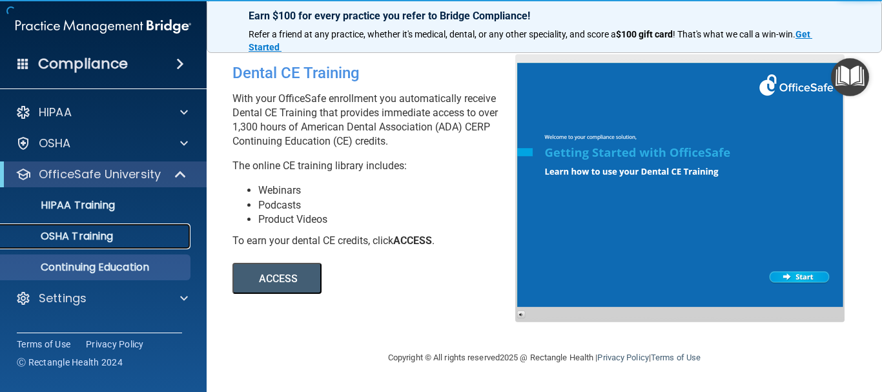
click at [127, 243] on link "OSHA Training" at bounding box center [88, 236] width 203 height 26
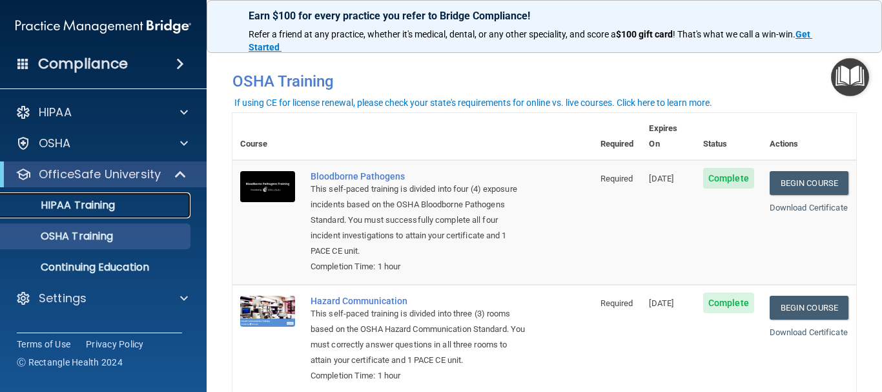
click at [116, 194] on link "HIPAA Training" at bounding box center [88, 205] width 203 height 26
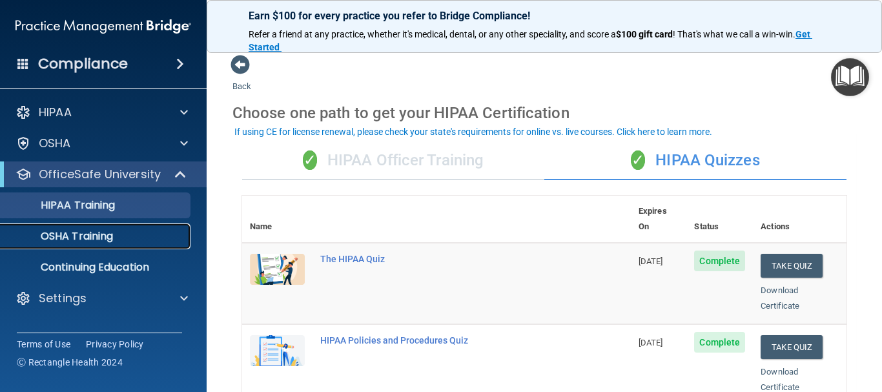
click at [101, 225] on link "OSHA Training" at bounding box center [88, 236] width 203 height 26
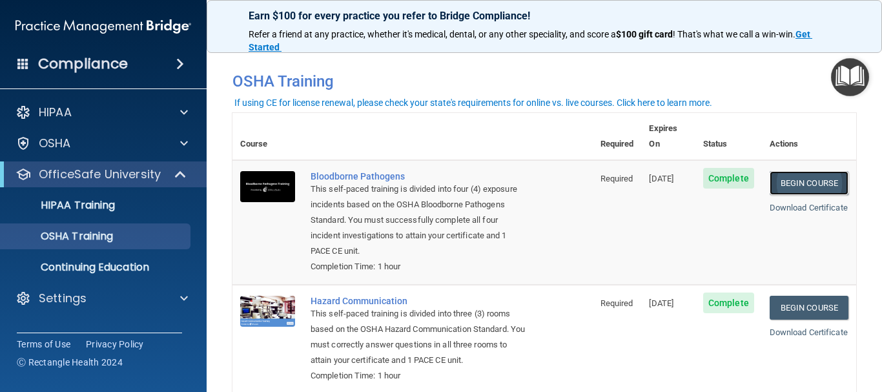
click at [798, 172] on link "Begin Course" at bounding box center [809, 183] width 79 height 24
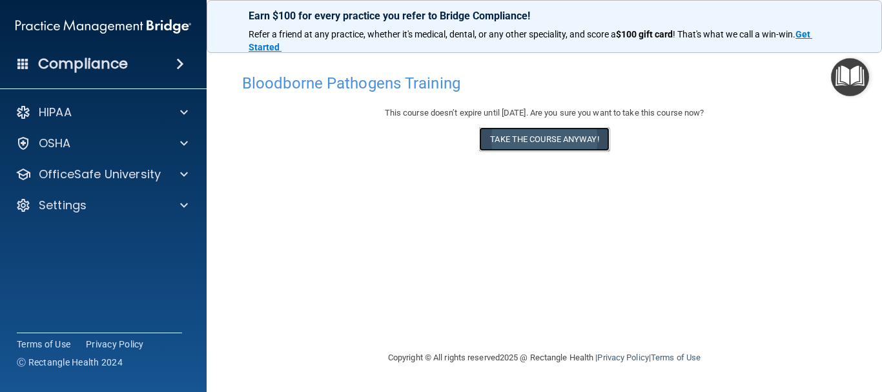
click at [556, 145] on button "Take the course anyway!" at bounding box center [544, 139] width 130 height 24
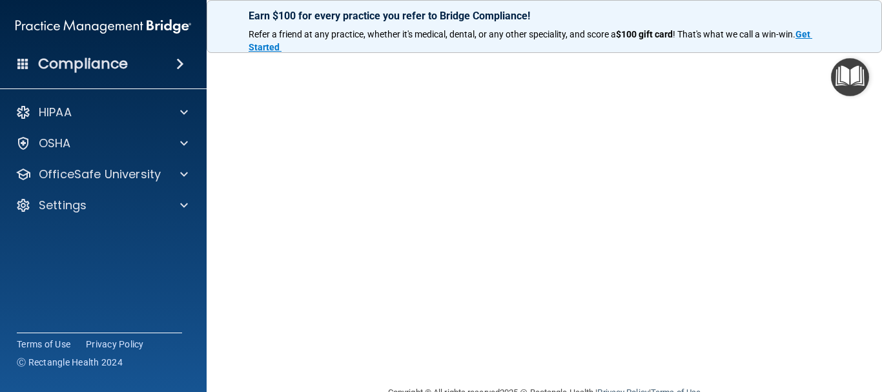
scroll to position [161, 0]
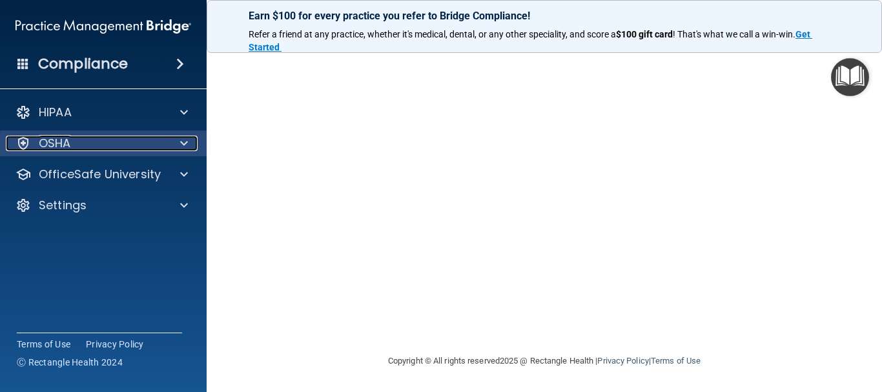
click at [171, 142] on div at bounding box center [182, 143] width 32 height 15
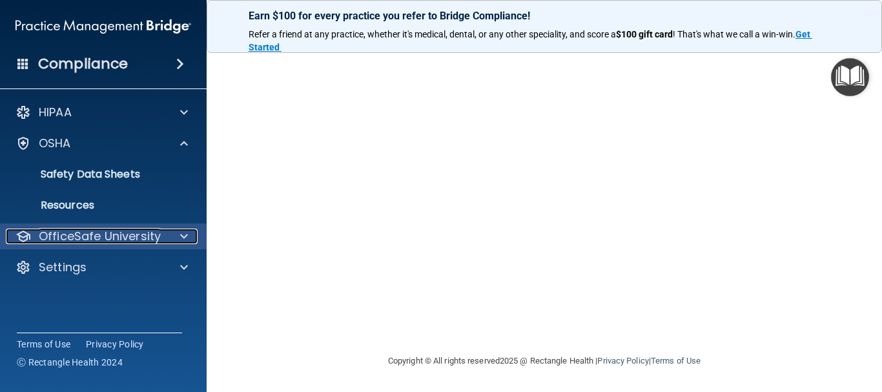
click at [155, 232] on p "OfficeSafe University" at bounding box center [100, 236] width 122 height 15
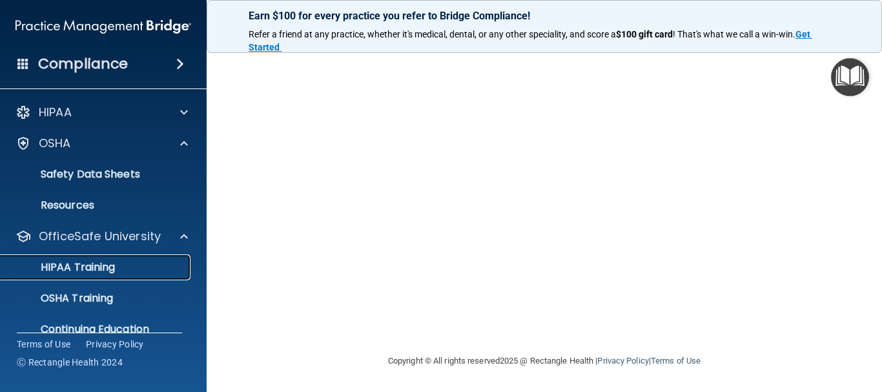
click at [101, 262] on p "HIPAA Training" at bounding box center [61, 267] width 107 height 13
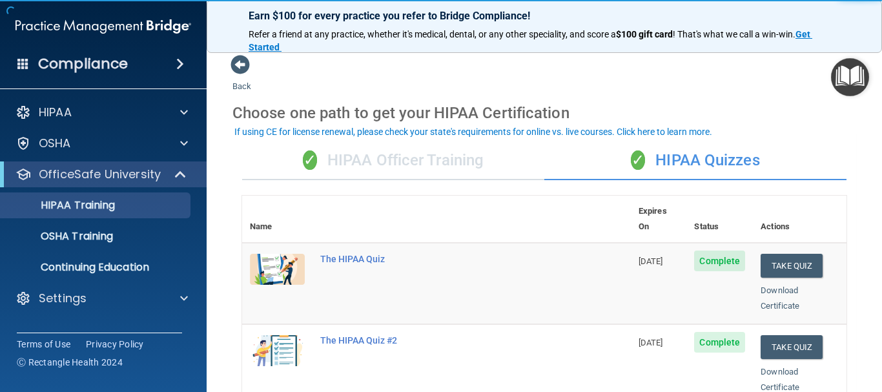
click at [420, 176] on div "✓ HIPAA Officer Training" at bounding box center [393, 160] width 302 height 39
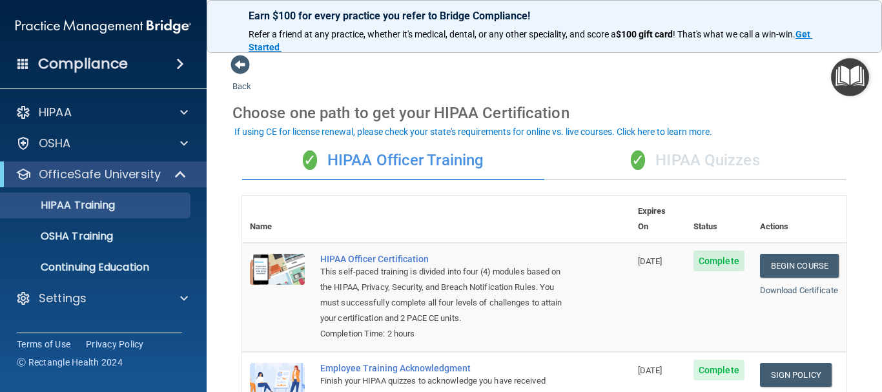
click at [609, 167] on div "✓ HIPAA Quizzes" at bounding box center [695, 160] width 302 height 39
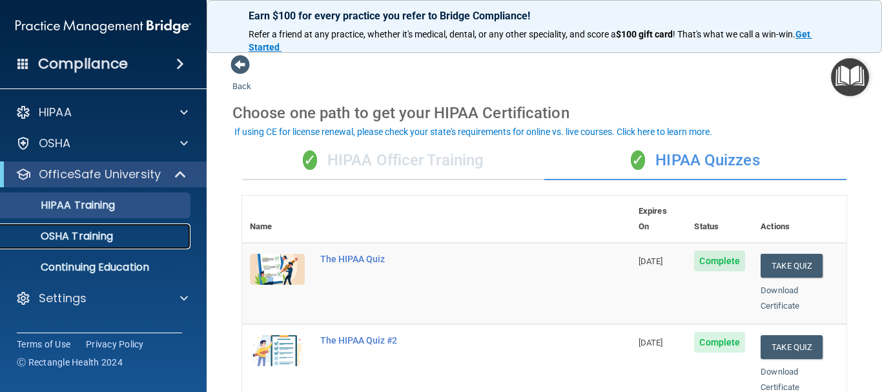
click at [104, 240] on p "OSHA Training" at bounding box center [60, 236] width 105 height 13
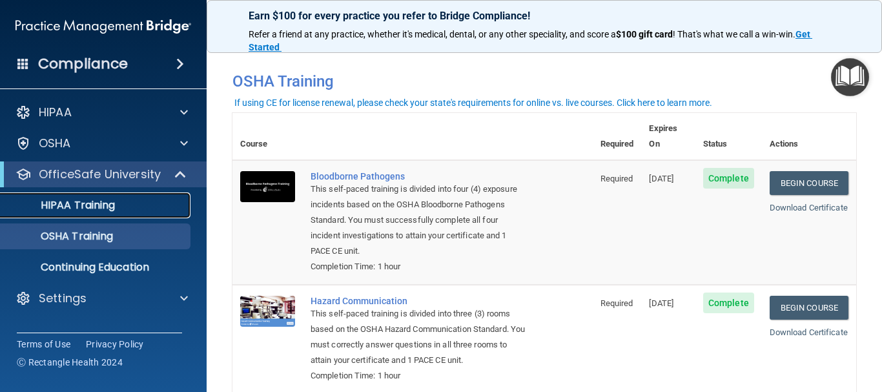
click at [112, 197] on link "HIPAA Training" at bounding box center [88, 205] width 203 height 26
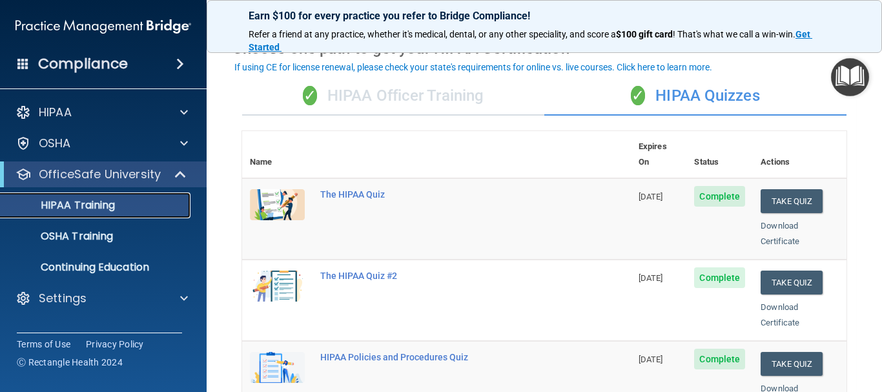
scroll to position [129, 0]
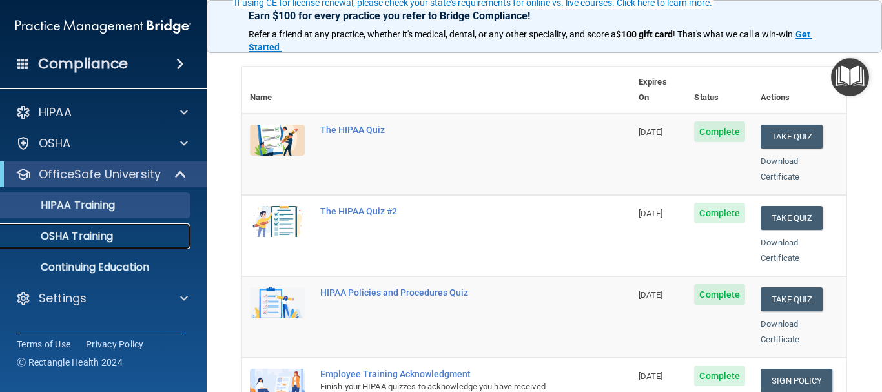
click at [96, 228] on link "OSHA Training" at bounding box center [88, 236] width 203 height 26
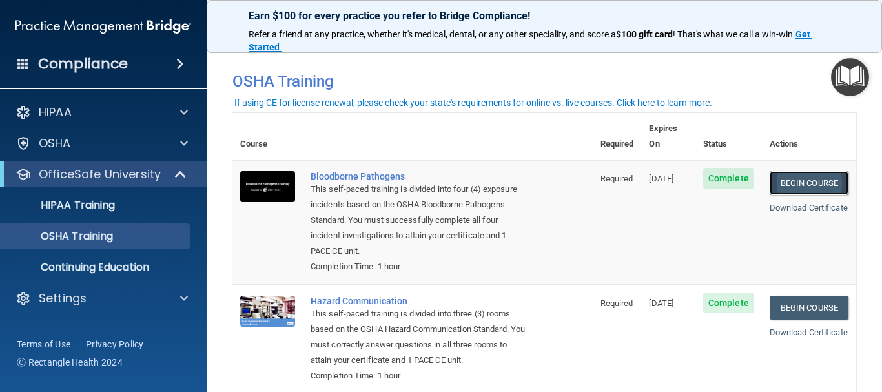
click at [790, 171] on link "Begin Course" at bounding box center [809, 183] width 79 height 24
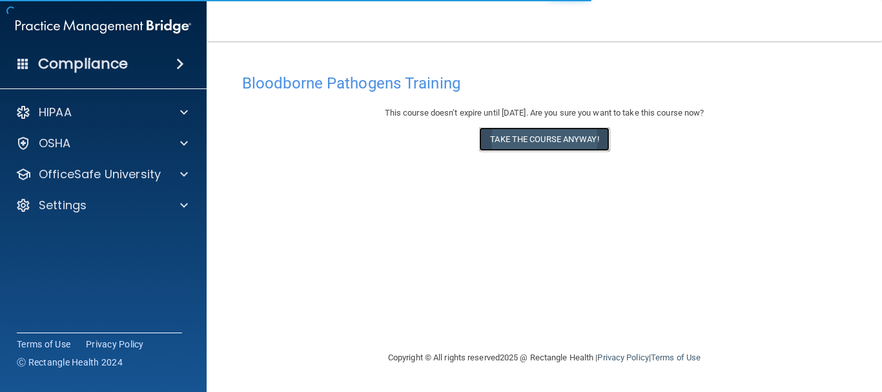
click at [536, 132] on button "Take the course anyway!" at bounding box center [544, 139] width 130 height 24
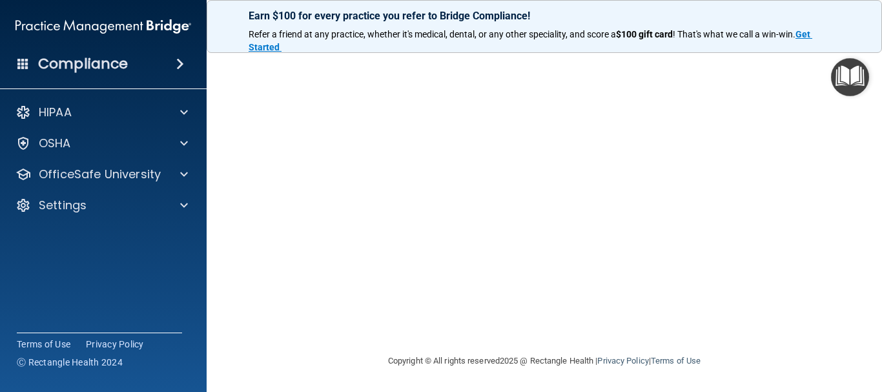
scroll to position [86, 0]
click at [849, 10] on div "Earn $100 for every practice you refer to Bridge Compliance! Refer a friend at …" at bounding box center [544, 26] width 675 height 53
click at [845, 167] on div "Bloodborne Pathogens Training This course doesn’t expire until [DATE]. Are you …" at bounding box center [544, 226] width 624 height 447
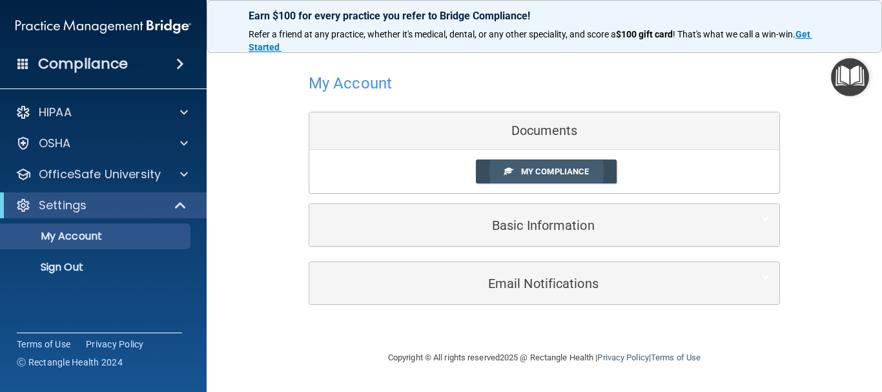
click at [519, 169] on link "My Compliance" at bounding box center [546, 171] width 141 height 24
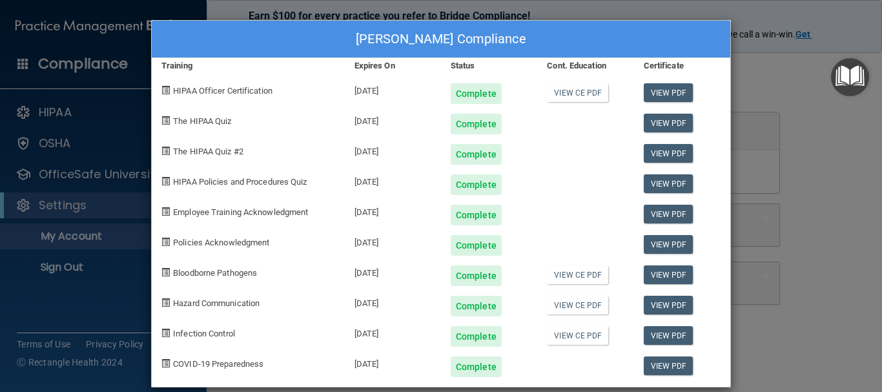
click at [741, 77] on div "[PERSON_NAME] Compliance Training Expires On Status Cont. Education Certificate…" at bounding box center [441, 196] width 882 height 392
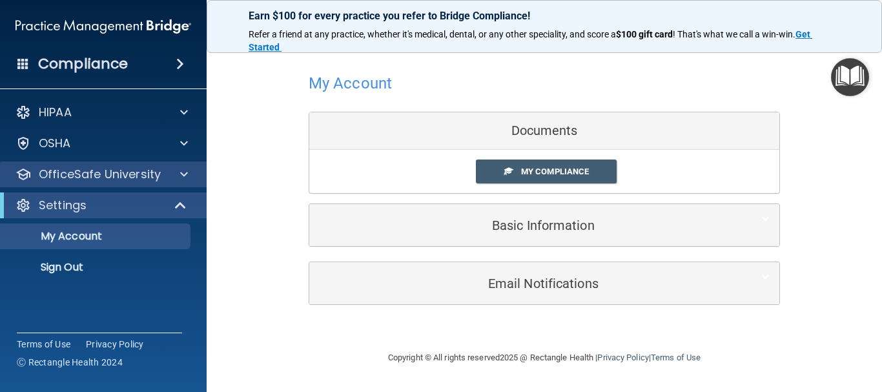
click at [170, 183] on div "OfficeSafe University" at bounding box center [103, 174] width 207 height 26
click at [160, 173] on div "OfficeSafe University" at bounding box center [86, 174] width 160 height 15
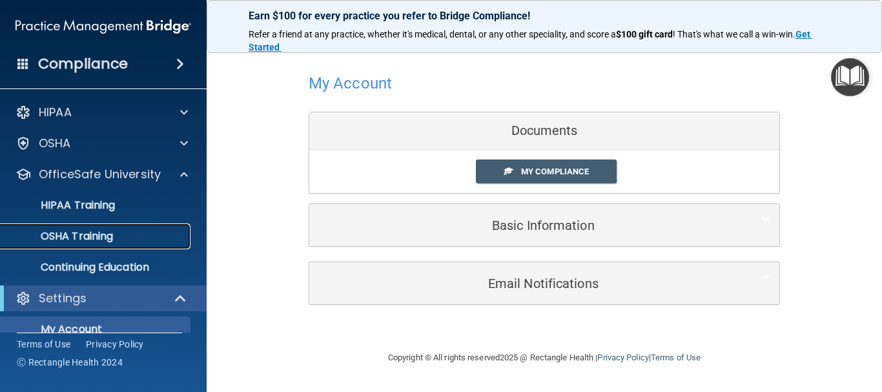
click at [142, 227] on link "OSHA Training" at bounding box center [88, 236] width 203 height 26
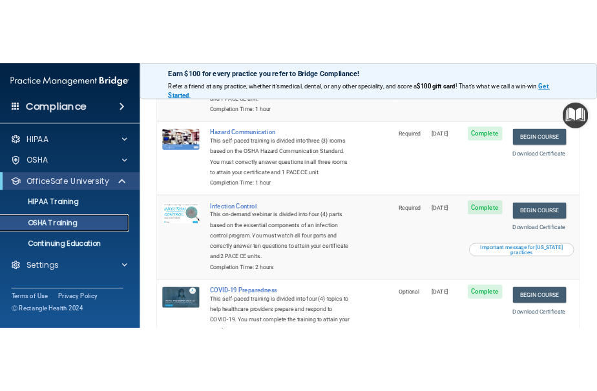
scroll to position [176, 0]
